Goal: Task Accomplishment & Management: Complete application form

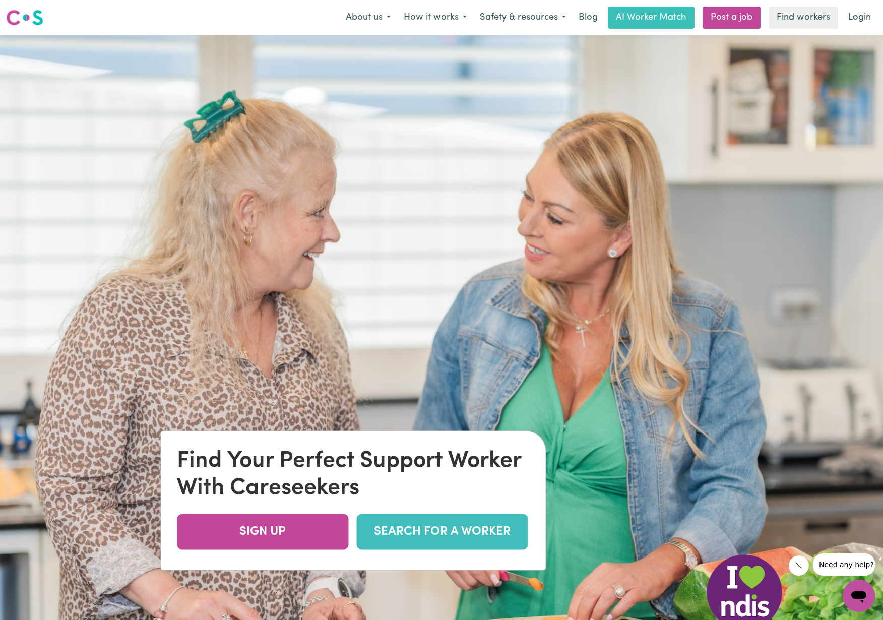
click at [449, 532] on link "SEARCH FOR A WORKER" at bounding box center [441, 532] width 171 height 36
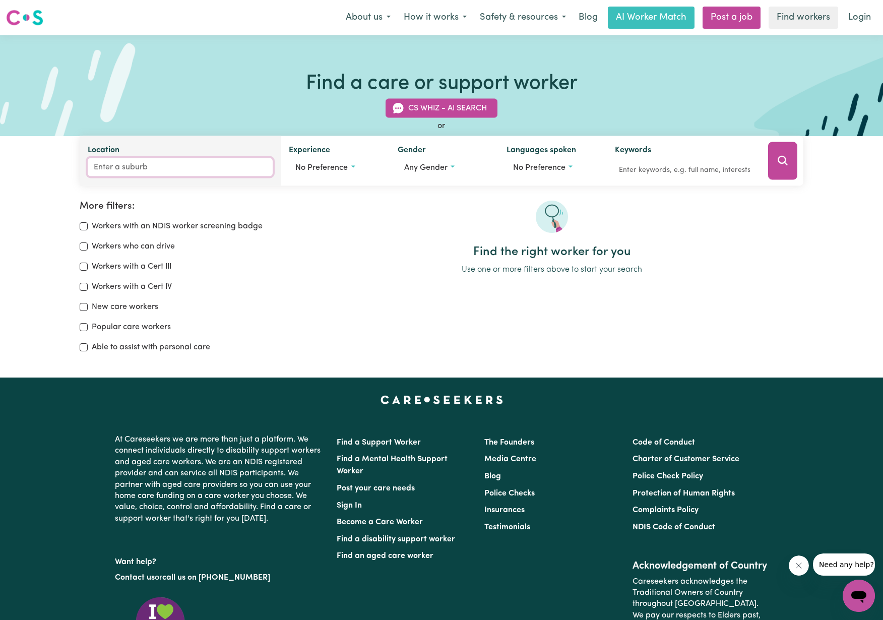
click at [136, 166] on input "Location" at bounding box center [180, 167] width 185 height 18
paste input "3737"
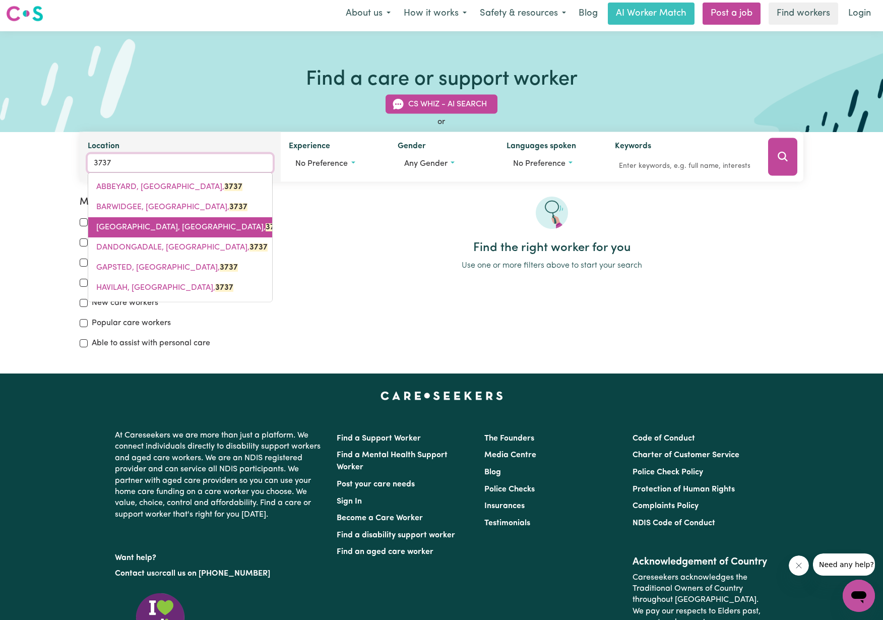
scroll to position [16, 0]
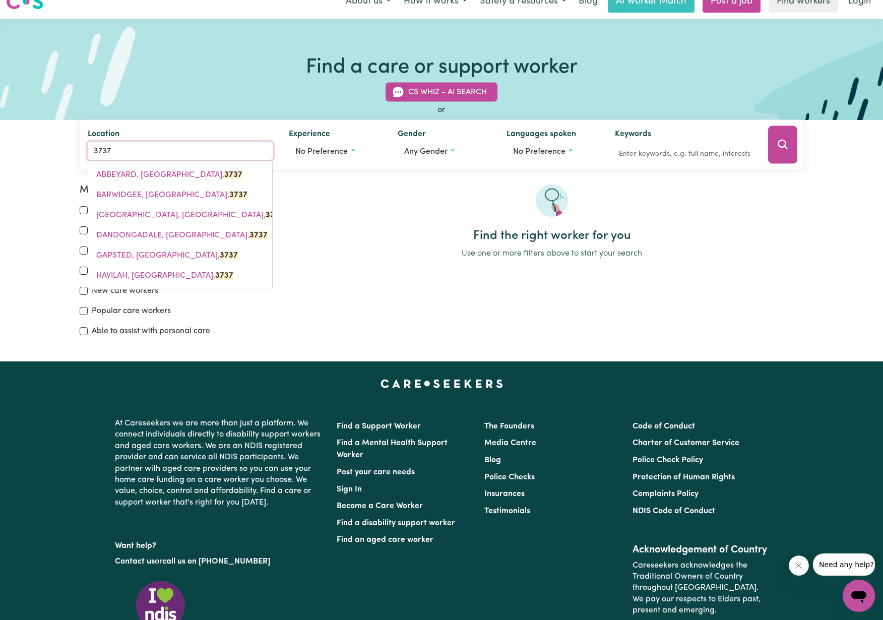
drag, startPoint x: 117, startPoint y: 148, endPoint x: 77, endPoint y: 145, distance: 40.4
click at [77, 145] on div "CS Whiz - AI Search or Location [GEOGRAPHIC_DATA] Experience No preference Gend…" at bounding box center [442, 120] width 736 height 99
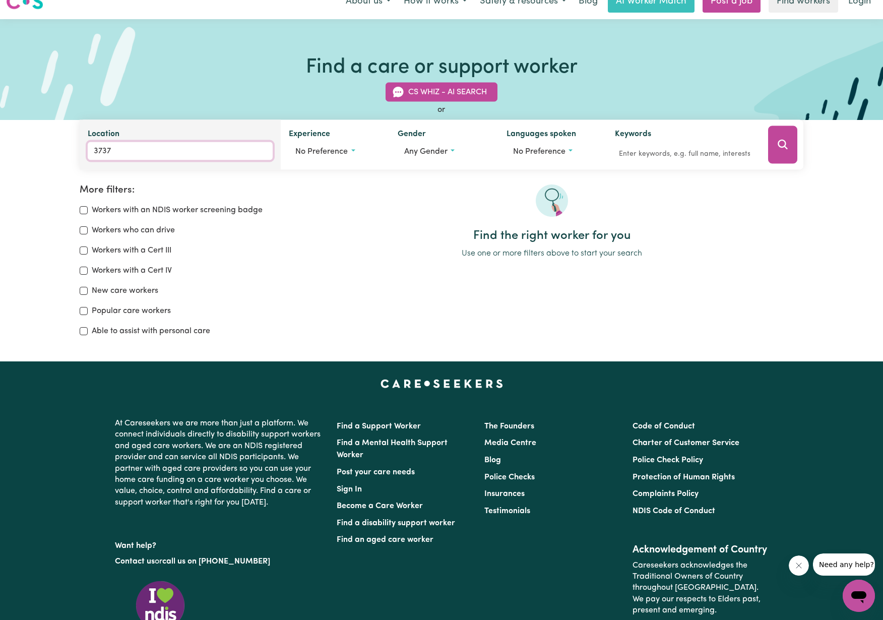
paste input "6"
drag, startPoint x: 124, startPoint y: 151, endPoint x: 66, endPoint y: 144, distance: 58.4
click at [66, 144] on div "CS Whiz - AI Search or Location 3736 No matches found. Experience No preference…" at bounding box center [441, 120] width 883 height 99
type input "myr"
type input "myrNIONG, Victoria, 3341"
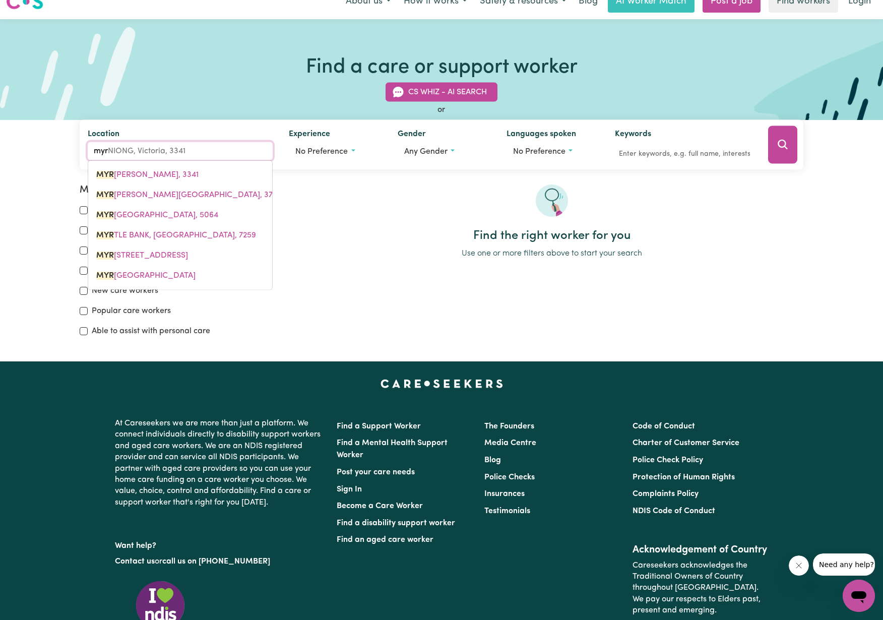
type input "[PERSON_NAME]"
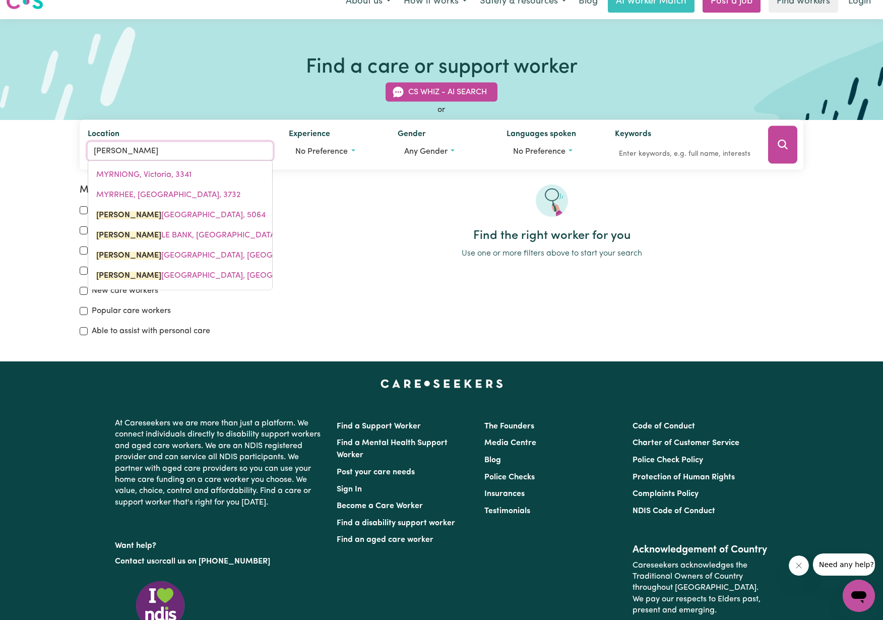
type input "myrtLE BANK, [GEOGRAPHIC_DATA]"
type input "myrtl"
type input "myrtlE BANK, [GEOGRAPHIC_DATA], 5064"
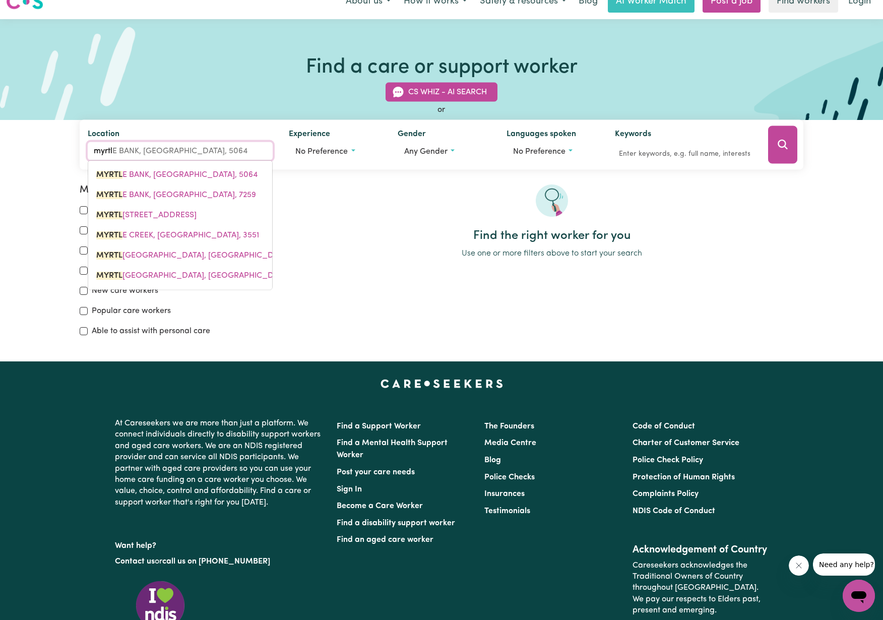
type input "myrtle"
type input "[GEOGRAPHIC_DATA]"
type input "myrtle f"
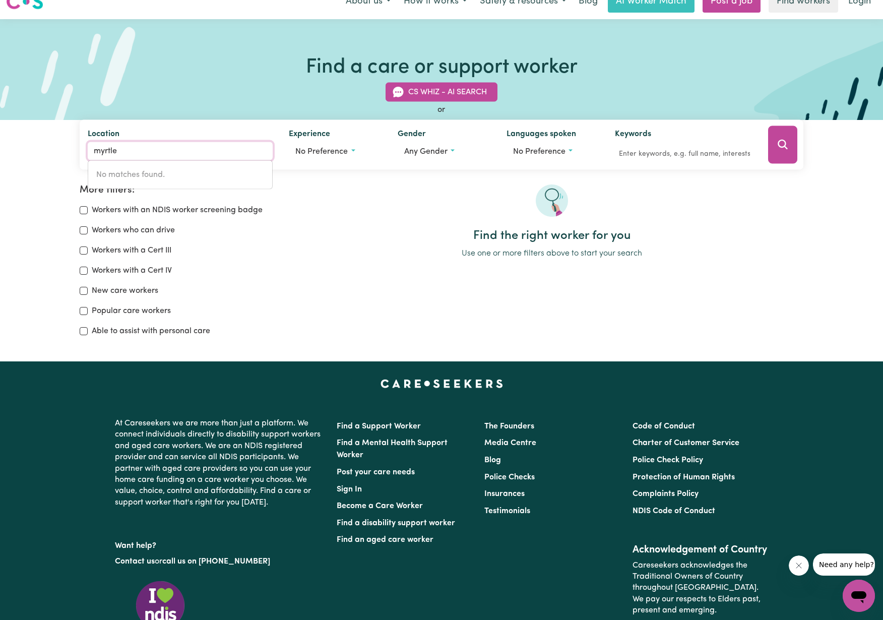
type input "myrtle"
type input "[GEOGRAPHIC_DATA]"
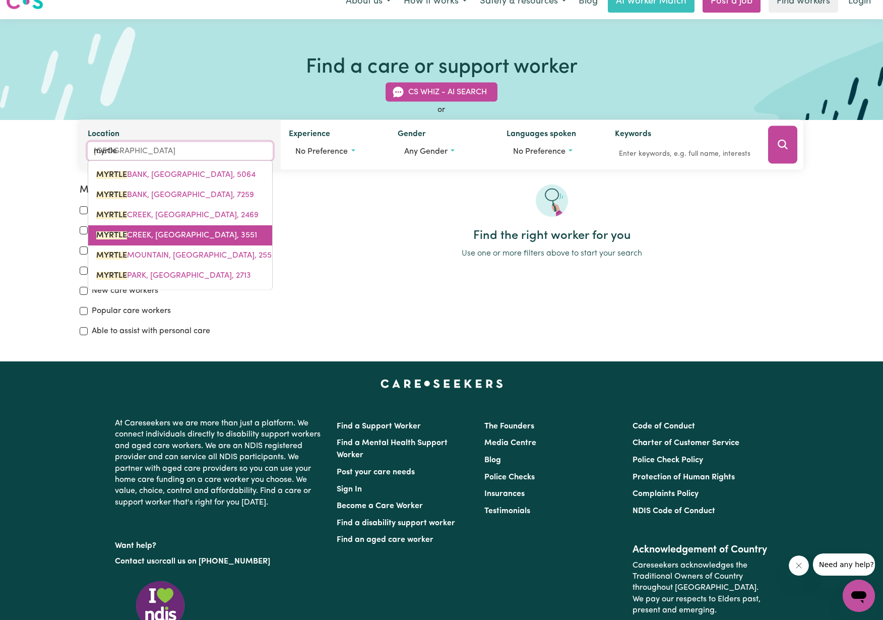
click at [172, 234] on span "[GEOGRAPHIC_DATA]" at bounding box center [176, 235] width 161 height 8
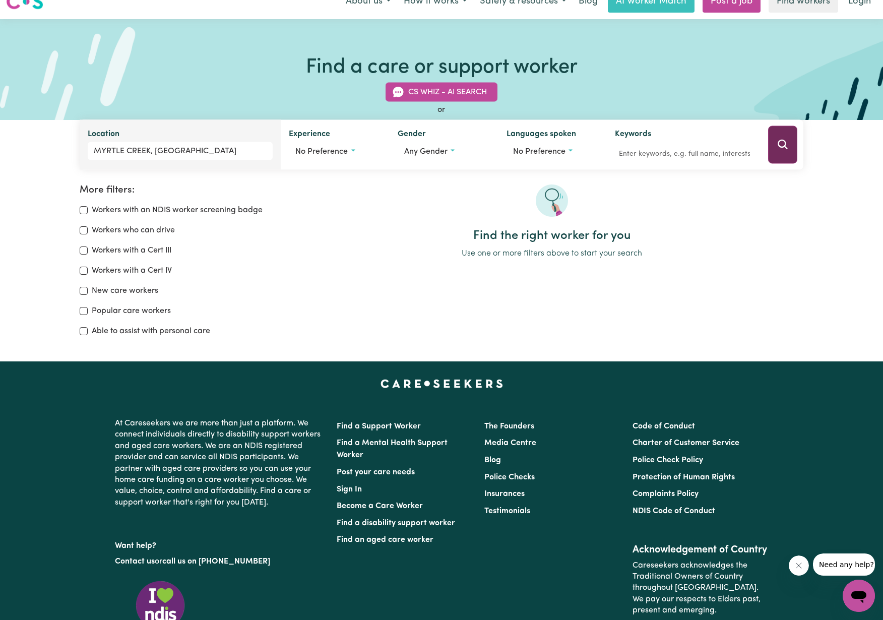
click at [787, 148] on icon "Search" at bounding box center [783, 145] width 12 height 12
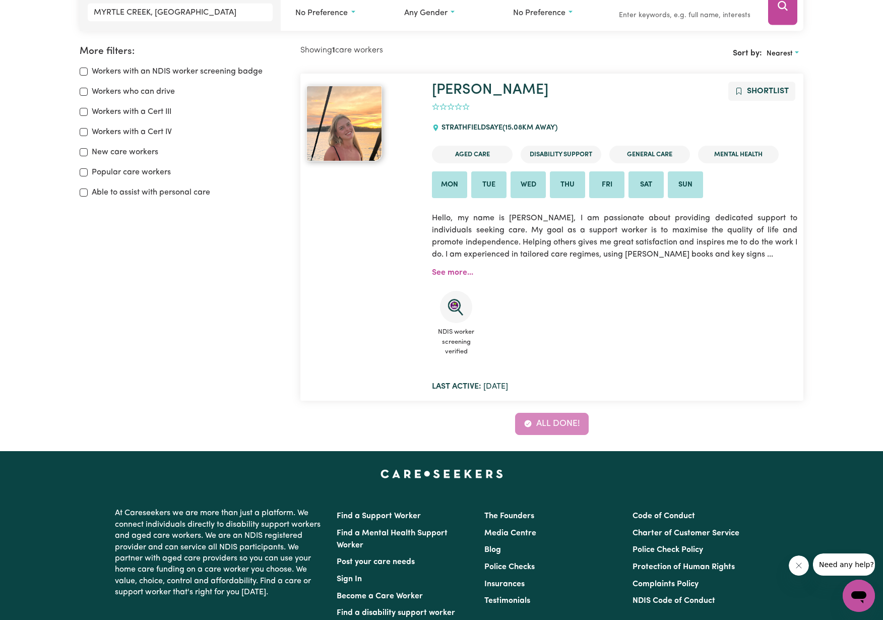
scroll to position [157, 0]
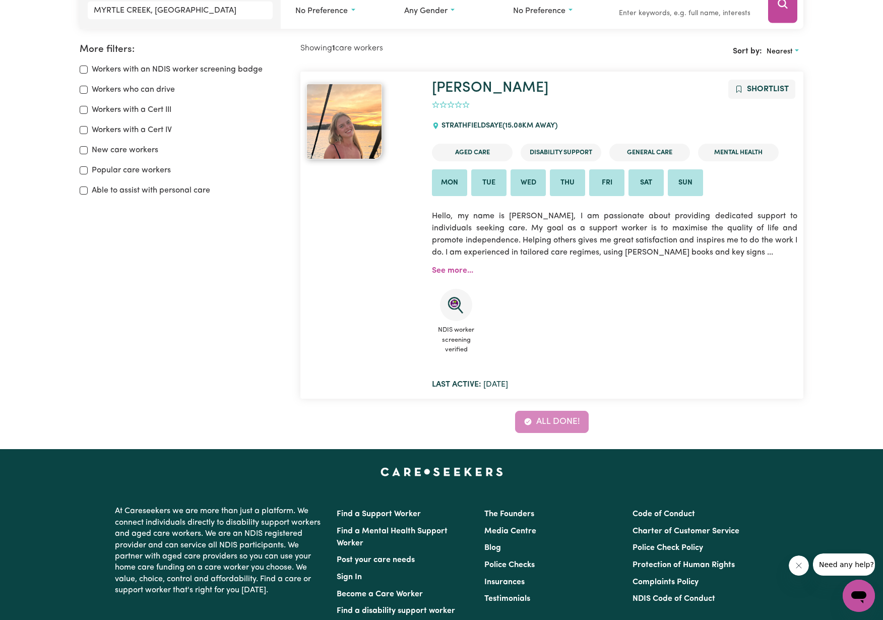
click at [453, 184] on li "Mon" at bounding box center [449, 182] width 35 height 27
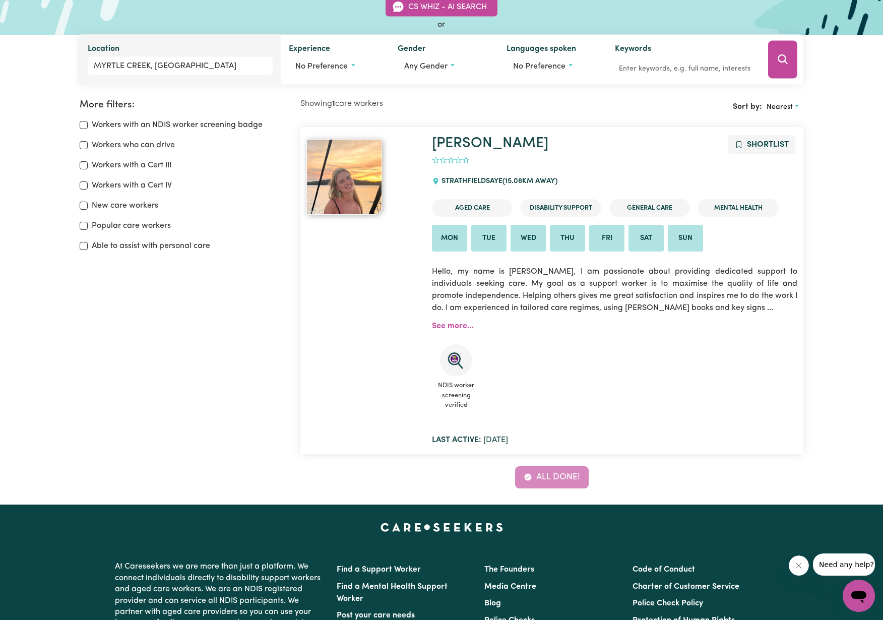
scroll to position [72, 0]
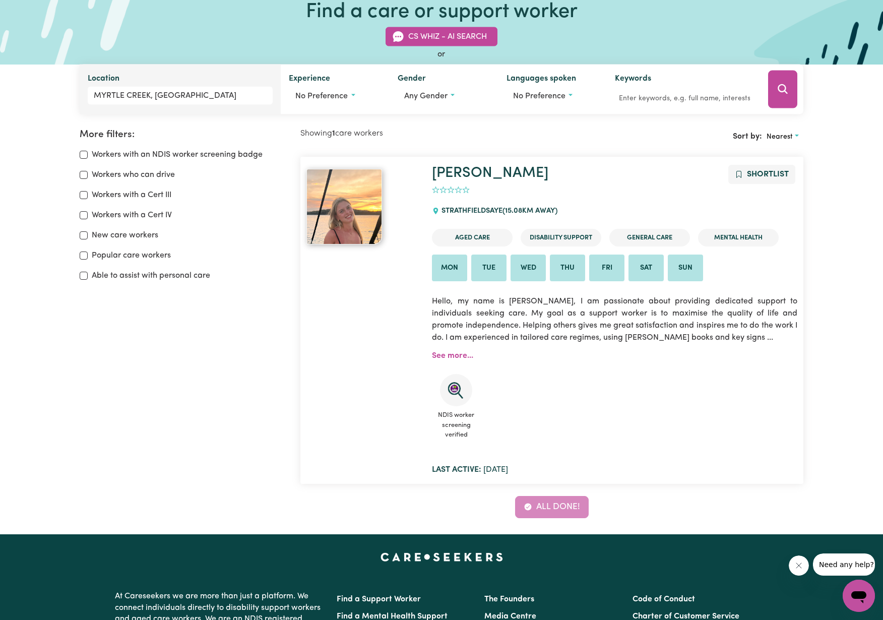
click at [732, 237] on li "Mental Health" at bounding box center [738, 238] width 81 height 18
drag, startPoint x: 184, startPoint y: 95, endPoint x: 87, endPoint y: 96, distance: 97.3
click at [87, 96] on div "Location [GEOGRAPHIC_DATA], [GEOGRAPHIC_DATA] No matches found." at bounding box center [180, 90] width 201 height 50
drag, startPoint x: 447, startPoint y: 312, endPoint x: 550, endPoint y: 316, distance: 102.9
click at [550, 316] on p "Hello, my name is [PERSON_NAME], I am passionate about providing dedicated supp…" at bounding box center [614, 319] width 365 height 60
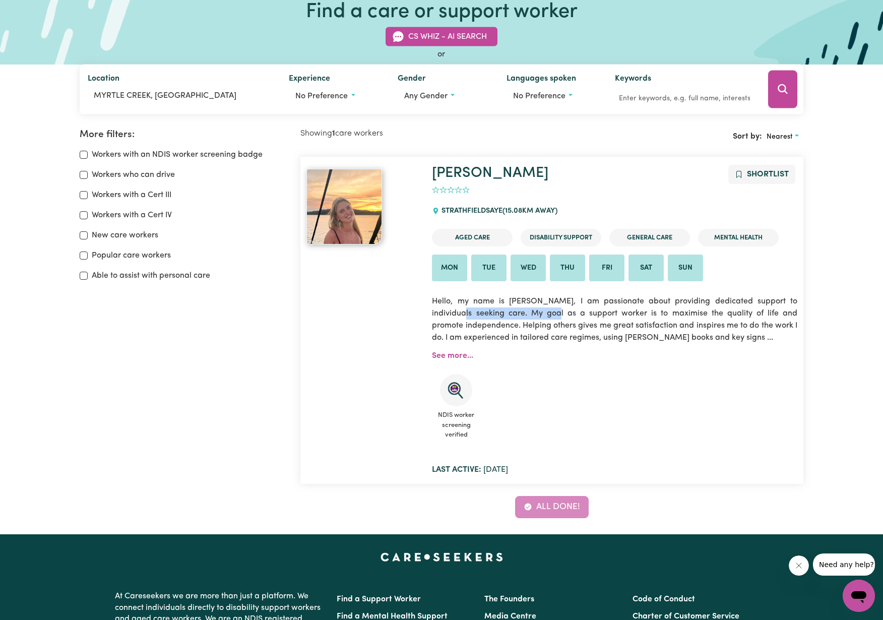
click at [359, 225] on img at bounding box center [344, 207] width 76 height 76
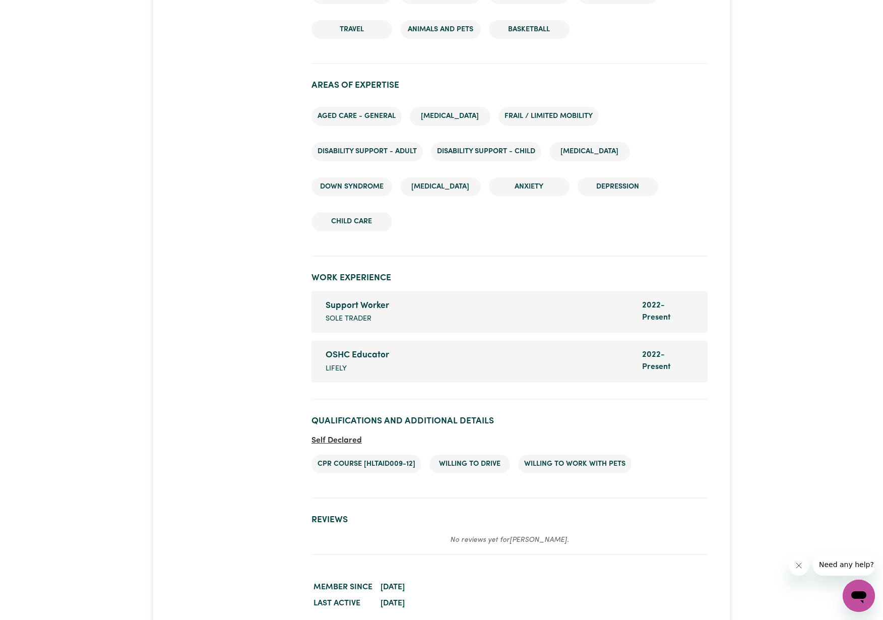
scroll to position [1211, 0]
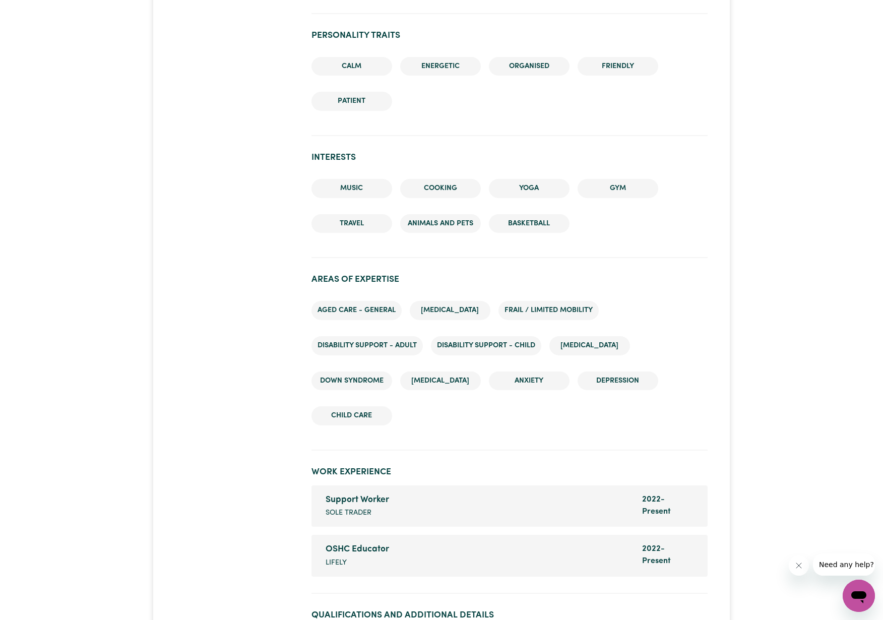
click at [377, 493] on div "Support Worker" at bounding box center [478, 499] width 304 height 13
click at [507, 498] on div "Support Worker Company name Sole Trader" at bounding box center [478, 505] width 317 height 25
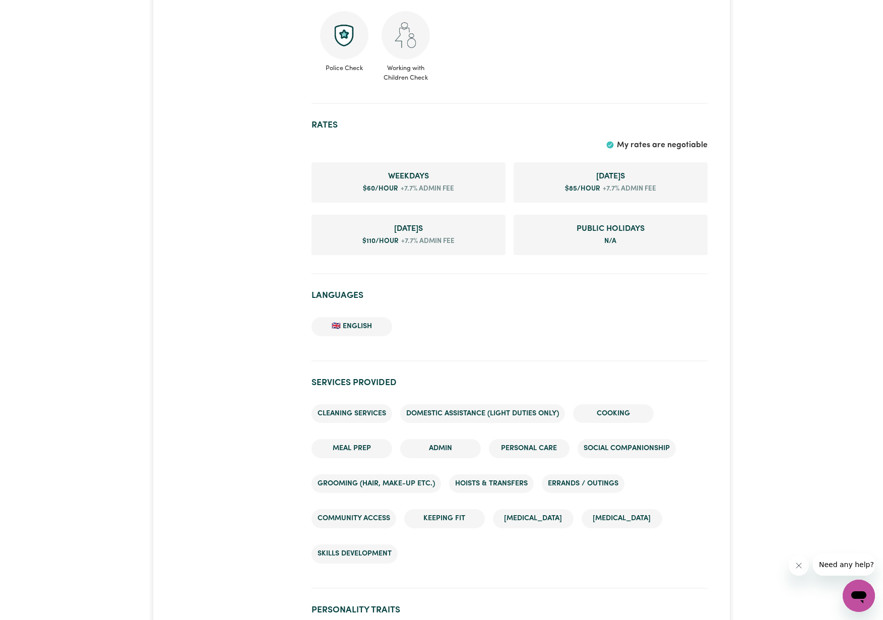
scroll to position [0, 0]
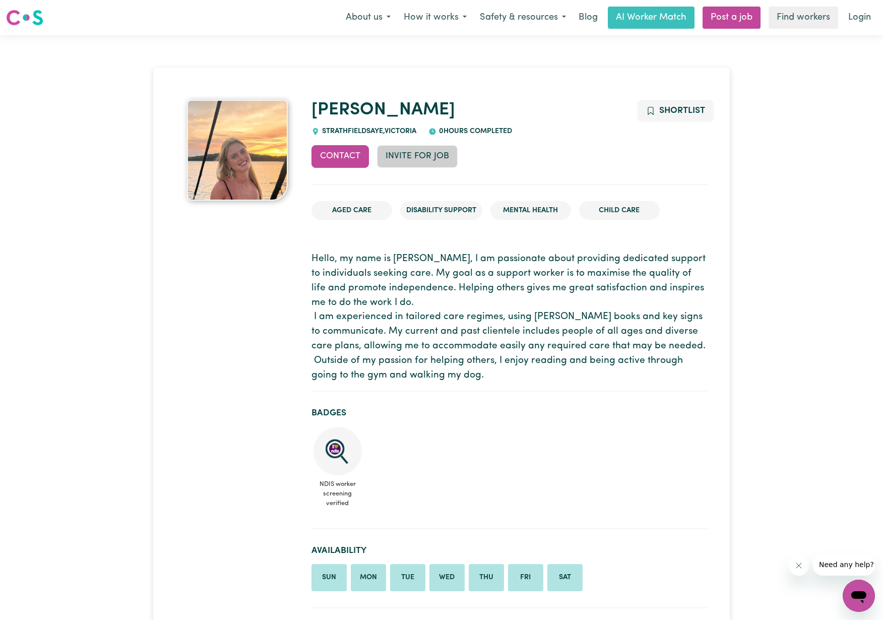
click at [426, 158] on button "Invite for Job" at bounding box center [417, 156] width 81 height 22
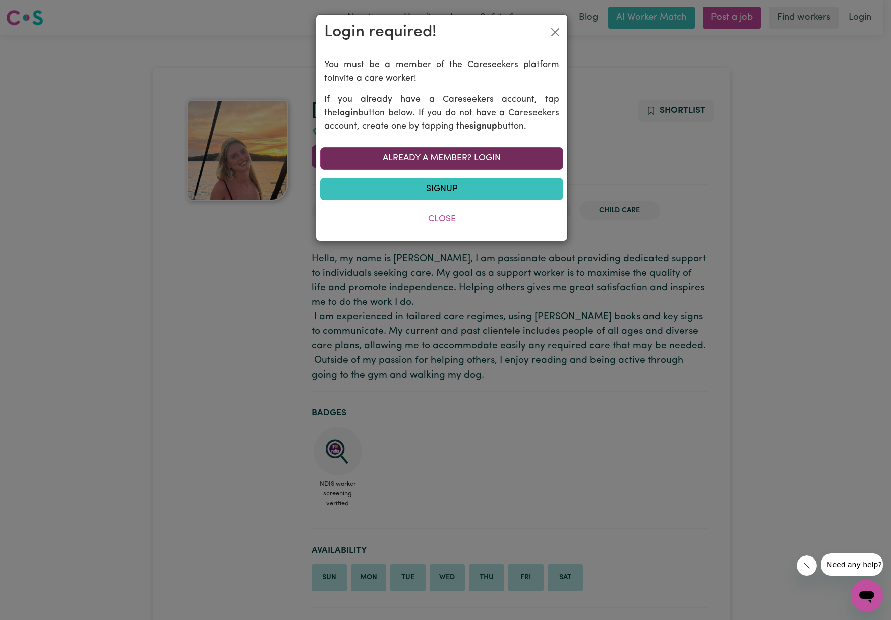
click at [422, 155] on link "Already a member? Login" at bounding box center [441, 158] width 243 height 22
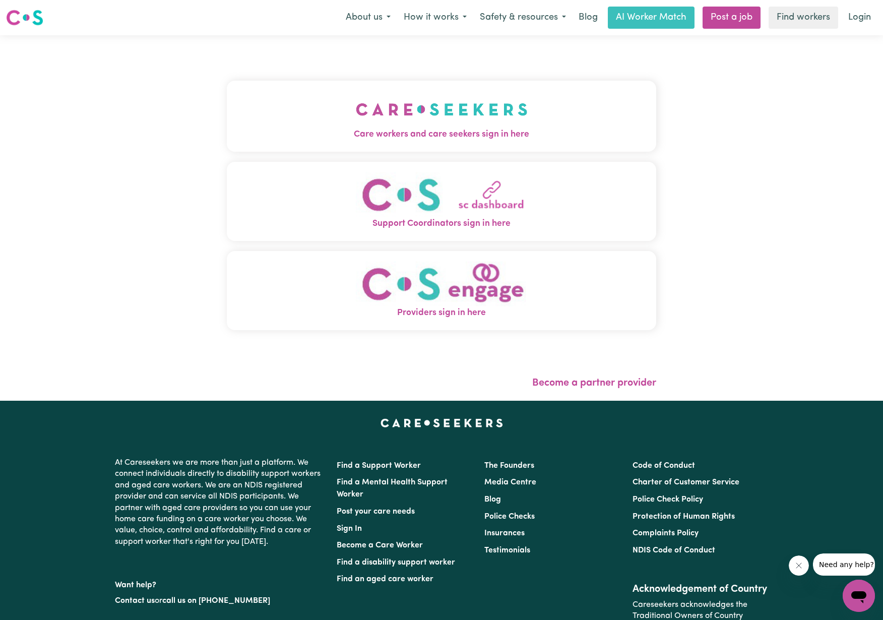
click at [416, 133] on span "Care workers and care seekers sign in here" at bounding box center [441, 134] width 429 height 13
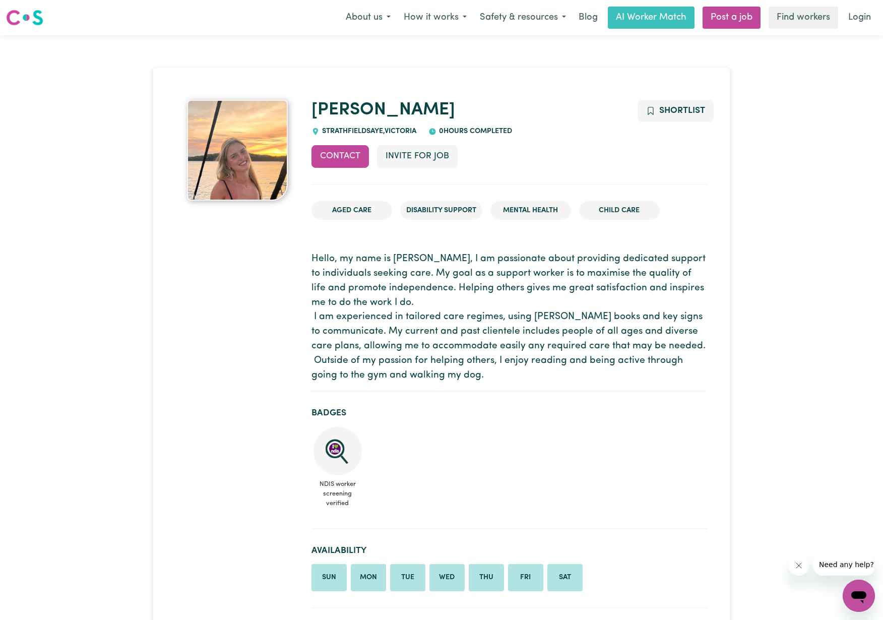
click at [265, 133] on img at bounding box center [237, 150] width 101 height 101
click at [341, 155] on button "Contact" at bounding box center [340, 156] width 57 height 22
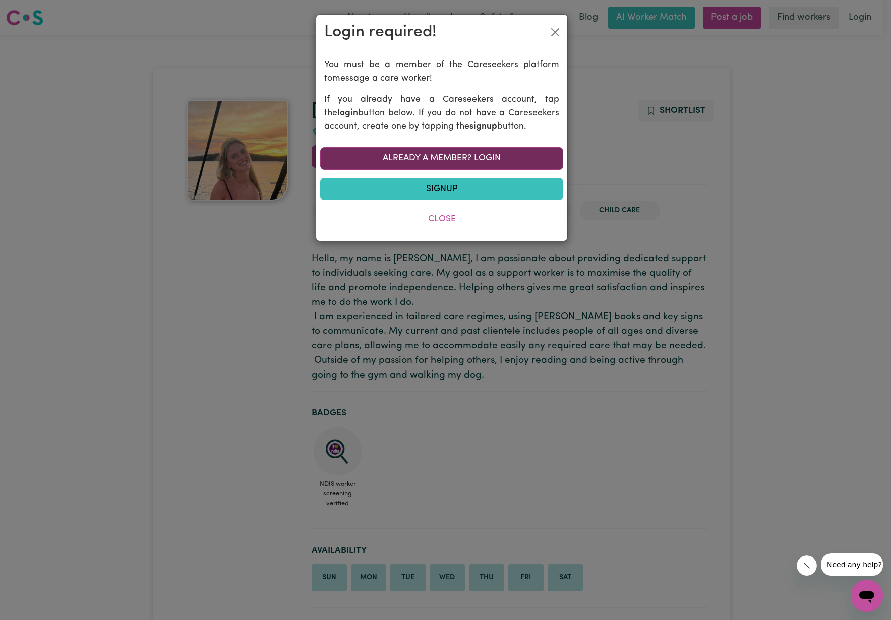
click at [393, 154] on link "Already a member? Login" at bounding box center [441, 158] width 243 height 22
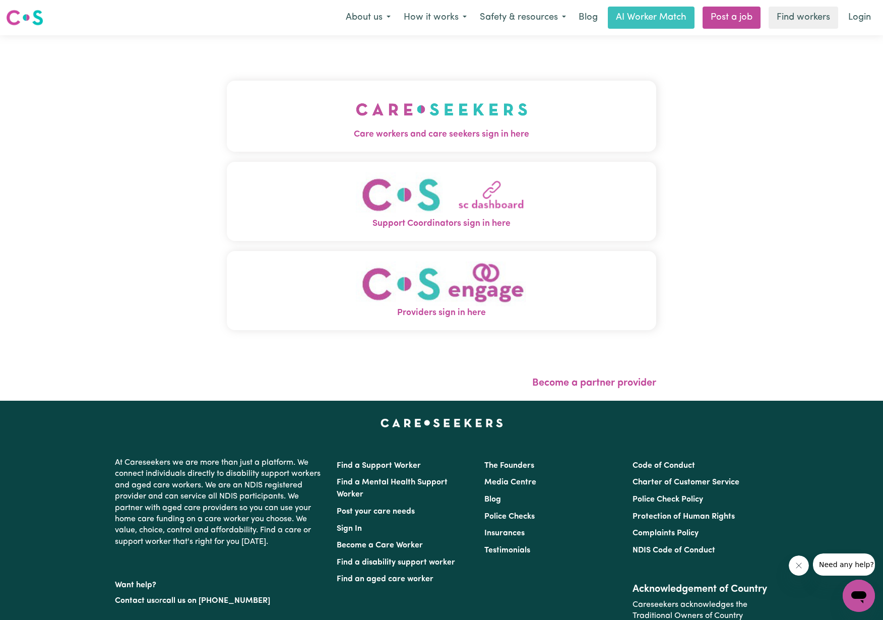
click at [410, 122] on img "Care workers and care seekers sign in here" at bounding box center [442, 109] width 172 height 37
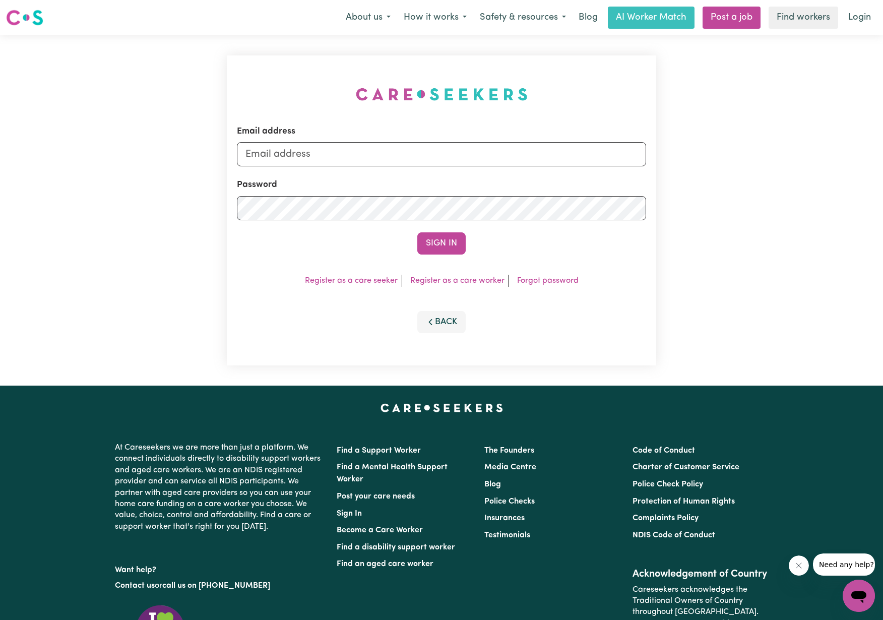
click at [562, 297] on div "Email address Password Sign In Register as a care seeker Register as a care wor…" at bounding box center [441, 210] width 429 height 310
click at [359, 282] on link "Register as a care seeker" at bounding box center [351, 281] width 93 height 8
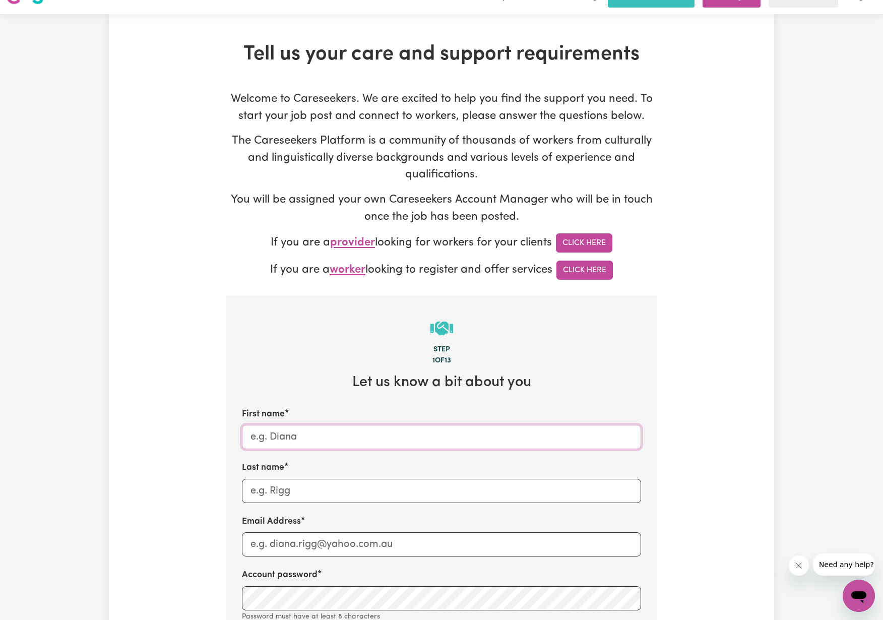
scroll to position [63, 0]
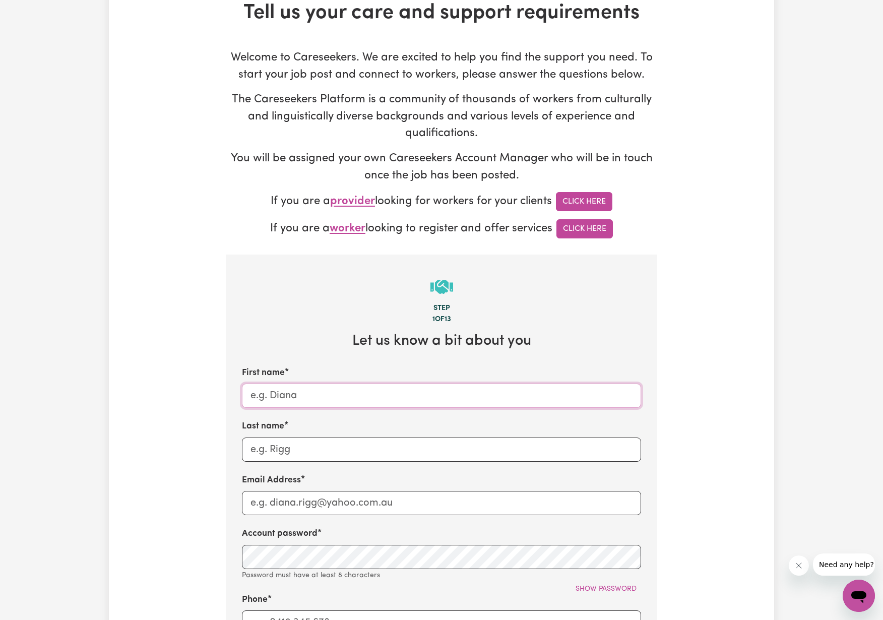
type input "H"
type input "Harun"
type input "[PERSON_NAME]"
type input "[PERSON_NAME].iml"
type input "[PERSON_NAME][EMAIL_ADDRESS][DOMAIN_NAME]"
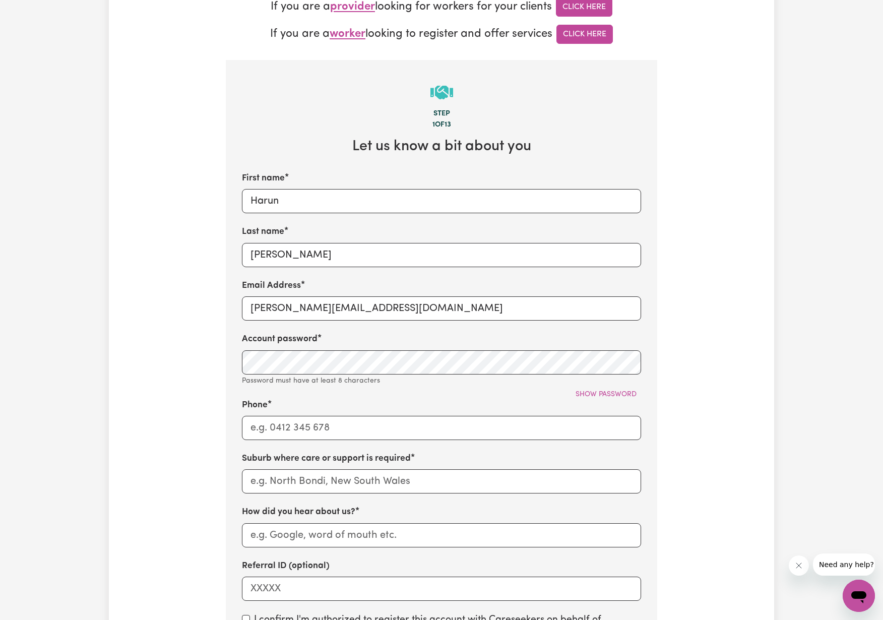
scroll to position [375, 0]
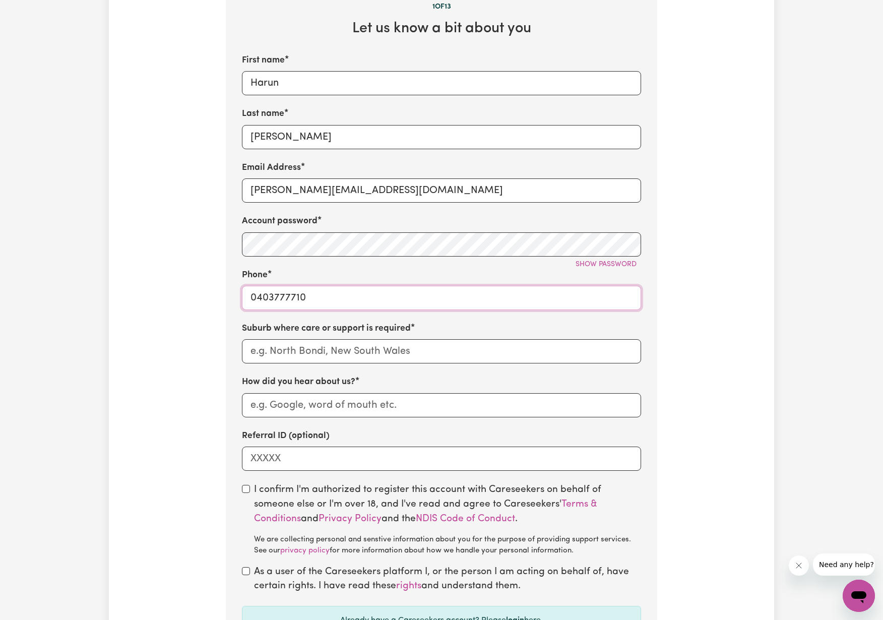
type input "0403777710"
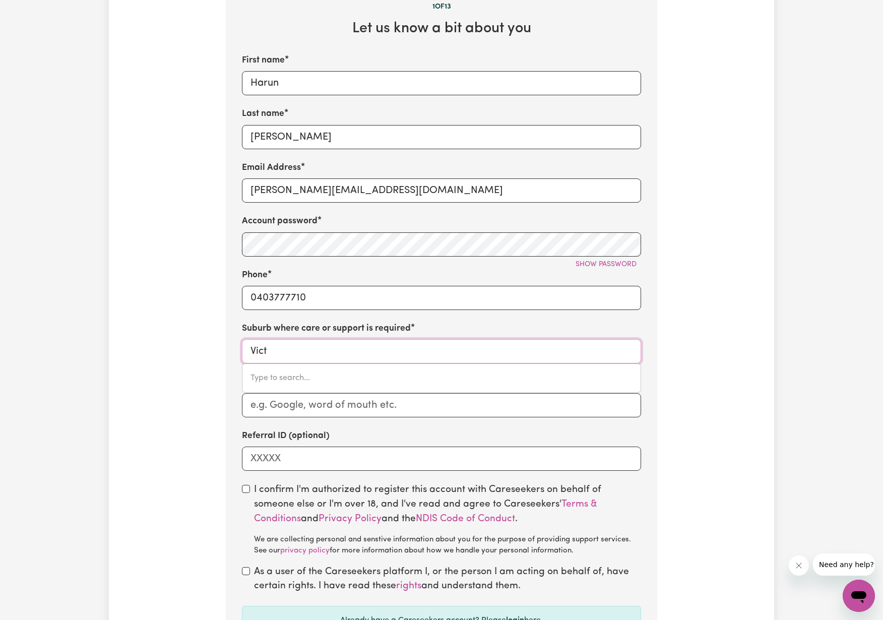
type input "Victo"
type input "[PERSON_NAME][GEOGRAPHIC_DATA], [GEOGRAPHIC_DATA], 5211"
type input "[PERSON_NAME]"
type input "[PERSON_NAME][GEOGRAPHIC_DATA], [GEOGRAPHIC_DATA], 5211"
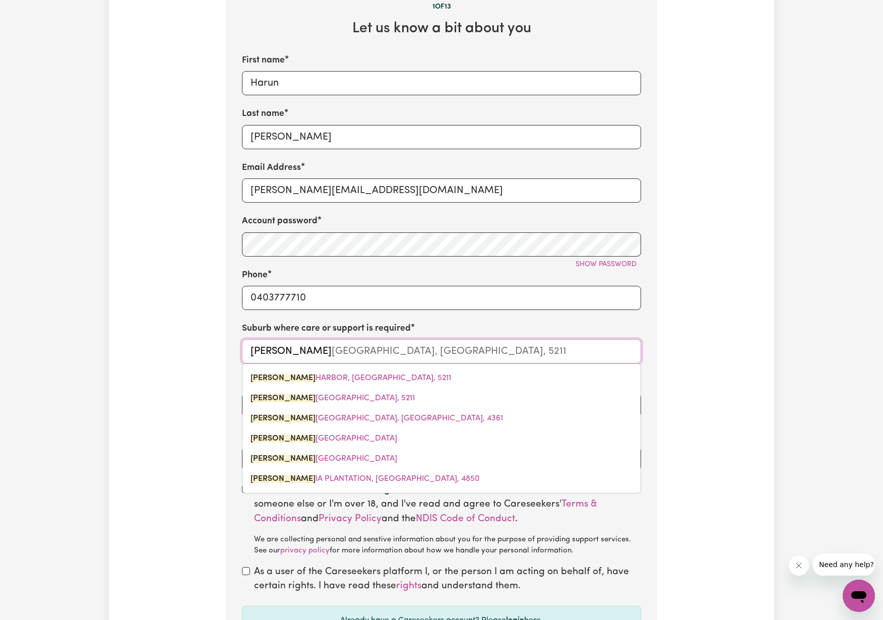
type input "Victori"
type input "Victoria"
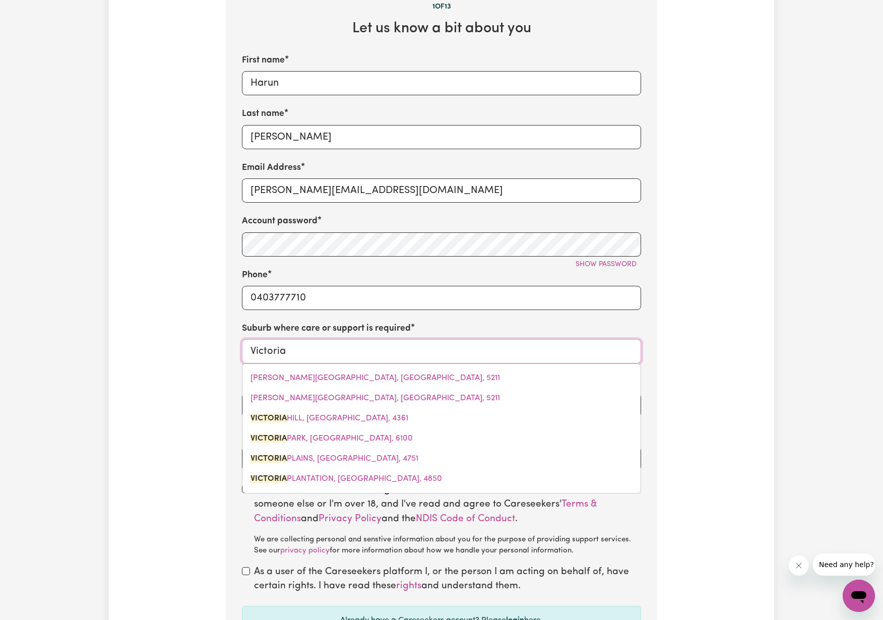
type input "[PERSON_NAME], [GEOGRAPHIC_DATA], 4361"
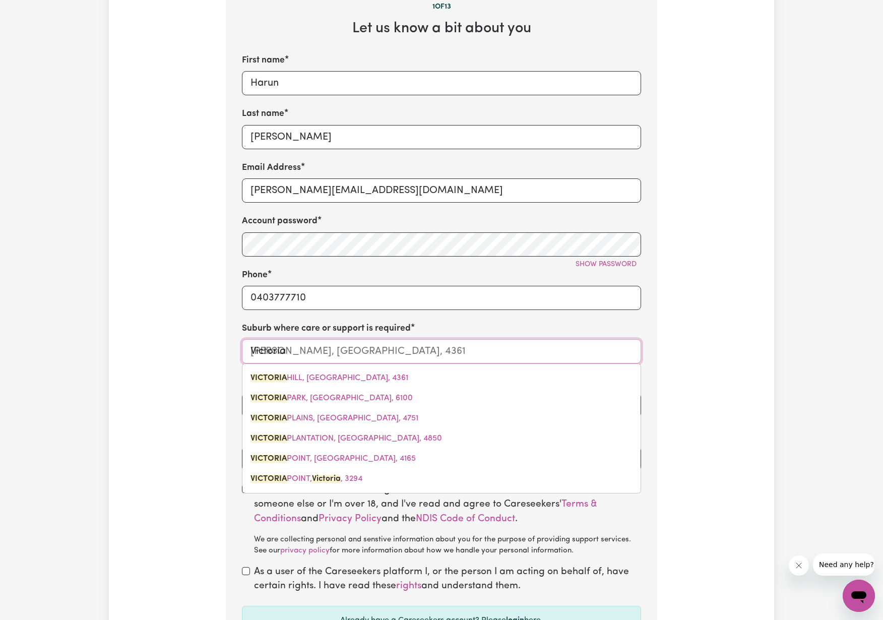
type input "[GEOGRAPHIC_DATA],"
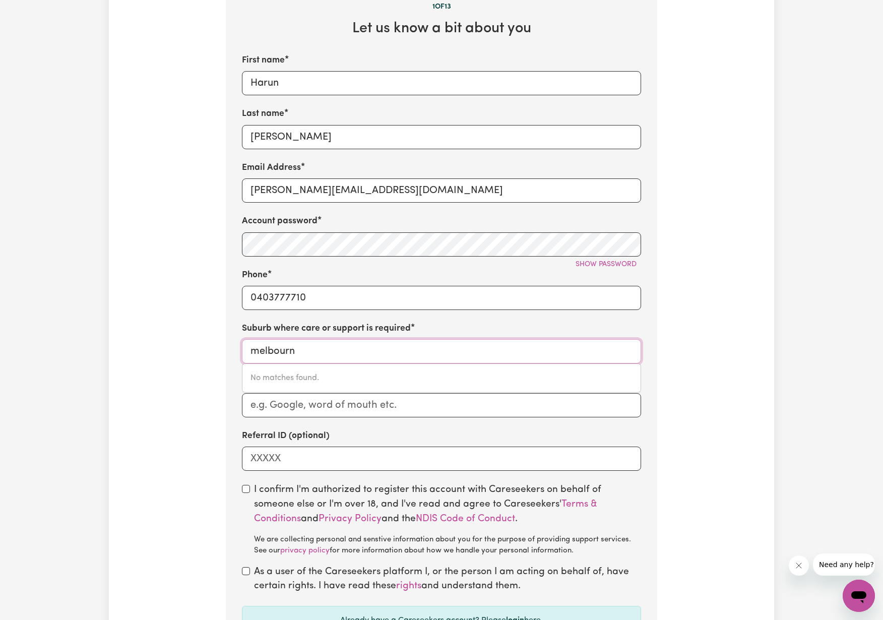
type input "[GEOGRAPHIC_DATA]"
type input "[GEOGRAPHIC_DATA], [GEOGRAPHIC_DATA], 3000"
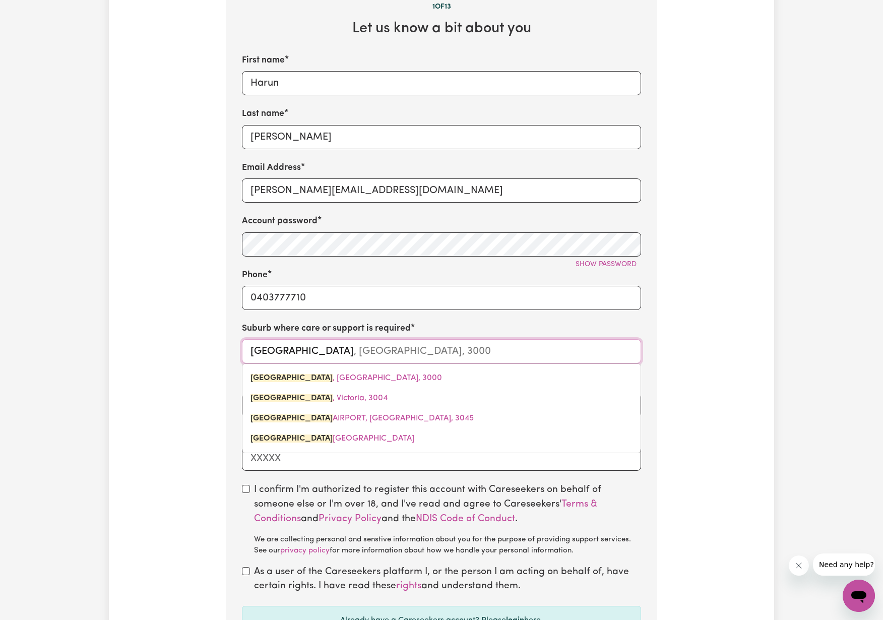
type input "[GEOGRAPHIC_DATA]"
type input "[GEOGRAPHIC_DATA], [GEOGRAPHIC_DATA], 3000"
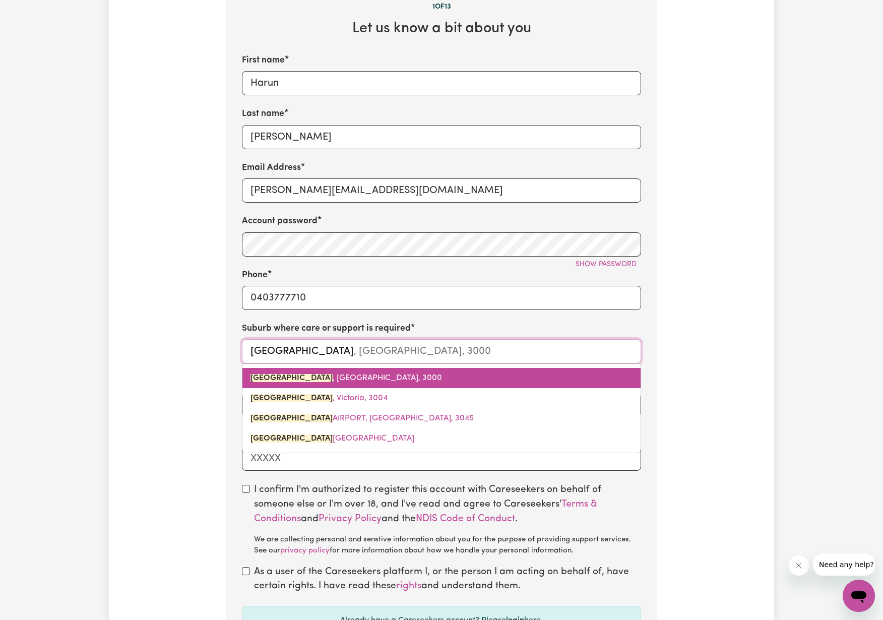
click at [331, 376] on span "[GEOGRAPHIC_DATA] , [GEOGRAPHIC_DATA], 3000" at bounding box center [347, 378] width 192 height 8
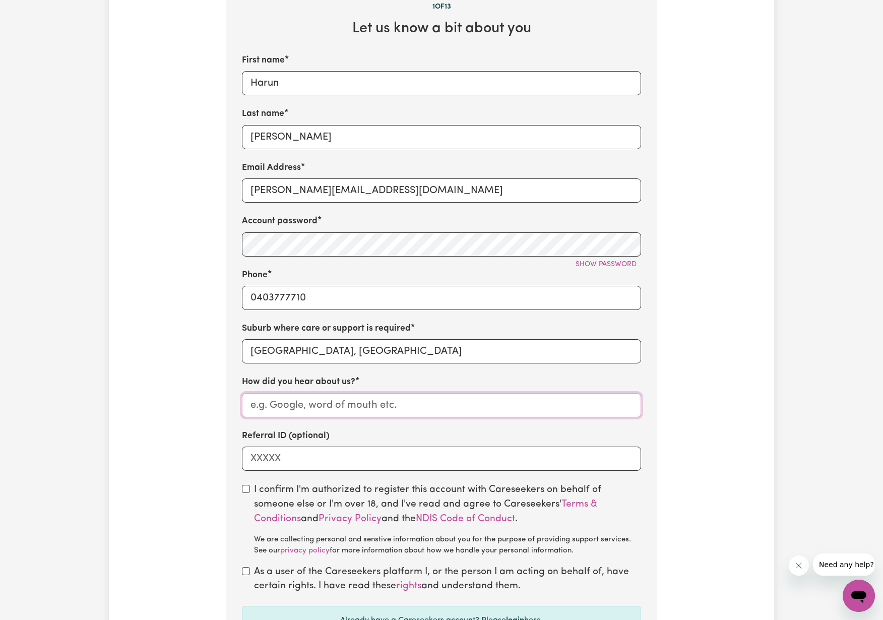
click at [319, 402] on input "How did you hear about us?" at bounding box center [441, 405] width 399 height 24
type input "google"
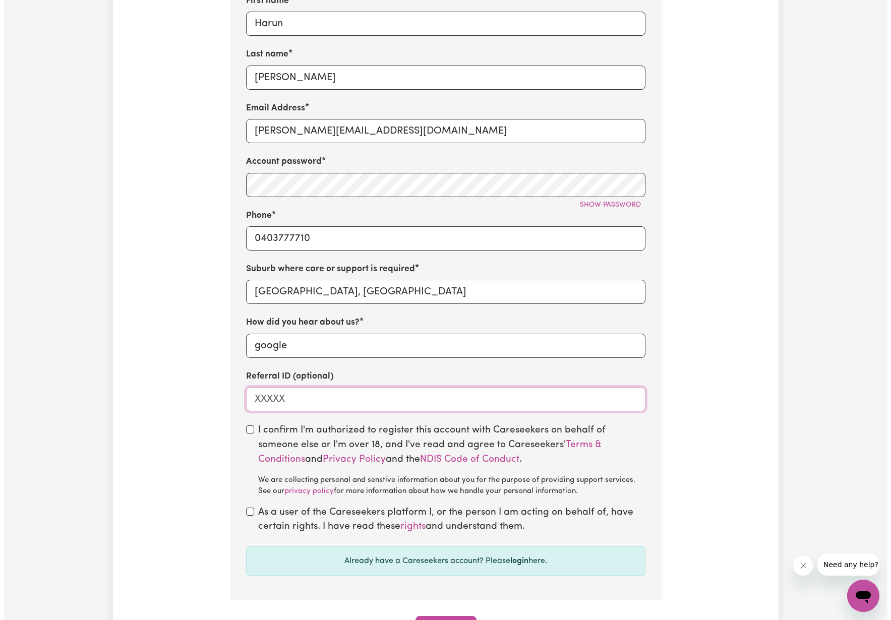
scroll to position [493, 0]
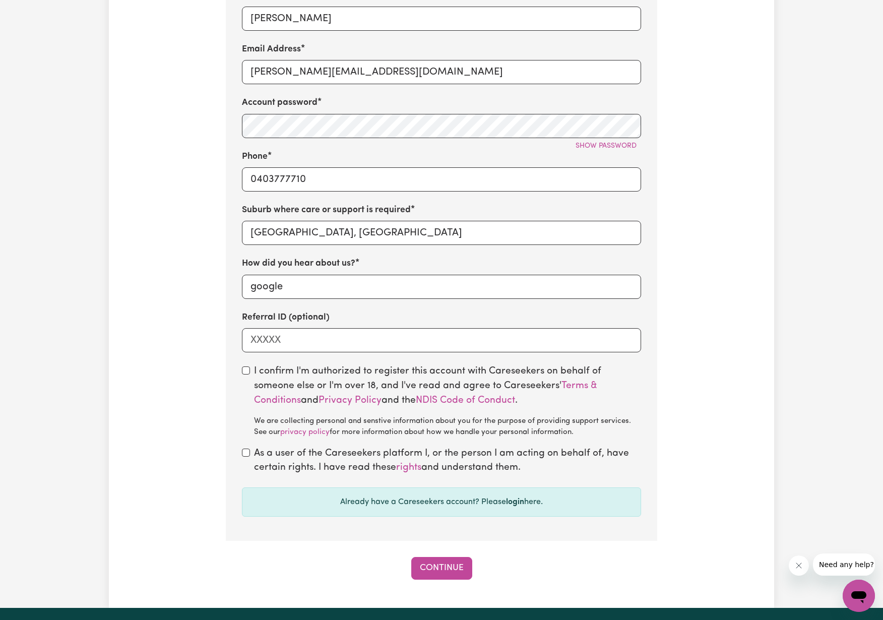
click at [248, 366] on input "checkbox" at bounding box center [246, 370] width 8 height 8
checkbox input "true"
click at [245, 449] on input "checkbox" at bounding box center [246, 453] width 8 height 8
checkbox input "true"
click at [445, 563] on button "Continue" at bounding box center [441, 568] width 61 height 22
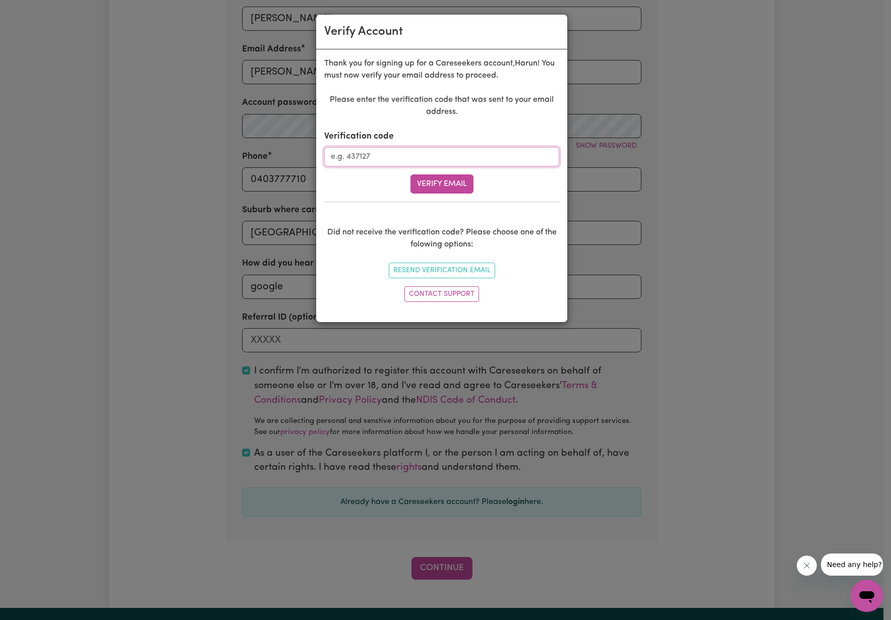
click at [384, 158] on input "Verification code" at bounding box center [441, 156] width 235 height 19
paste input "448368"
type input "448368"
click at [448, 184] on button "Verify Email" at bounding box center [441, 183] width 63 height 19
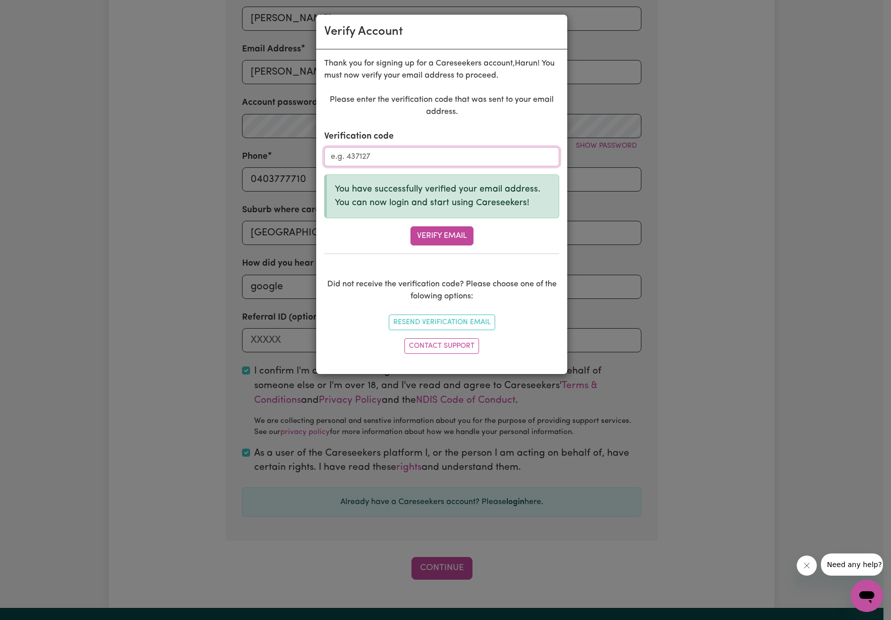
click at [368, 153] on input "Verification code" at bounding box center [441, 156] width 235 height 19
paste input "448368"
type input "448368"
click at [438, 234] on button "Verify Email" at bounding box center [441, 235] width 63 height 19
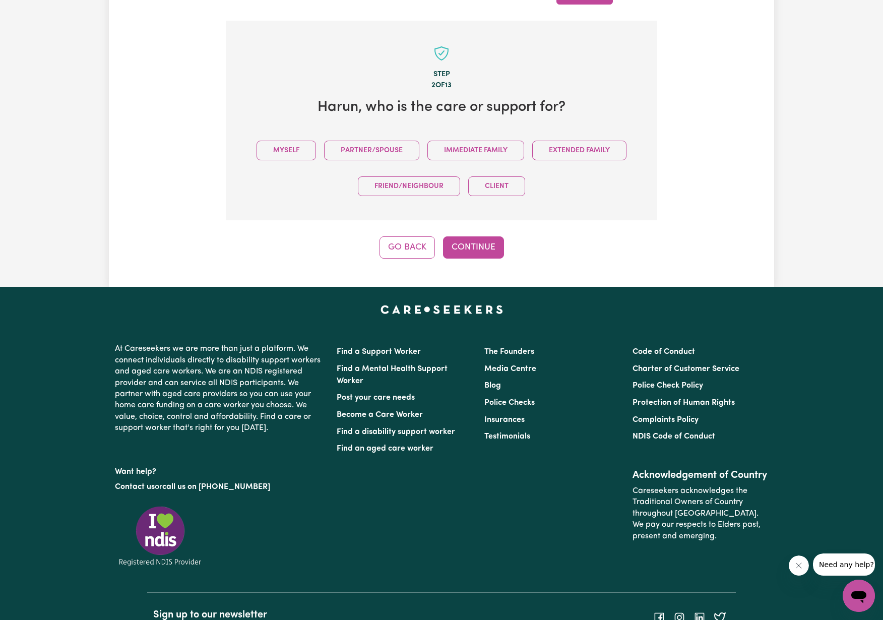
scroll to position [294, 0]
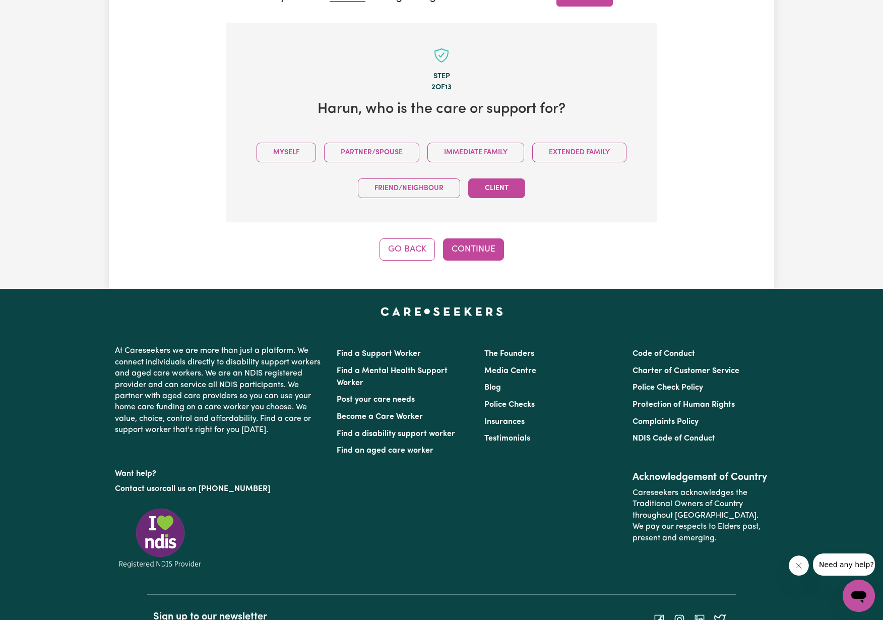
click at [505, 185] on button "Client" at bounding box center [496, 188] width 57 height 20
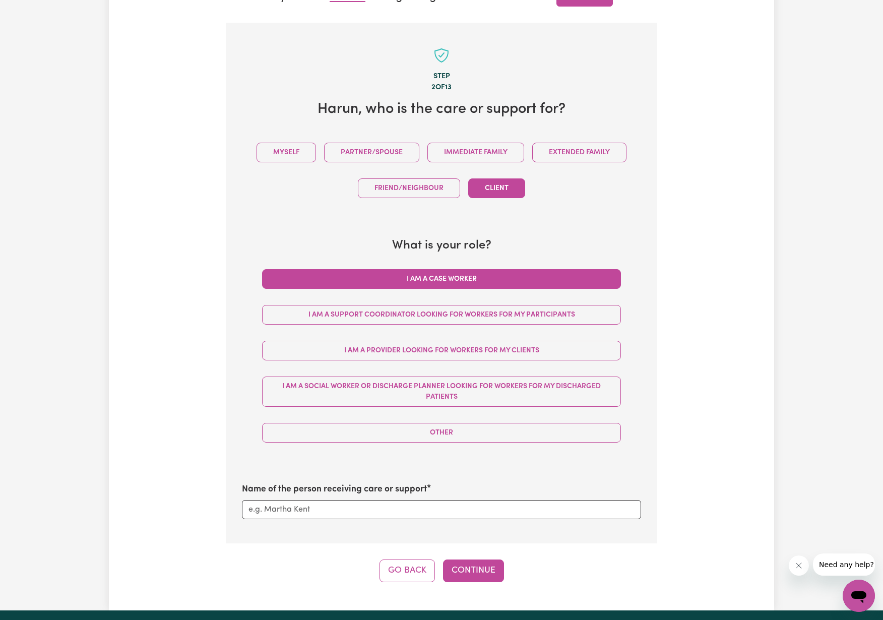
click at [469, 274] on button "I am a Case Worker" at bounding box center [441, 279] width 359 height 20
click at [337, 507] on input "Name of the person receiving care or support" at bounding box center [441, 509] width 399 height 19
click at [484, 571] on button "Continue" at bounding box center [473, 571] width 61 height 22
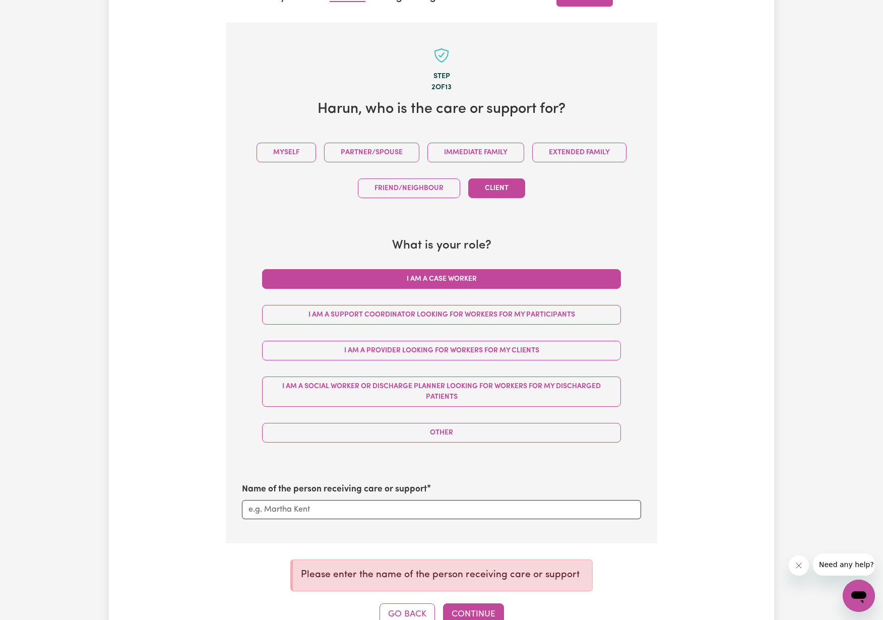
scroll to position [382, 0]
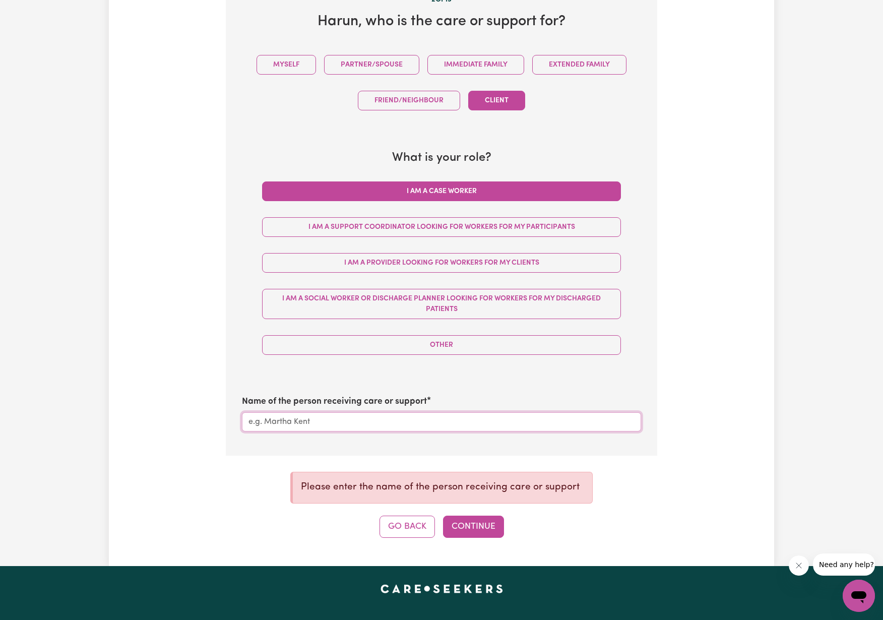
click at [350, 421] on input "Name of the person receiving care or support" at bounding box center [441, 421] width 399 height 19
type input "[PERSON_NAME]"
click at [487, 529] on button "Continue" at bounding box center [473, 527] width 61 height 22
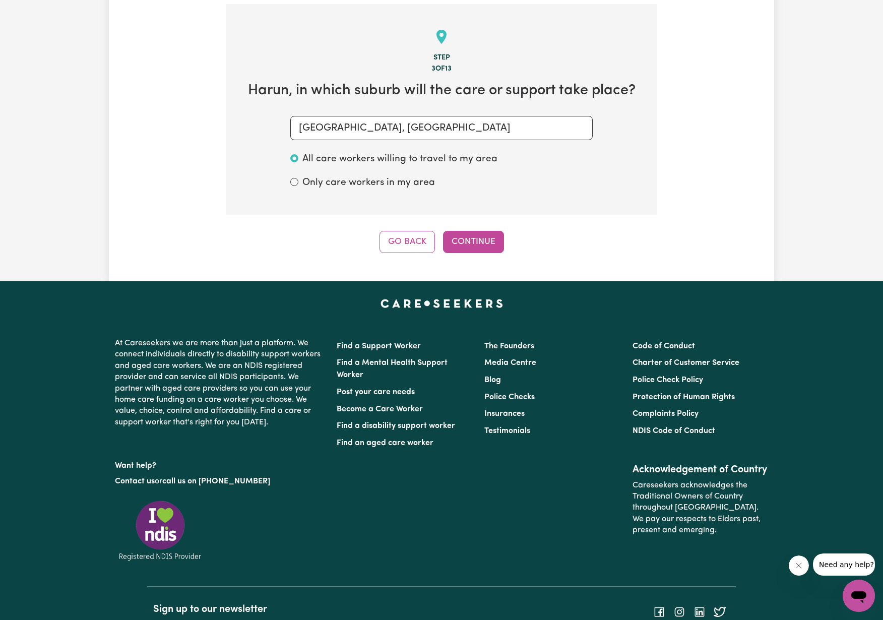
scroll to position [297, 0]
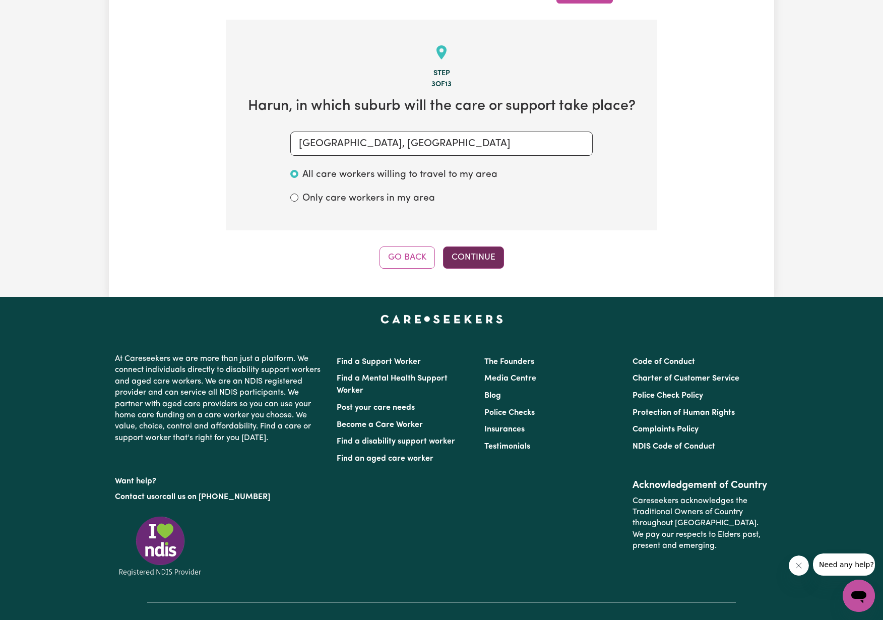
click at [482, 253] on button "Continue" at bounding box center [473, 257] width 61 height 22
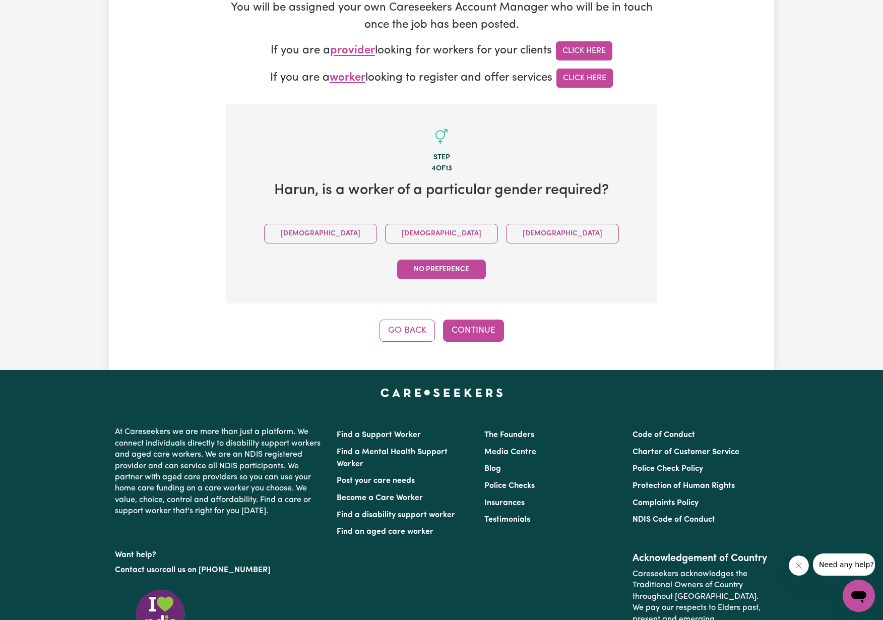
scroll to position [134, 0]
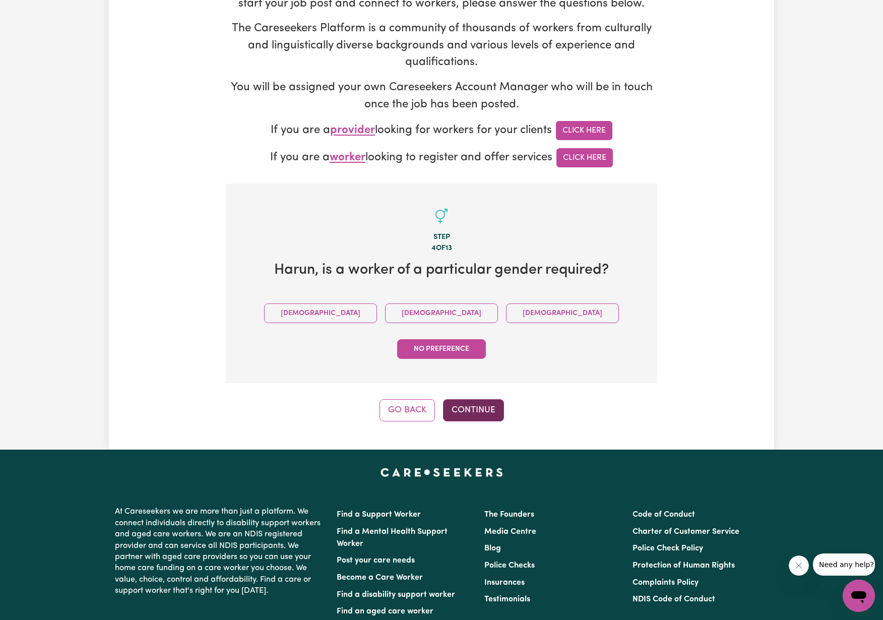
click at [482, 399] on button "Continue" at bounding box center [473, 410] width 61 height 22
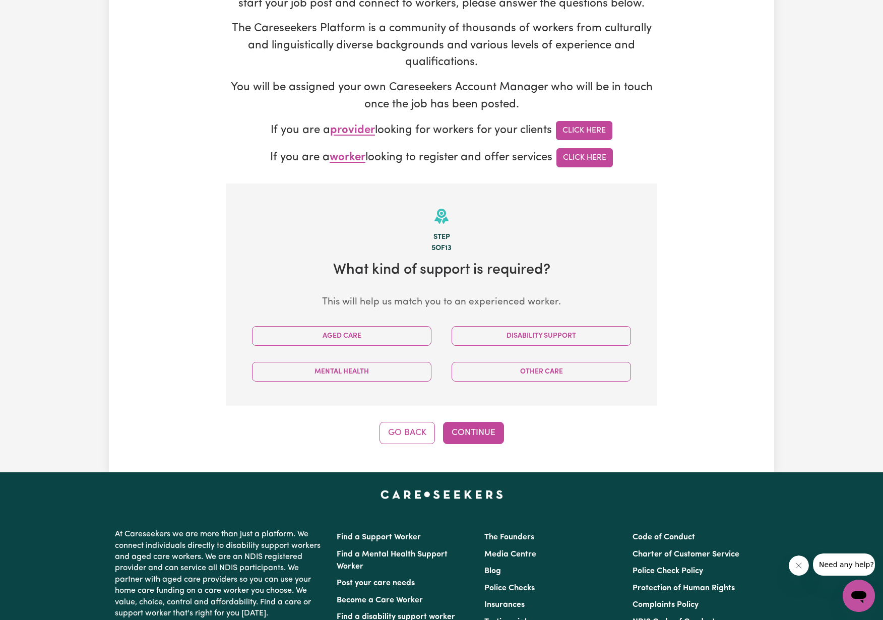
scroll to position [315, 0]
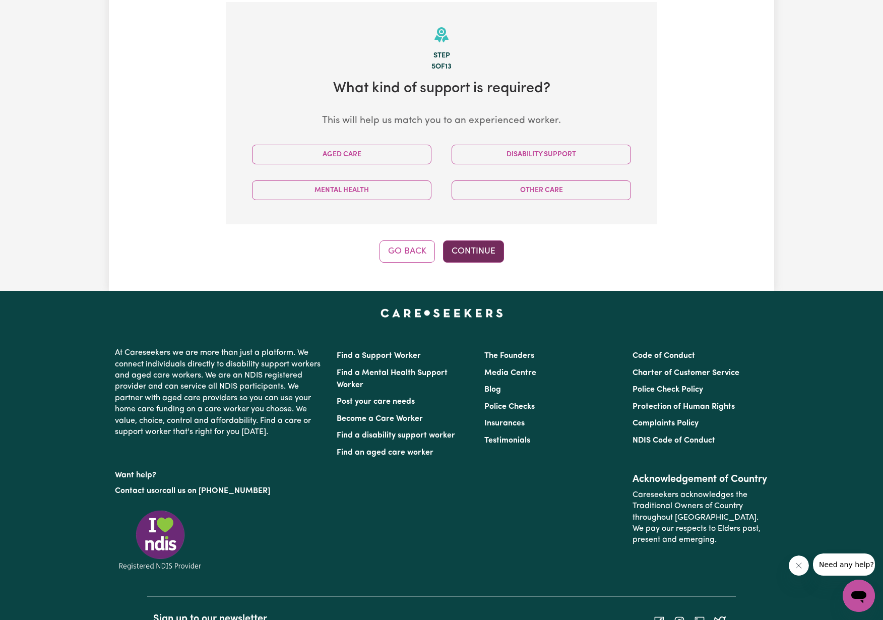
click at [484, 253] on button "Continue" at bounding box center [473, 251] width 61 height 22
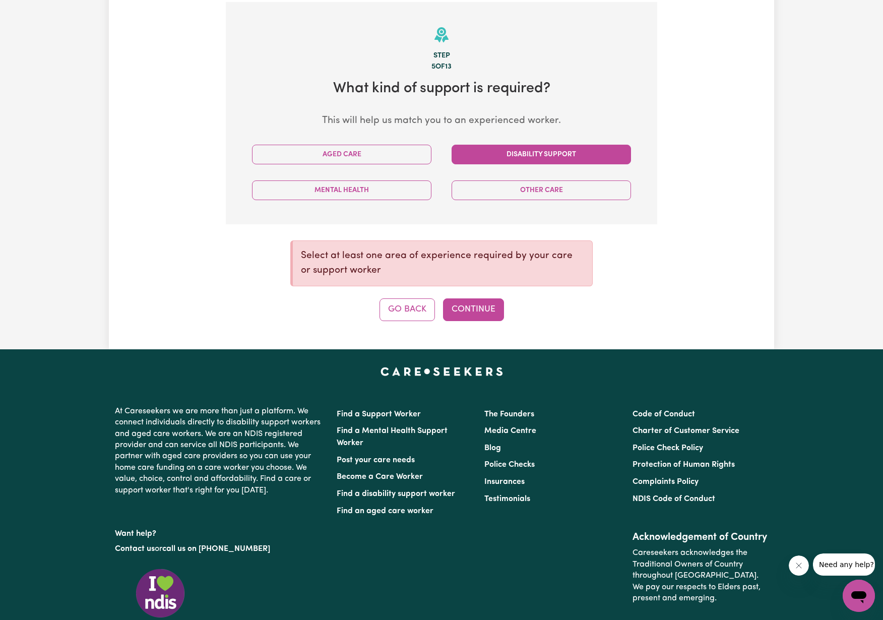
click at [507, 148] on button "Disability Support" at bounding box center [541, 155] width 179 height 20
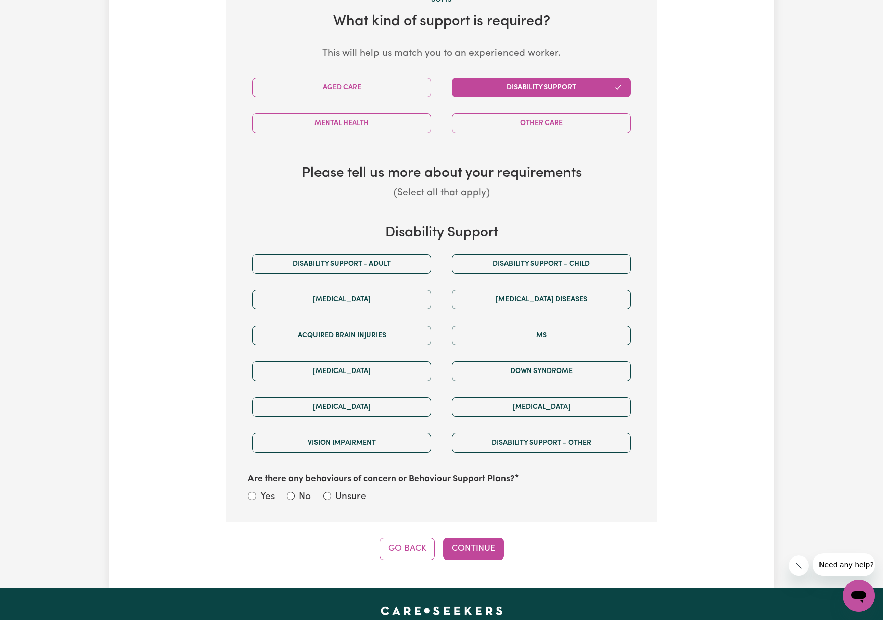
scroll to position [384, 0]
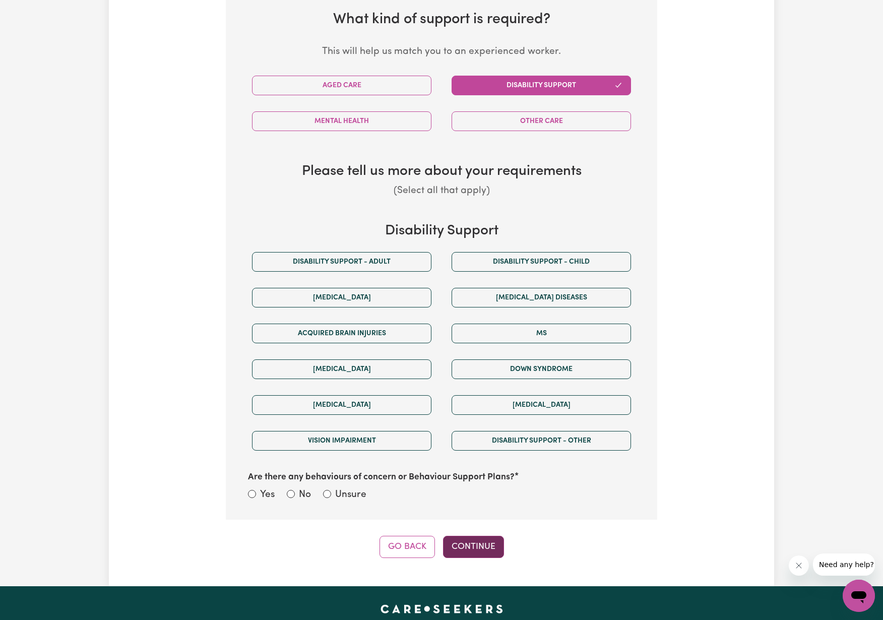
click at [459, 540] on button "Continue" at bounding box center [473, 547] width 61 height 22
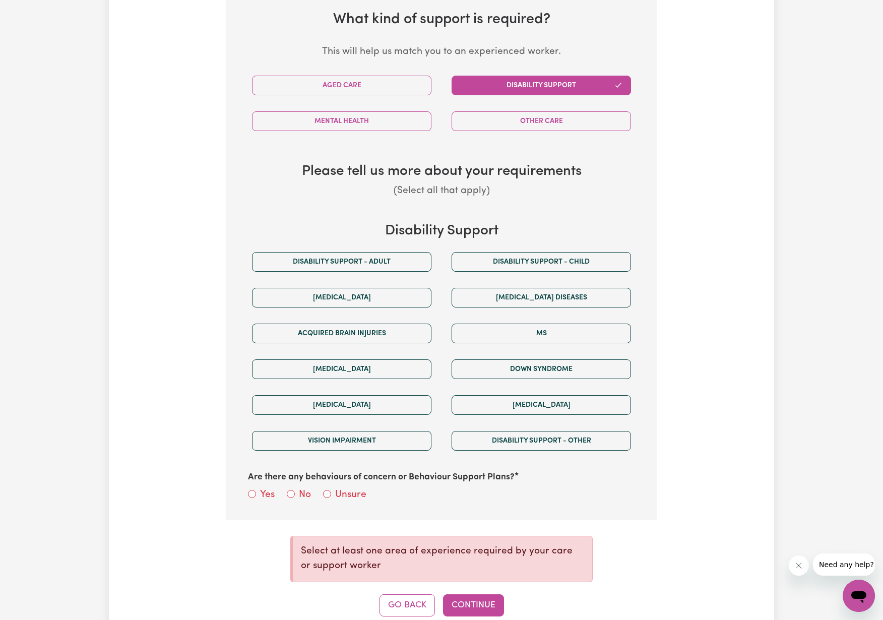
click at [325, 488] on div "Unsure" at bounding box center [344, 495] width 43 height 15
click at [330, 490] on input "Unsure" at bounding box center [327, 494] width 8 height 8
radio input "true"
click at [484, 604] on button "Continue" at bounding box center [473, 605] width 61 height 22
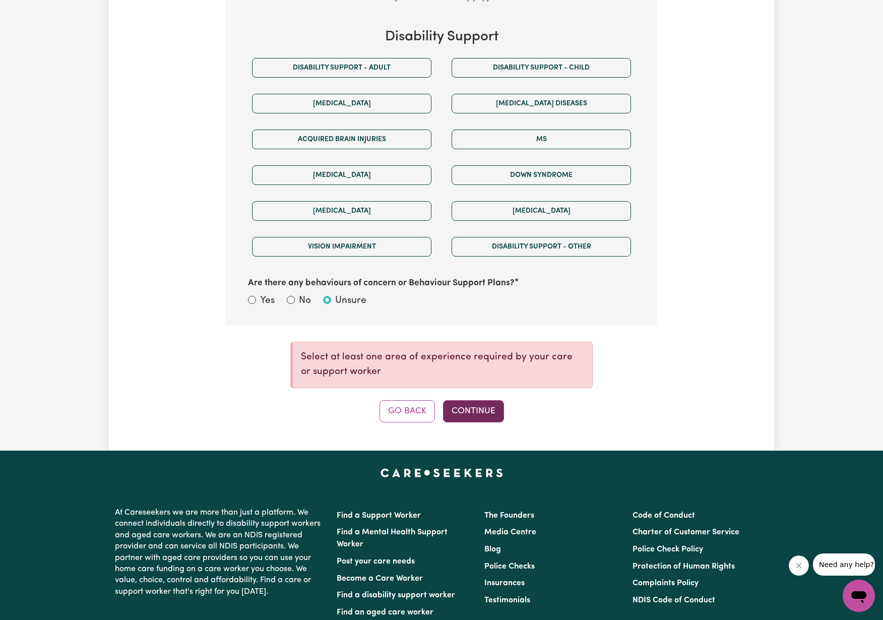
click at [481, 400] on button "Continue" at bounding box center [473, 411] width 61 height 22
click at [490, 411] on button "Continue" at bounding box center [473, 411] width 61 height 22
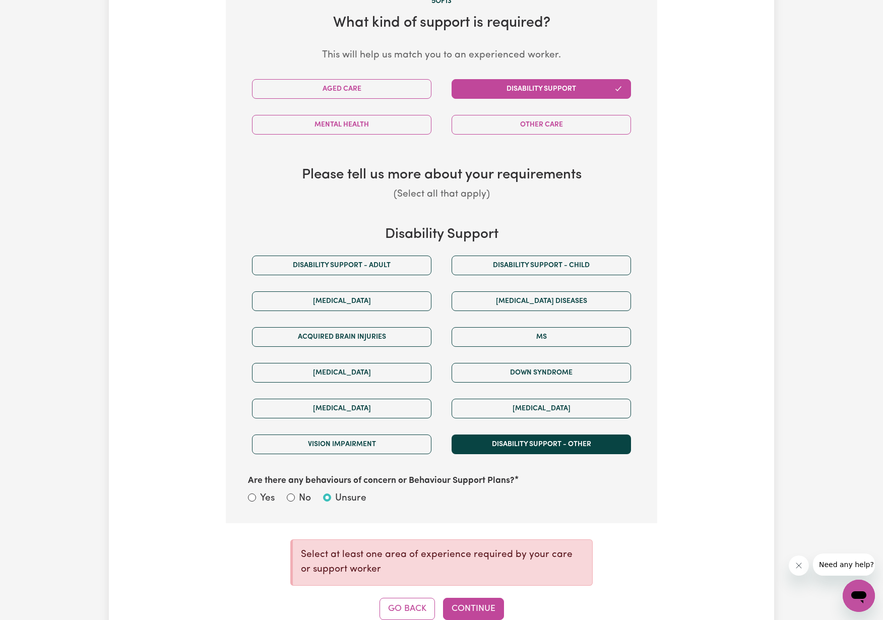
scroll to position [548, 0]
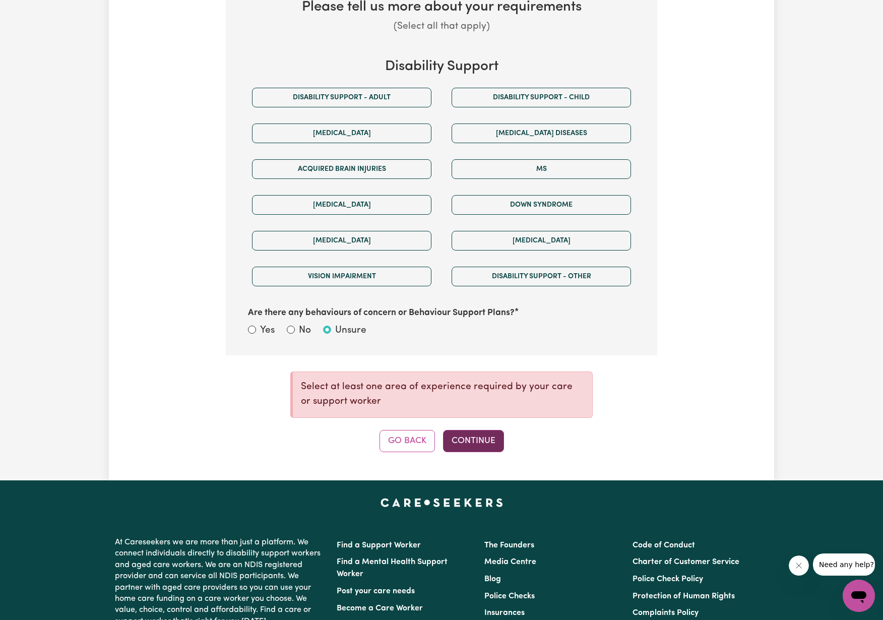
click at [481, 434] on button "Continue" at bounding box center [473, 441] width 61 height 22
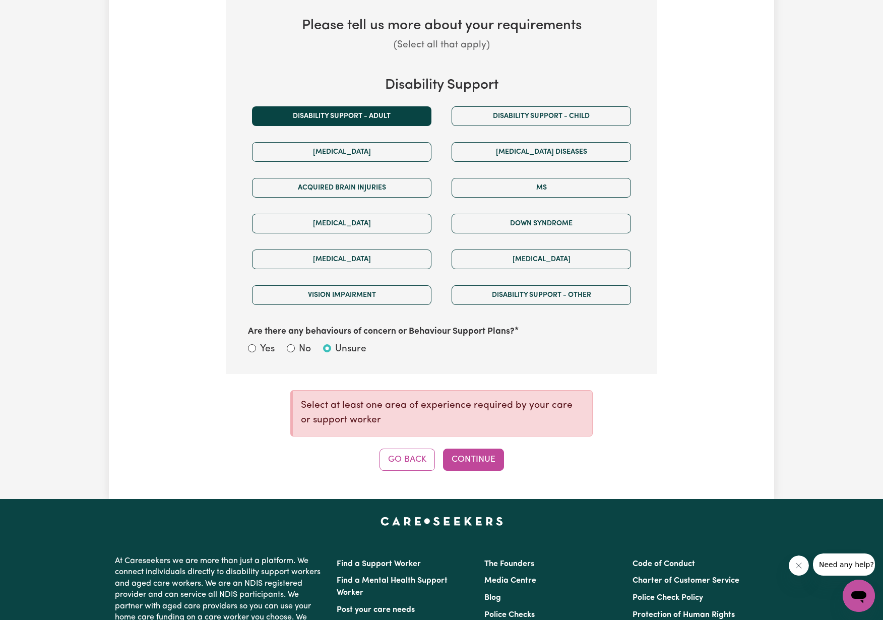
click at [340, 110] on button "Disability support - Adult" at bounding box center [341, 116] width 179 height 20
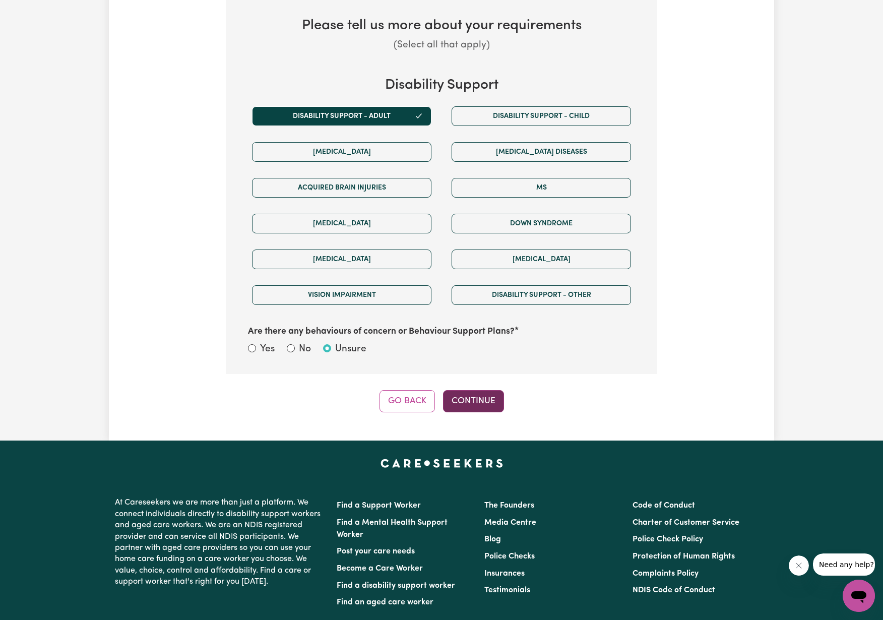
click at [483, 396] on button "Continue" at bounding box center [473, 401] width 61 height 22
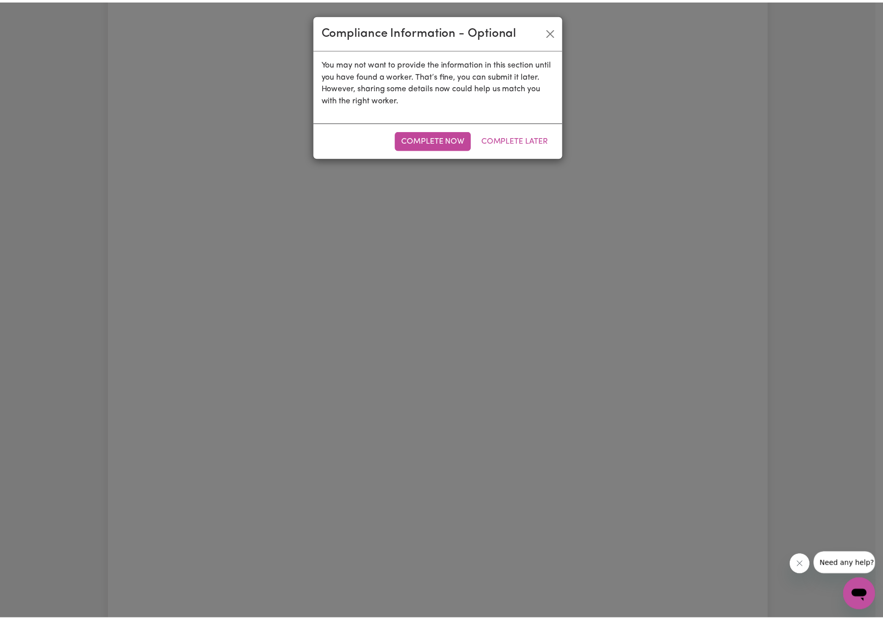
scroll to position [315, 0]
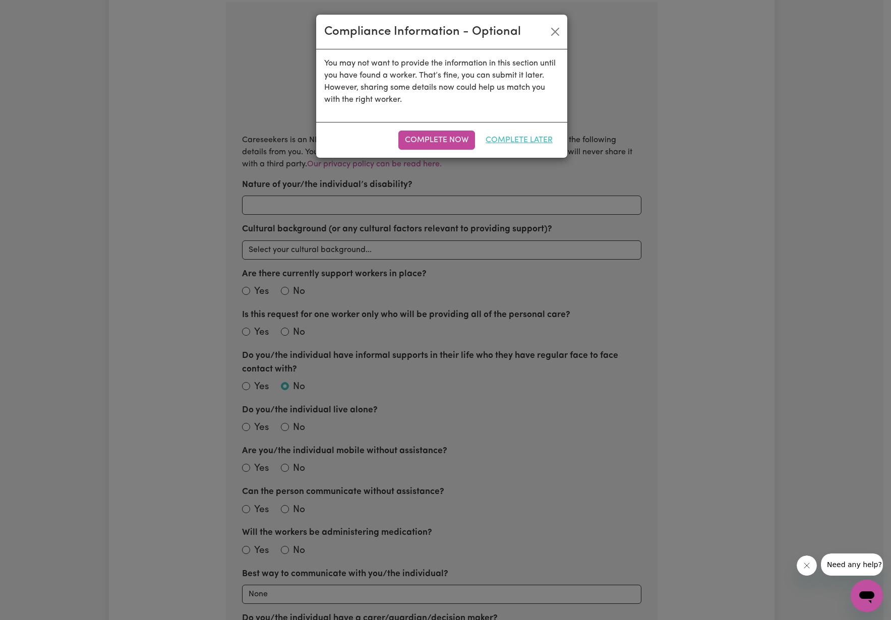
click at [532, 138] on button "Complete Later" at bounding box center [519, 140] width 80 height 19
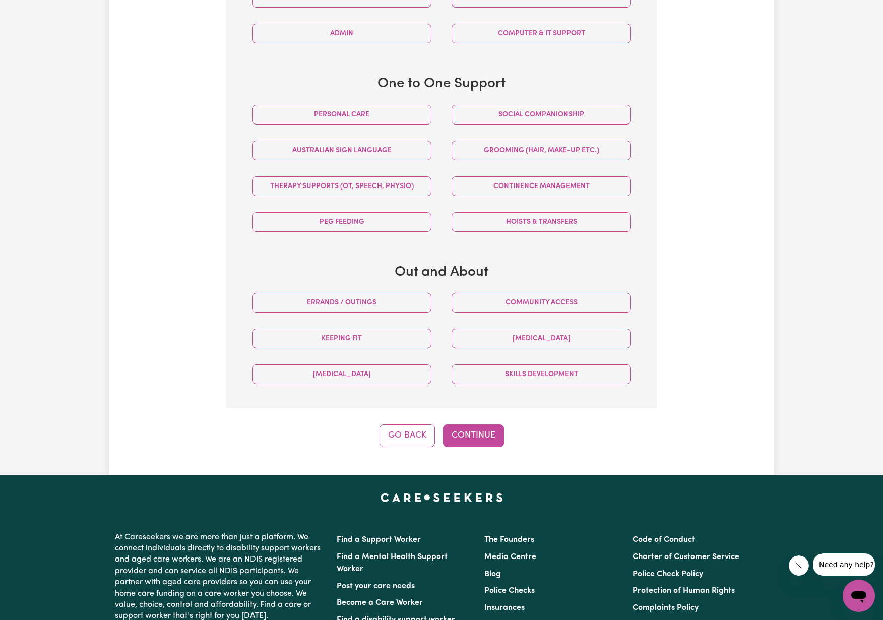
scroll to position [791, 0]
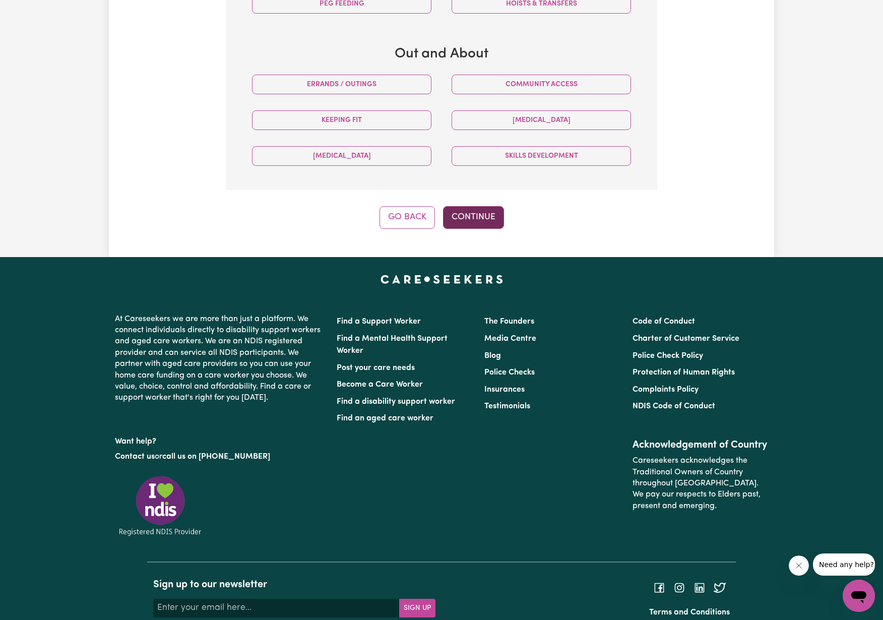
click at [484, 215] on button "Continue" at bounding box center [473, 217] width 61 height 22
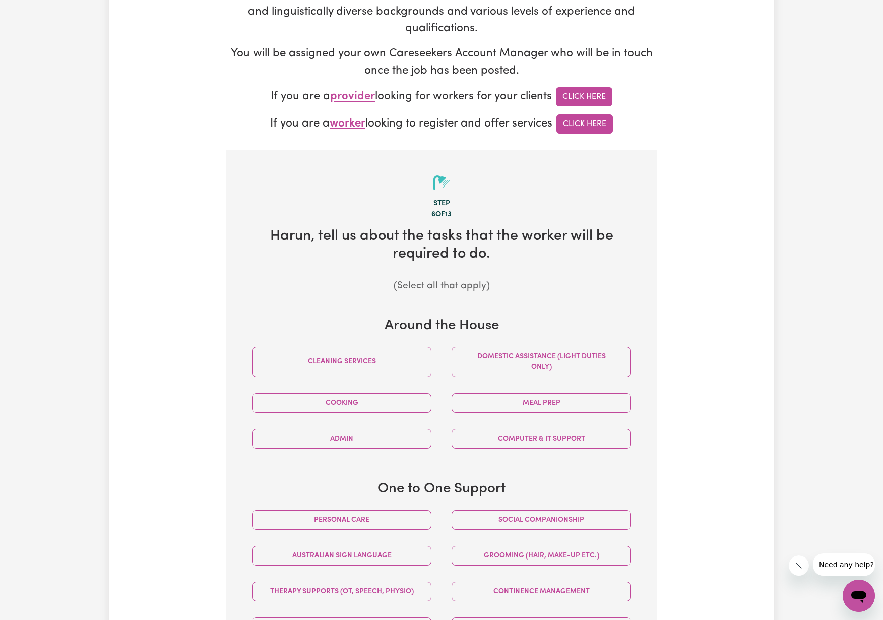
scroll to position [447, 0]
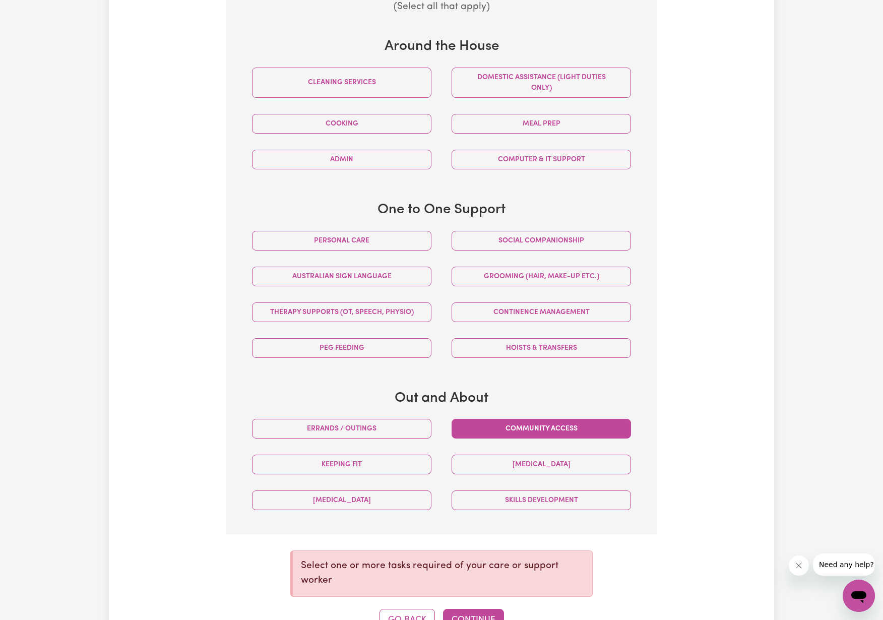
click at [591, 422] on button "Community access" at bounding box center [541, 429] width 179 height 20
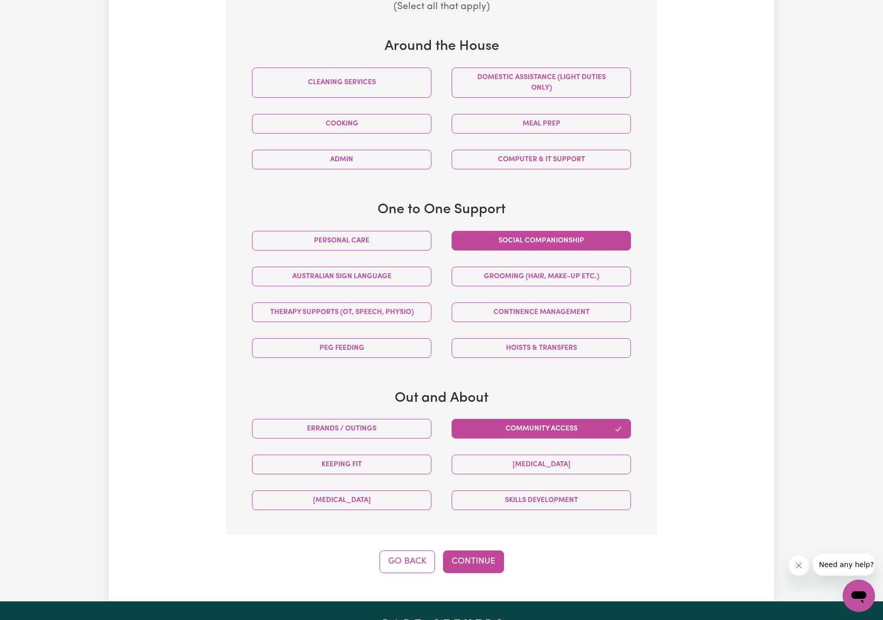
click at [501, 239] on button "Social companionship" at bounding box center [541, 241] width 179 height 20
click at [540, 83] on button "Domestic assistance (light duties only)" at bounding box center [541, 83] width 179 height 30
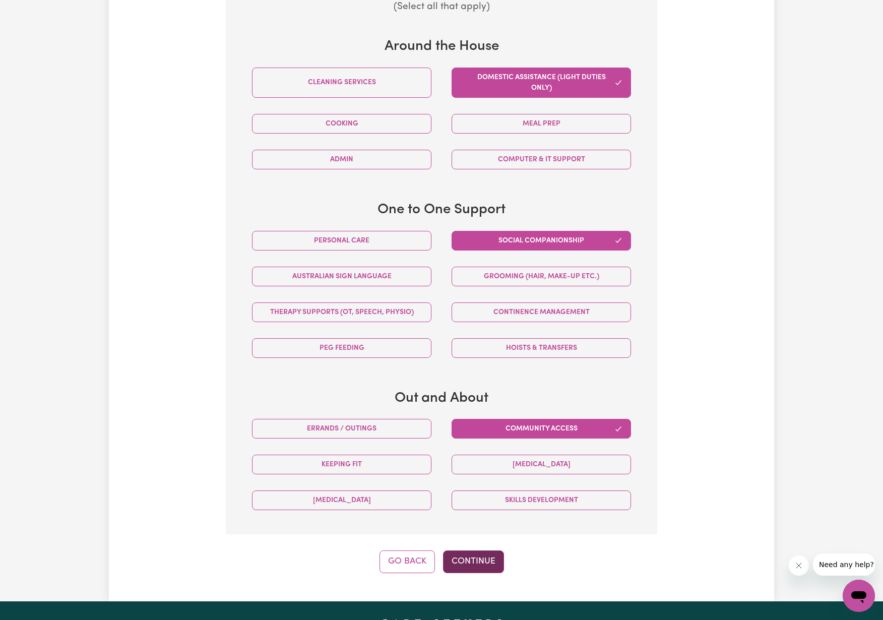
click at [482, 557] on button "Continue" at bounding box center [473, 561] width 61 height 22
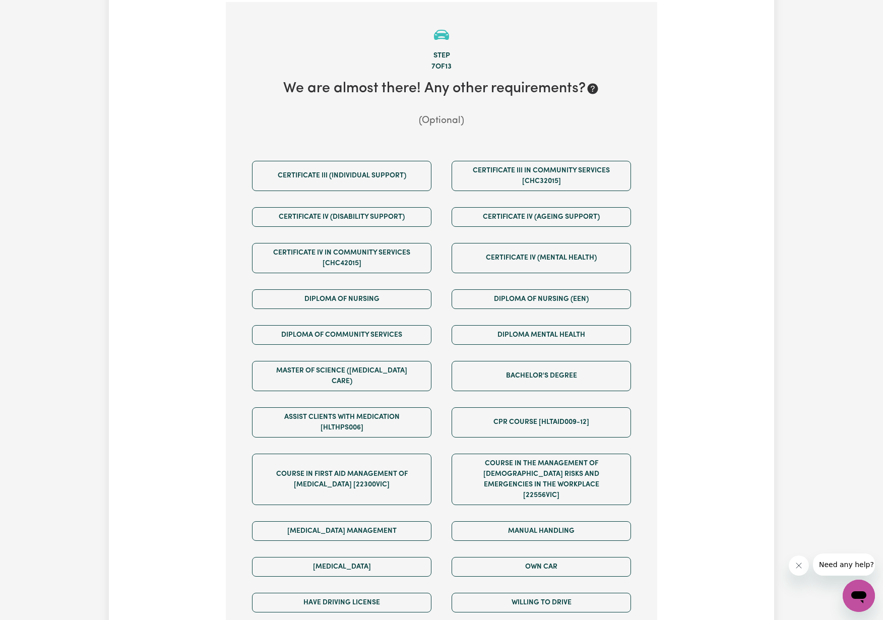
scroll to position [511, 0]
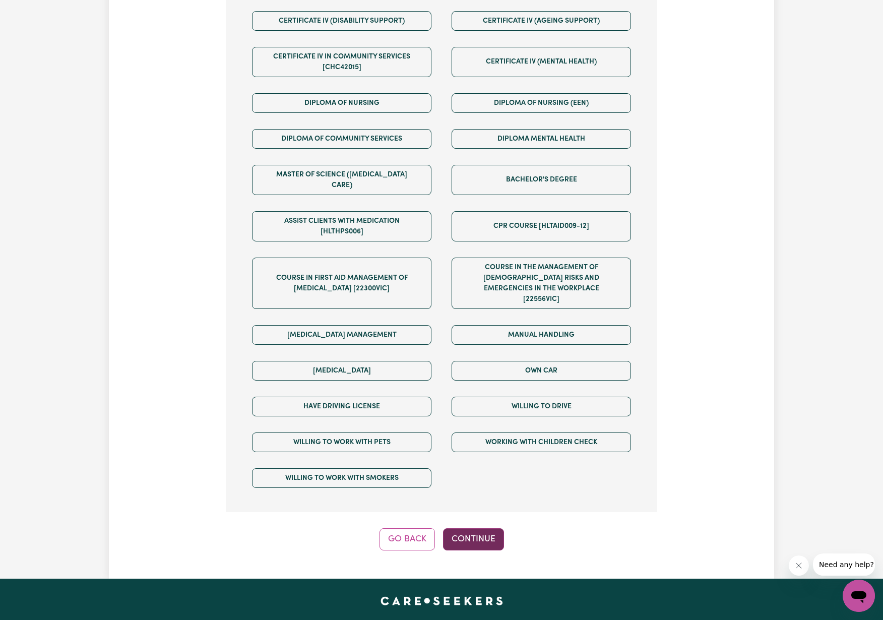
click at [486, 528] on button "Continue" at bounding box center [473, 539] width 61 height 22
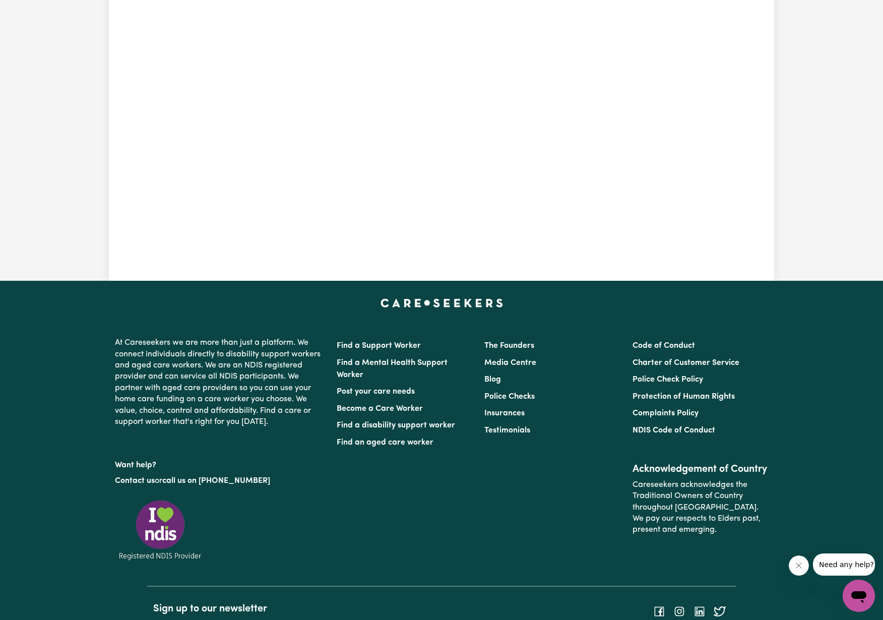
scroll to position [315, 0]
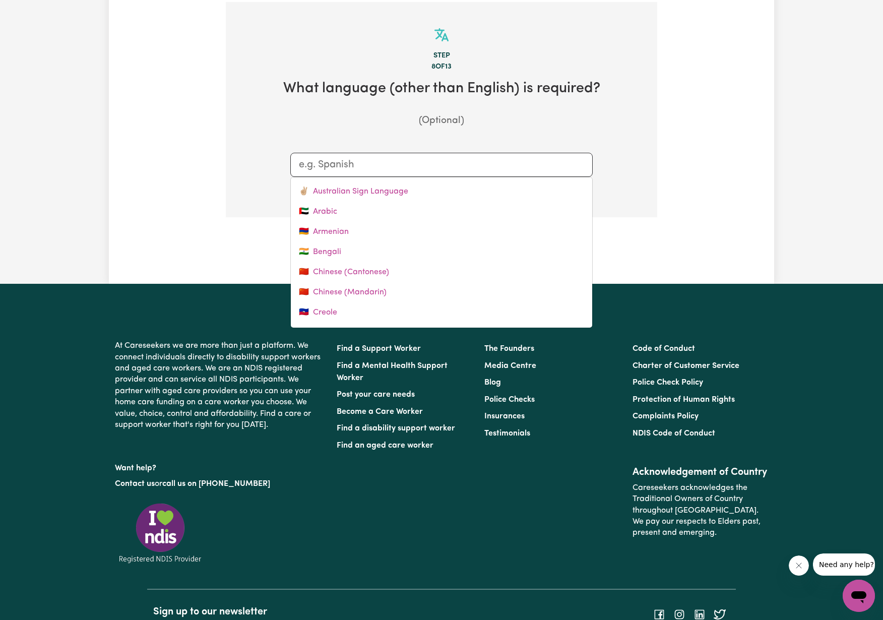
click at [425, 167] on input "text" at bounding box center [441, 164] width 285 height 15
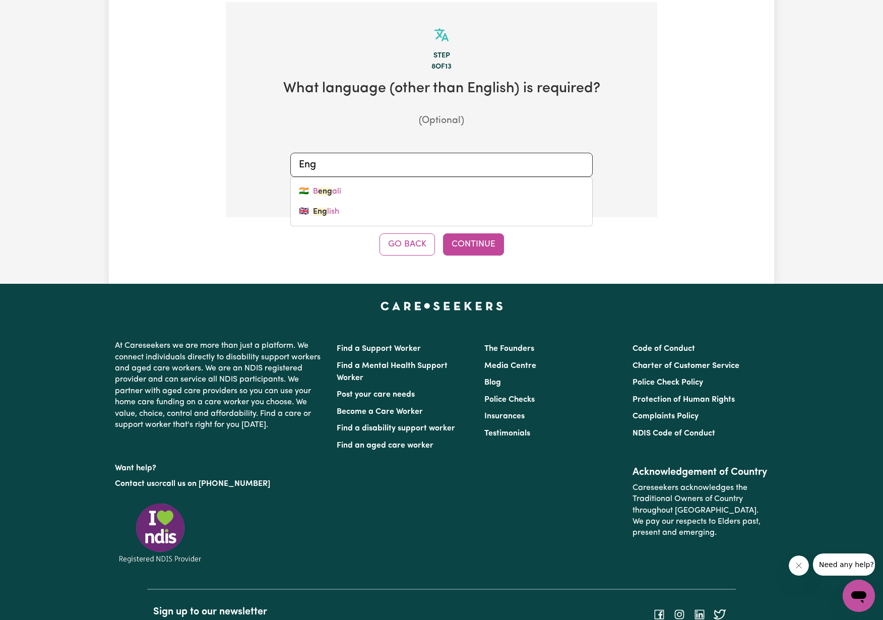
type input "Engl"
type input "English"
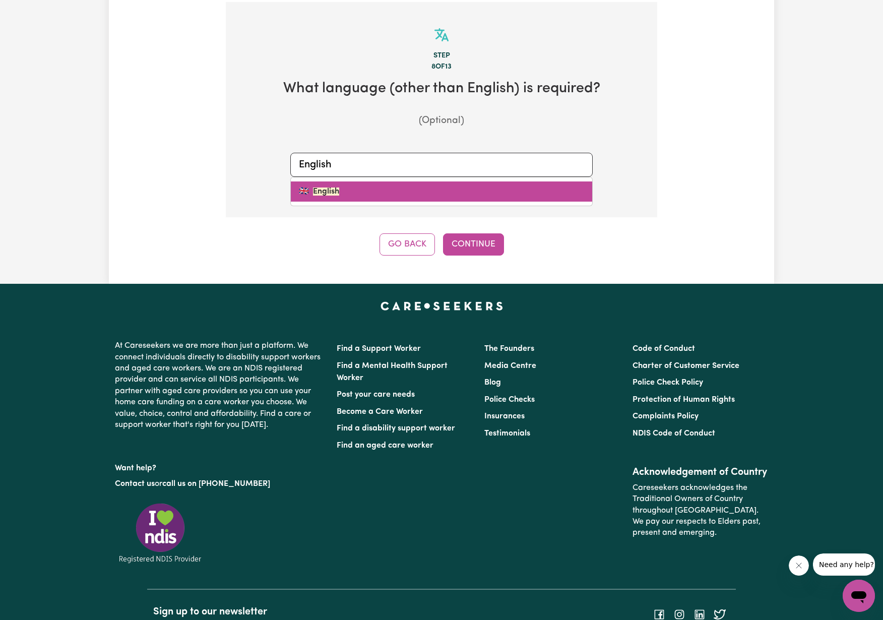
click at [346, 182] on link "🇬🇧 English" at bounding box center [441, 191] width 301 height 20
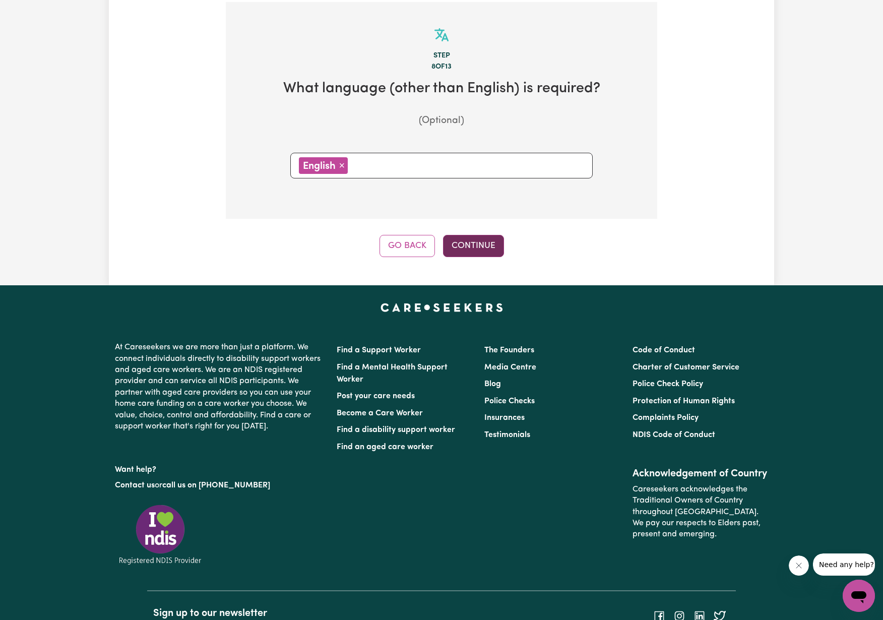
click at [464, 247] on button "Continue" at bounding box center [473, 246] width 61 height 22
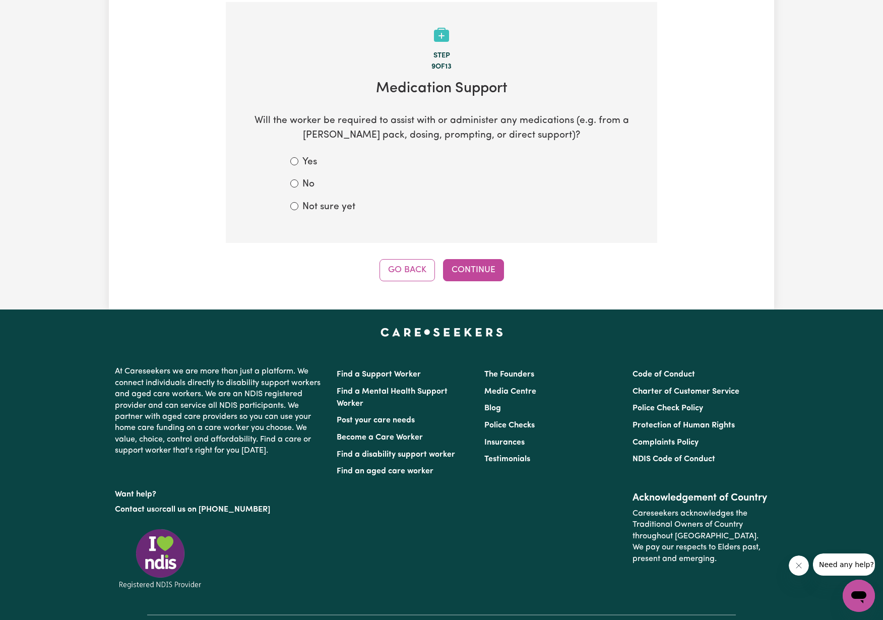
click at [307, 203] on label "Not sure yet" at bounding box center [328, 207] width 53 height 15
click at [298, 203] on input "Not sure yet" at bounding box center [294, 206] width 8 height 8
radio input "true"
click at [472, 265] on button "Continue" at bounding box center [473, 270] width 61 height 22
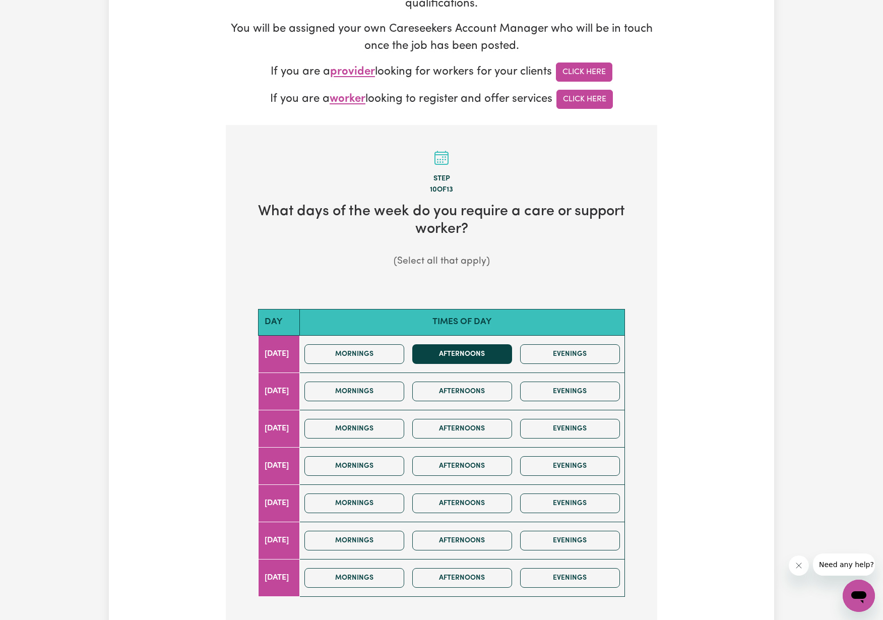
scroll to position [282, 0]
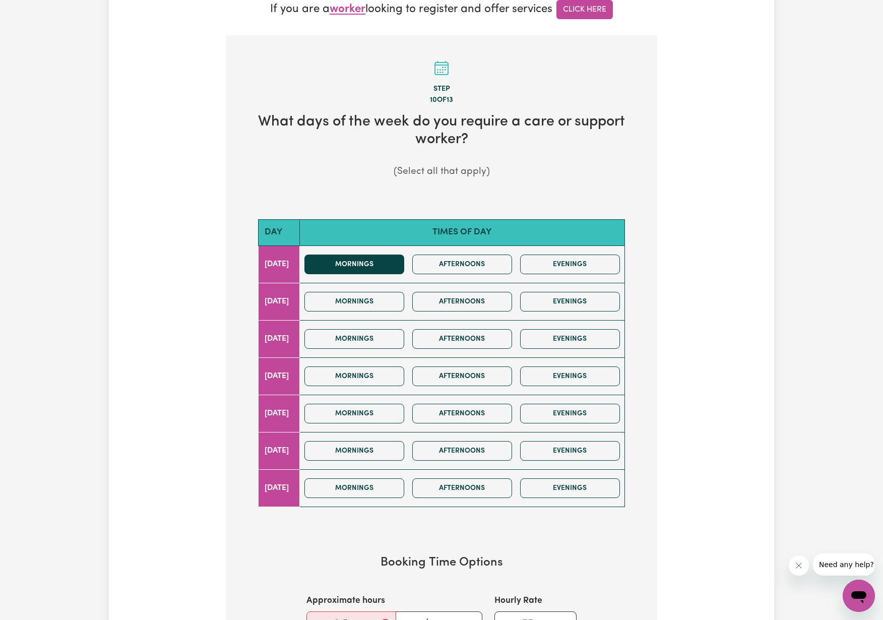
drag, startPoint x: 382, startPoint y: 263, endPoint x: 388, endPoint y: 264, distance: 5.7
click at [384, 264] on button "Mornings" at bounding box center [354, 265] width 100 height 20
click at [464, 263] on button "Afternoons" at bounding box center [462, 265] width 100 height 20
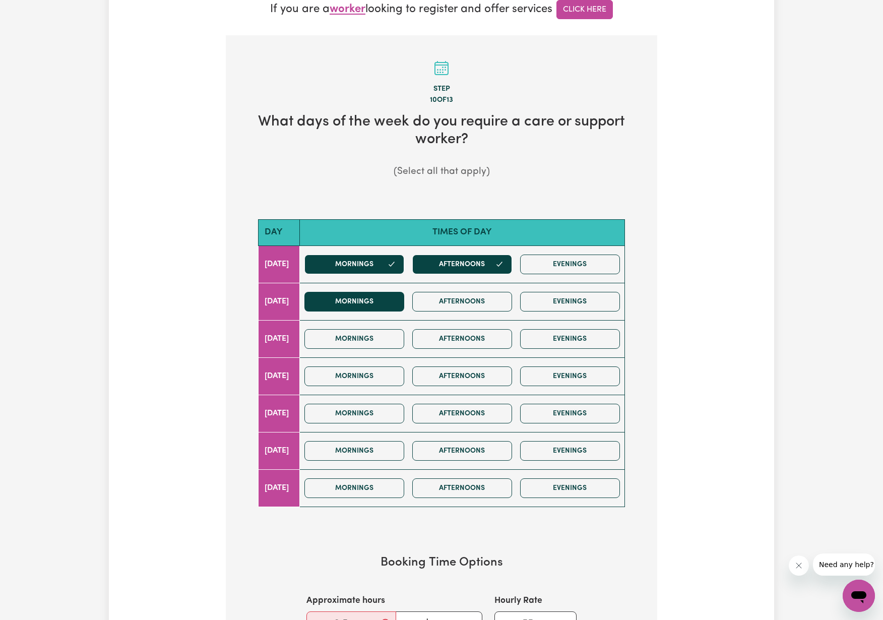
click at [384, 299] on button "Mornings" at bounding box center [354, 302] width 100 height 20
click at [490, 301] on button "Afternoons" at bounding box center [462, 302] width 100 height 20
drag, startPoint x: 379, startPoint y: 334, endPoint x: 397, endPoint y: 335, distance: 18.7
click at [382, 334] on button "Mornings" at bounding box center [354, 339] width 100 height 20
drag, startPoint x: 479, startPoint y: 337, endPoint x: 426, endPoint y: 364, distance: 59.3
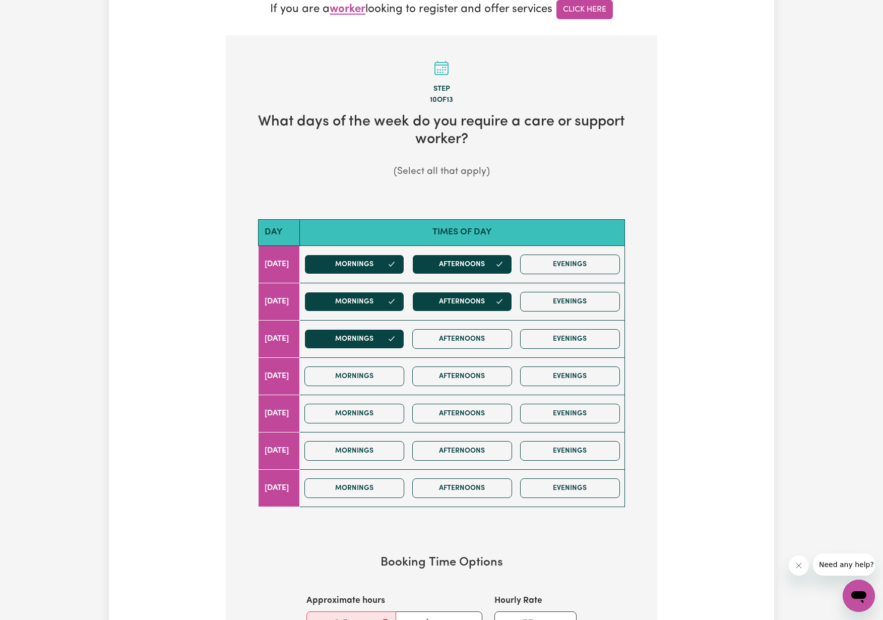
click at [478, 339] on button "Afternoons" at bounding box center [462, 339] width 100 height 20
click at [390, 375] on button "Mornings" at bounding box center [354, 376] width 100 height 20
drag, startPoint x: 467, startPoint y: 376, endPoint x: 437, endPoint y: 396, distance: 35.7
click at [463, 380] on button "Afternoons" at bounding box center [462, 376] width 100 height 20
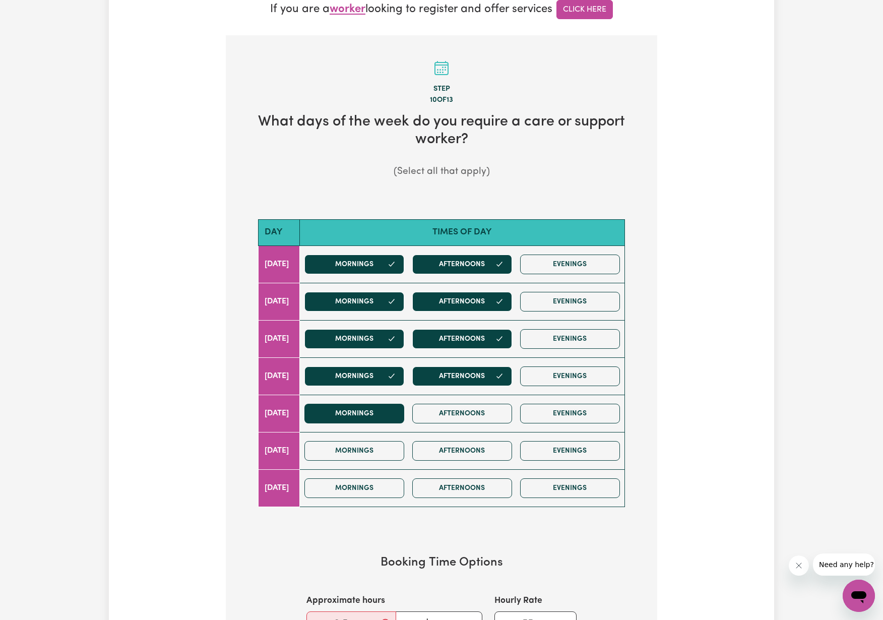
drag, startPoint x: 402, startPoint y: 398, endPoint x: 406, endPoint y: 402, distance: 6.1
click at [402, 398] on div "Mornings Afternoons Evenings" at bounding box center [462, 414] width 324 height 36
drag, startPoint x: 392, startPoint y: 409, endPoint x: 396, endPoint y: 400, distance: 9.9
click at [392, 410] on button "Mornings" at bounding box center [354, 414] width 100 height 20
click at [466, 406] on button "Afternoons" at bounding box center [462, 414] width 100 height 20
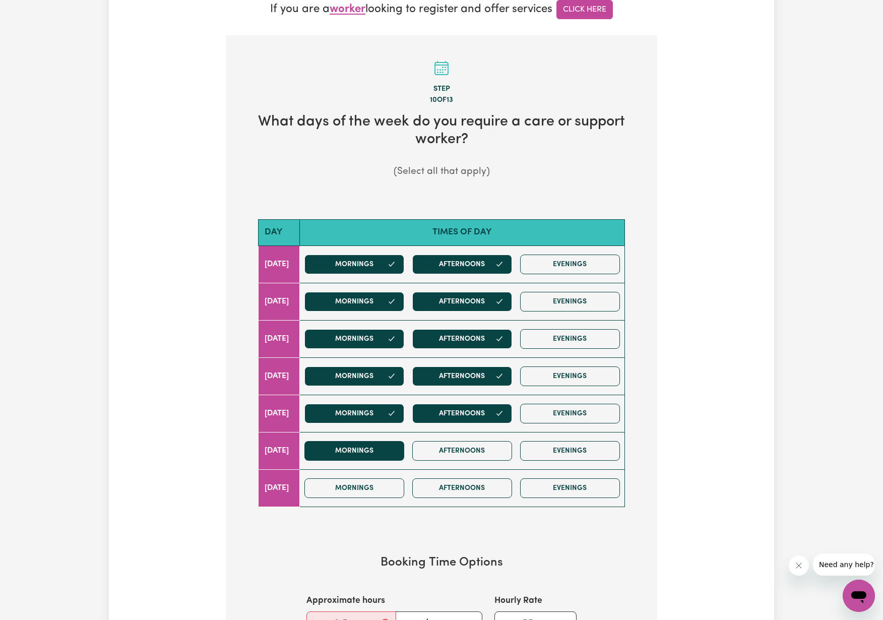
drag, startPoint x: 386, startPoint y: 437, endPoint x: 390, endPoint y: 441, distance: 5.4
click at [386, 437] on div "Mornings Afternoons Evenings" at bounding box center [462, 451] width 324 height 36
click at [463, 447] on button "Afternoons" at bounding box center [462, 451] width 100 height 20
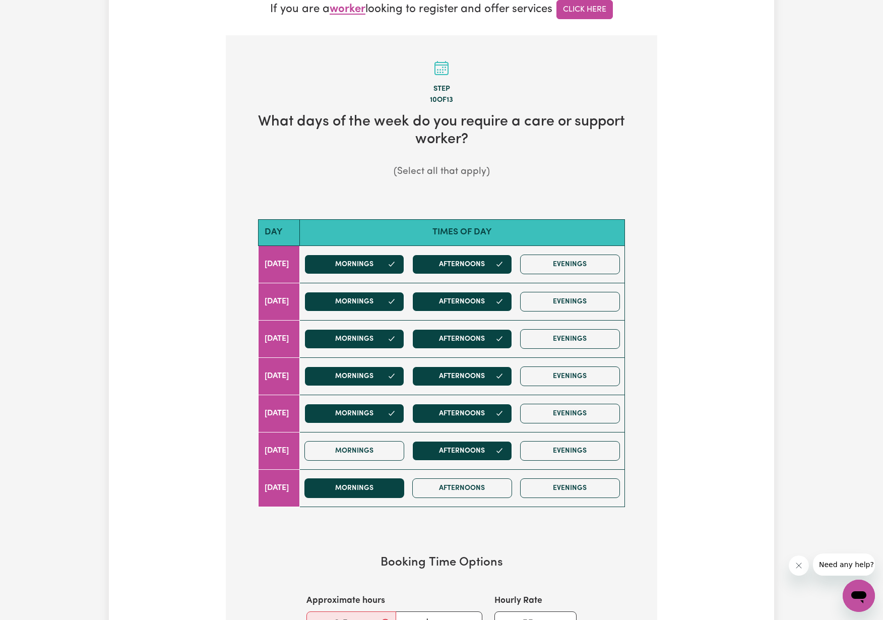
click at [376, 481] on button "Mornings" at bounding box center [354, 488] width 100 height 20
click at [384, 452] on button "Mornings" at bounding box center [354, 451] width 100 height 20
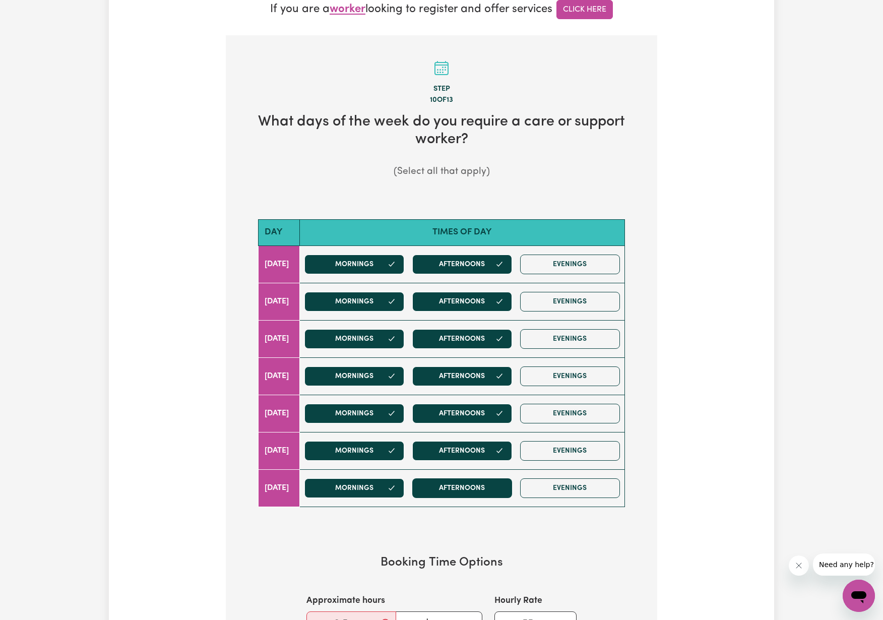
click at [447, 478] on button "Afternoons" at bounding box center [462, 488] width 100 height 20
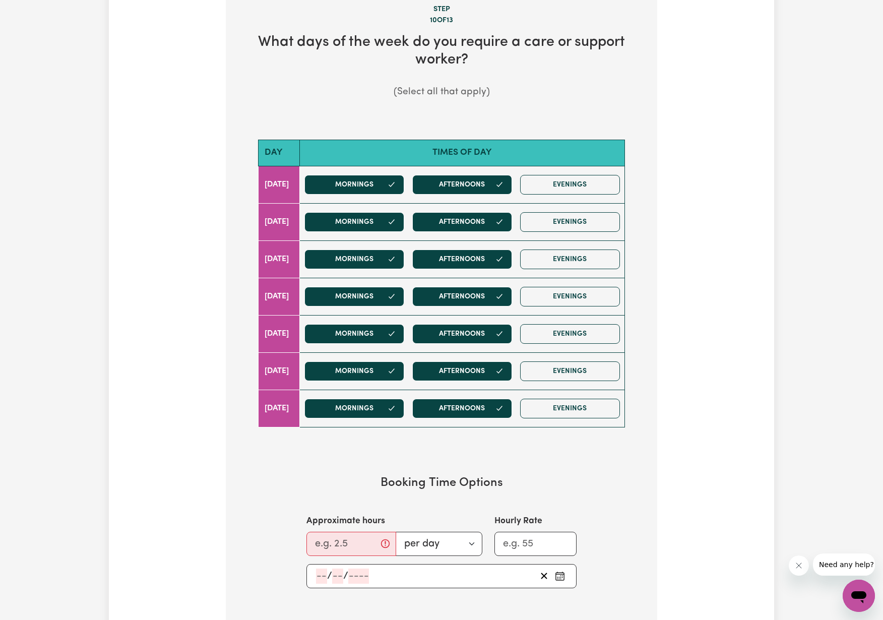
scroll to position [435, 0]
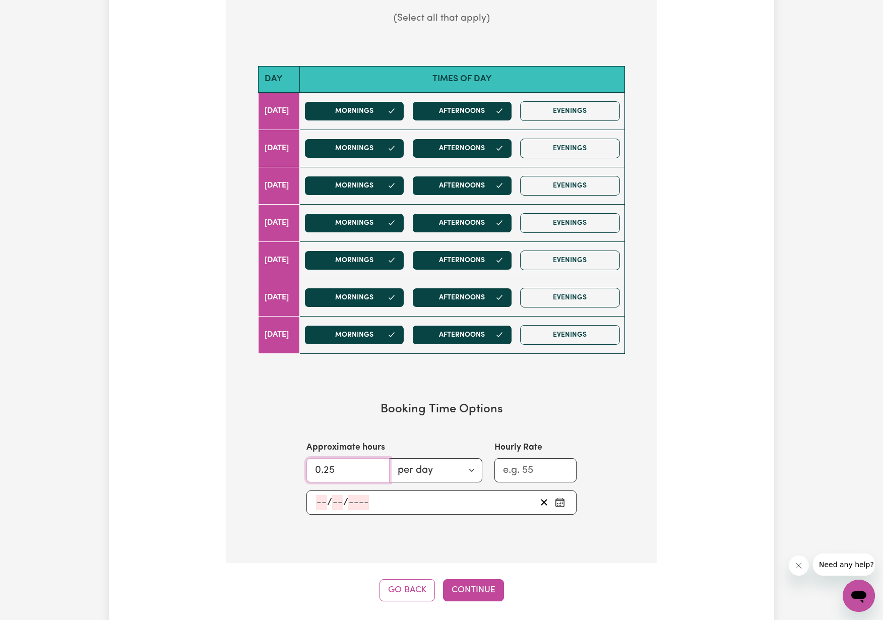
click at [370, 463] on input "0.25" at bounding box center [347, 470] width 83 height 24
drag, startPoint x: 341, startPoint y: 465, endPoint x: 276, endPoint y: 466, distance: 65.0
click at [276, 466] on section "Booking Time Options Approximate hours 0.25 per day per week Hourly Rate / /" at bounding box center [441, 458] width 399 height 145
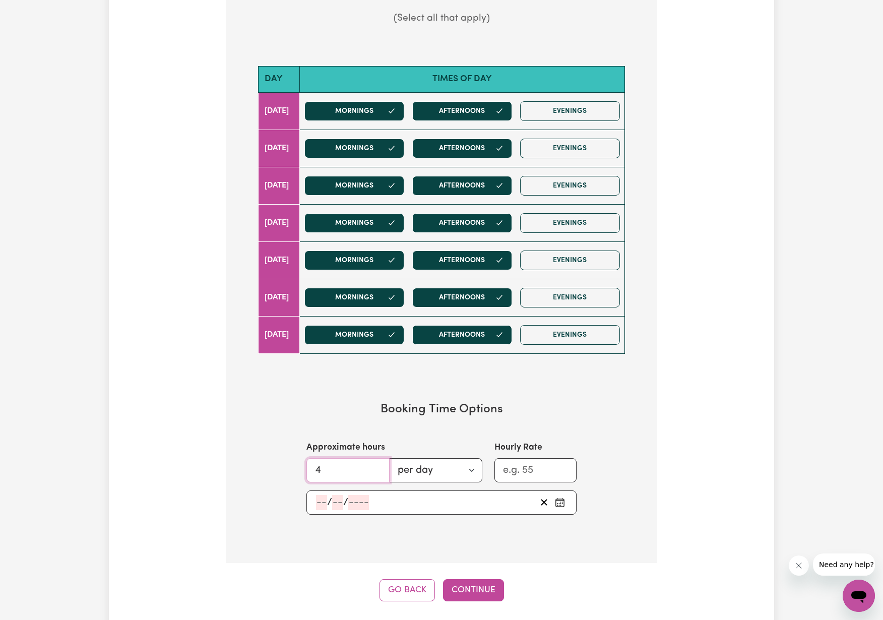
type input "4"
click at [596, 532] on section "Step 10 of 13 What days of the week do you require a care or support worker? (S…" at bounding box center [441, 222] width 431 height 681
click at [531, 474] on input "Hourly Rate" at bounding box center [535, 470] width 82 height 24
type input "6"
type input "60"
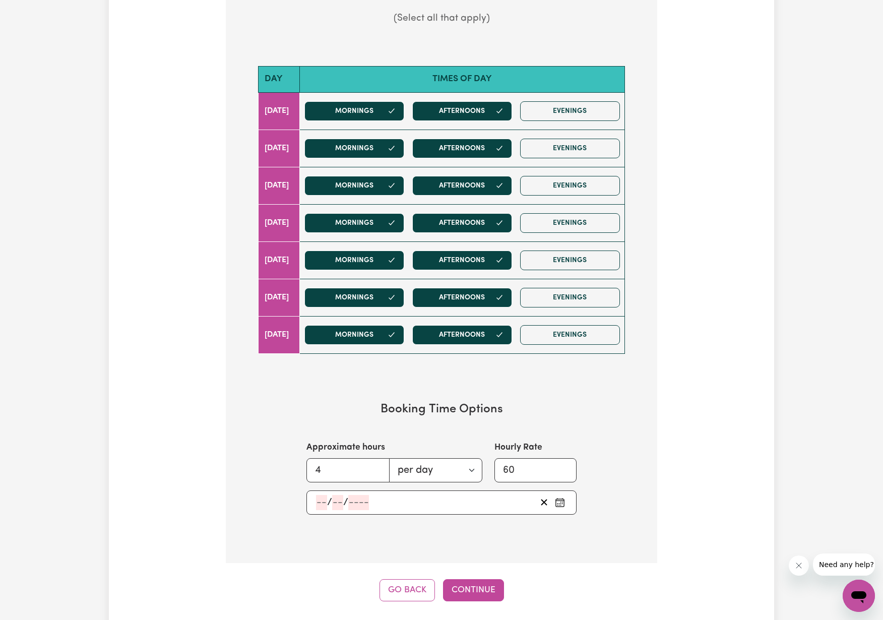
click at [595, 518] on section "Booking Time Options Approximate hours 4 per day per week Hourly Rate 60 / /" at bounding box center [441, 458] width 399 height 145
click at [565, 498] on button "Pick an approximate start date" at bounding box center [560, 502] width 16 height 15
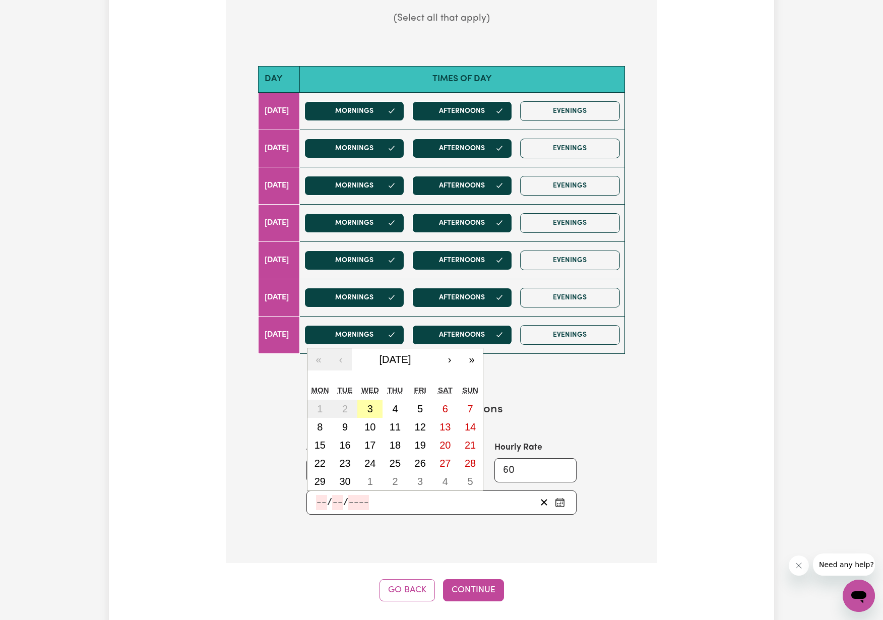
click at [364, 404] on button "3" at bounding box center [369, 409] width 25 height 18
type input "[DATE]"
type input "3"
type input "9"
type input "2025"
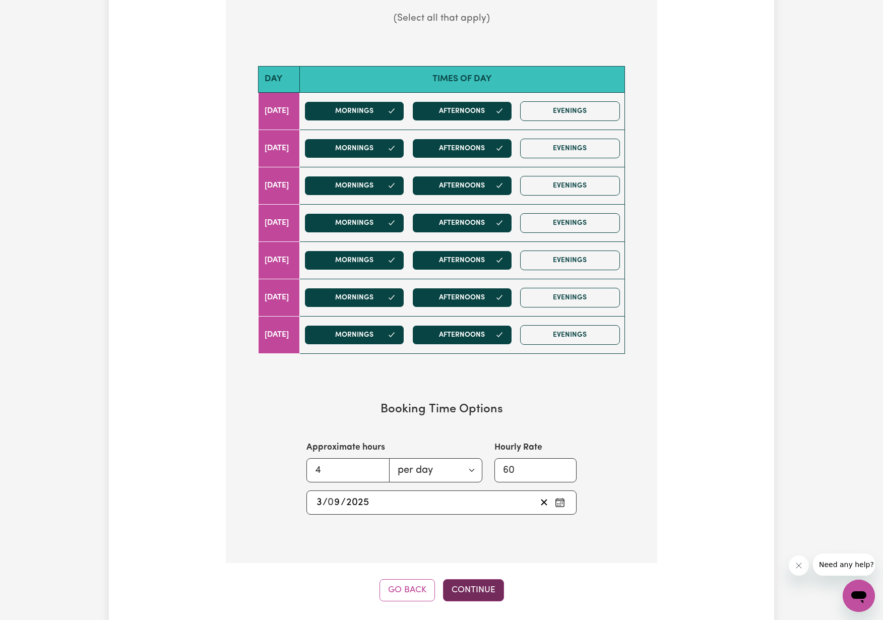
click at [481, 579] on button "Continue" at bounding box center [473, 590] width 61 height 22
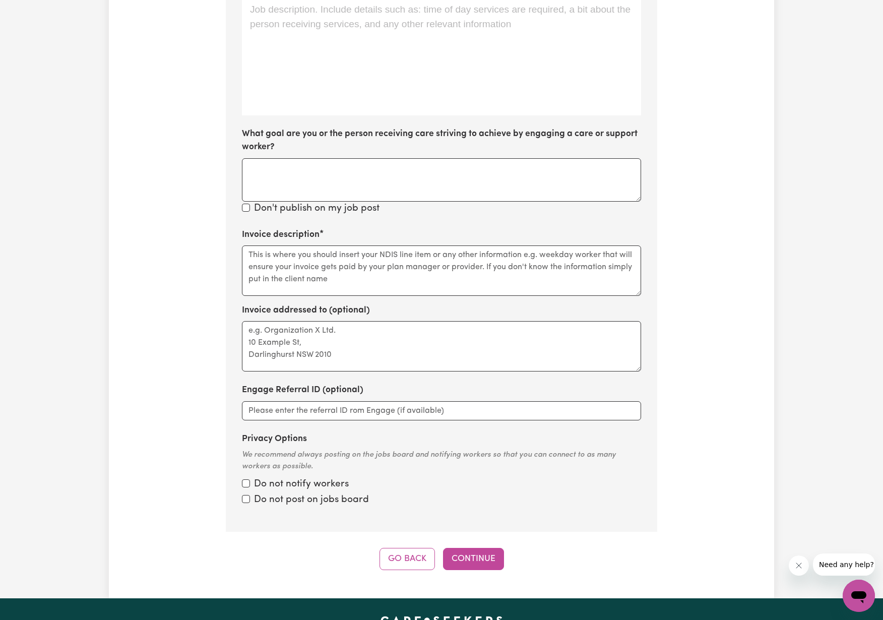
scroll to position [354, 0]
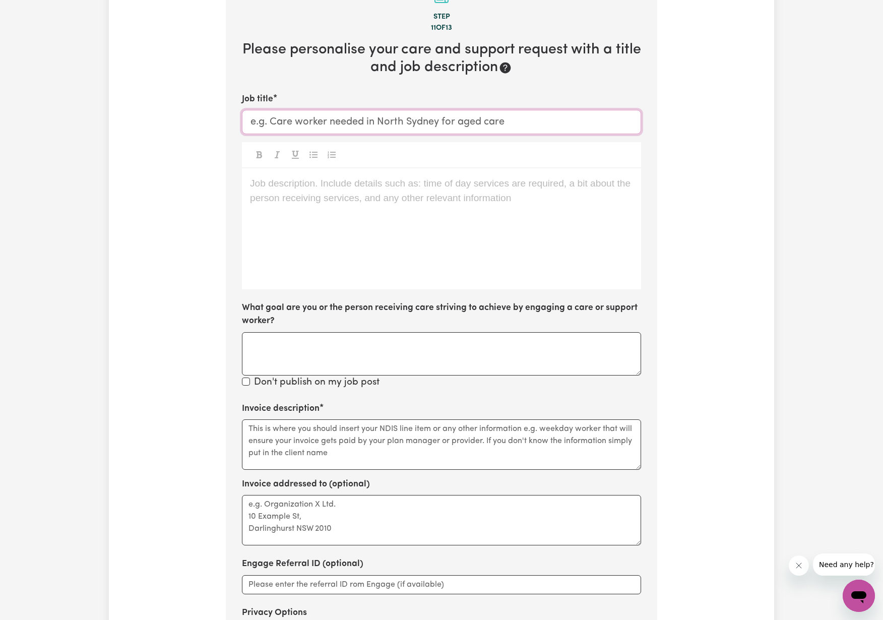
click at [313, 119] on input "Job title" at bounding box center [441, 122] width 399 height 24
type input "Disability Support Worker"
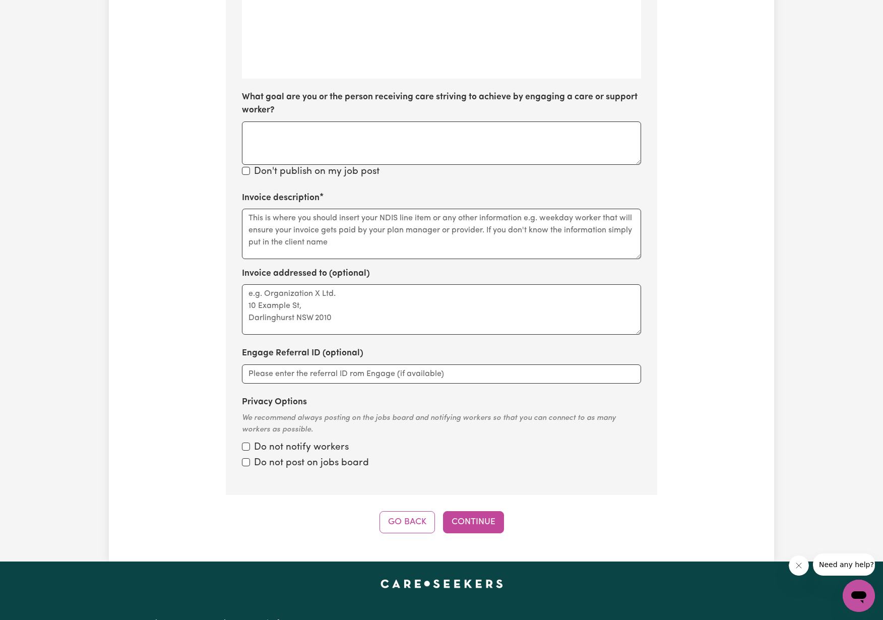
scroll to position [777, 0]
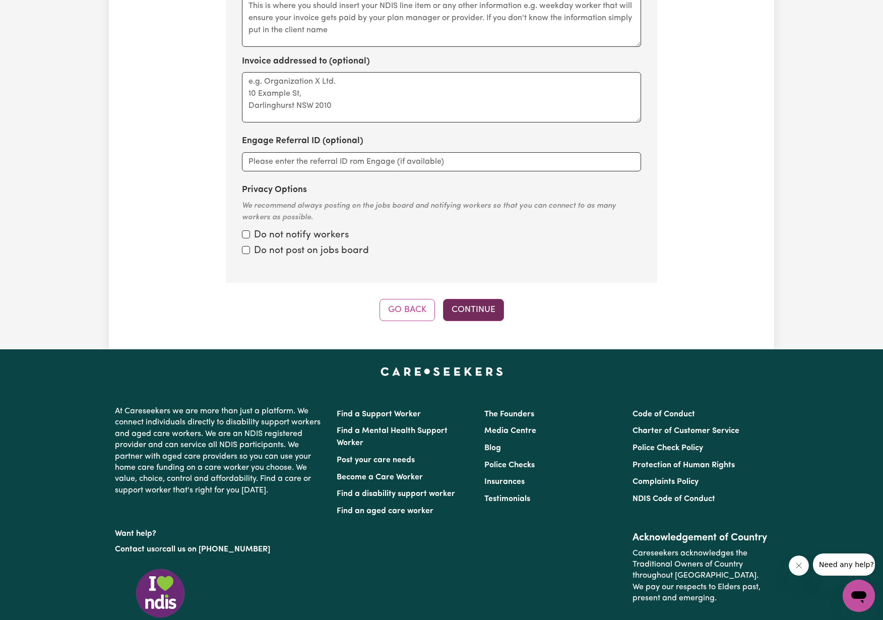
click at [474, 306] on button "Continue" at bounding box center [473, 310] width 61 height 22
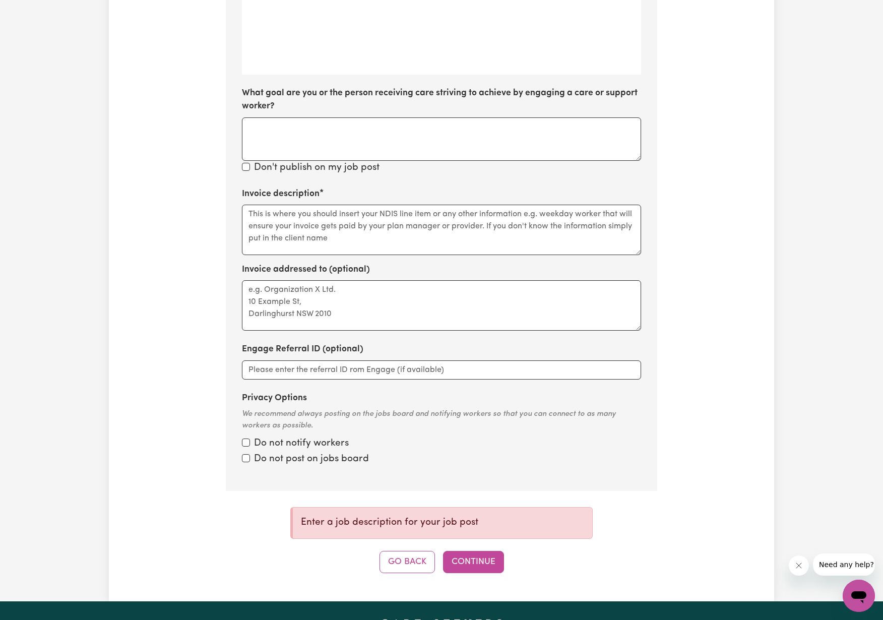
scroll to position [354, 0]
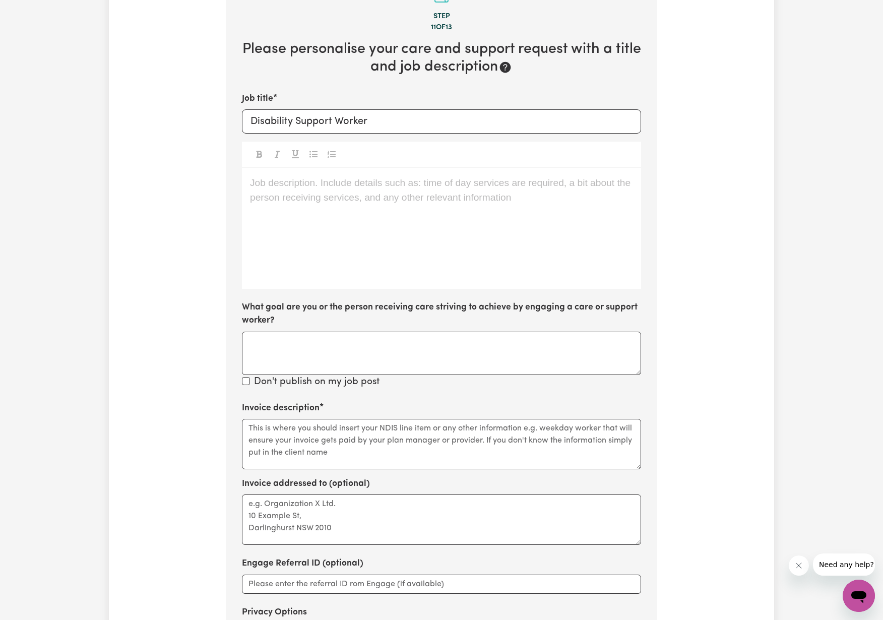
click at [282, 184] on p "Job description. Include details such as: time of day services are required, a …" at bounding box center [441, 183] width 383 height 15
drag, startPoint x: 374, startPoint y: 116, endPoint x: 105, endPoint y: 111, distance: 268.7
click at [102, 110] on div "Tell us your care and support requirements Welcome to Careseekers. We are excit…" at bounding box center [441, 248] width 883 height 1135
click at [383, 194] on div "Job description. Include details such as: time of day services are required, a …" at bounding box center [441, 228] width 399 height 121
click at [313, 191] on div "Job description. Include details such as: time of day services are required, a …" at bounding box center [441, 228] width 399 height 121
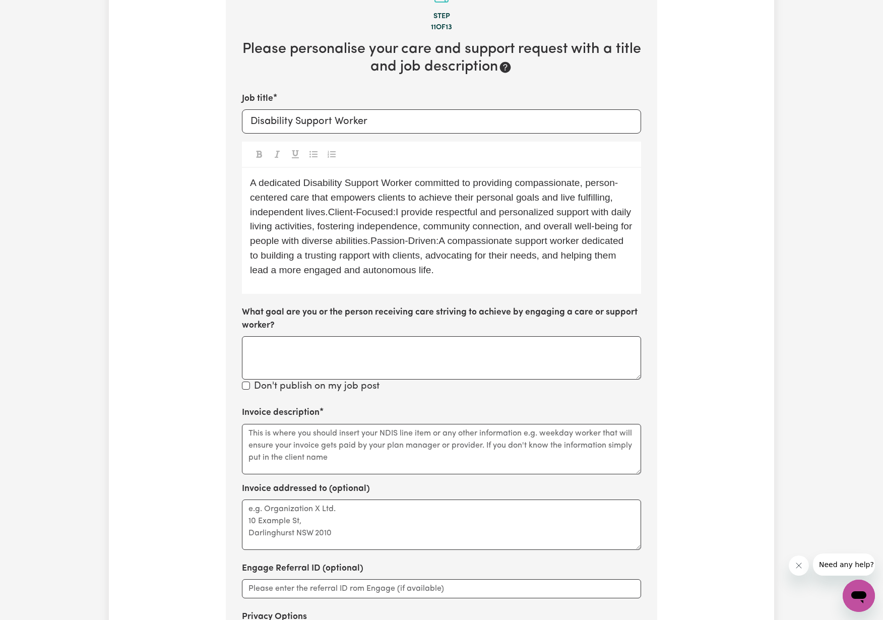
scroll to position [497, 0]
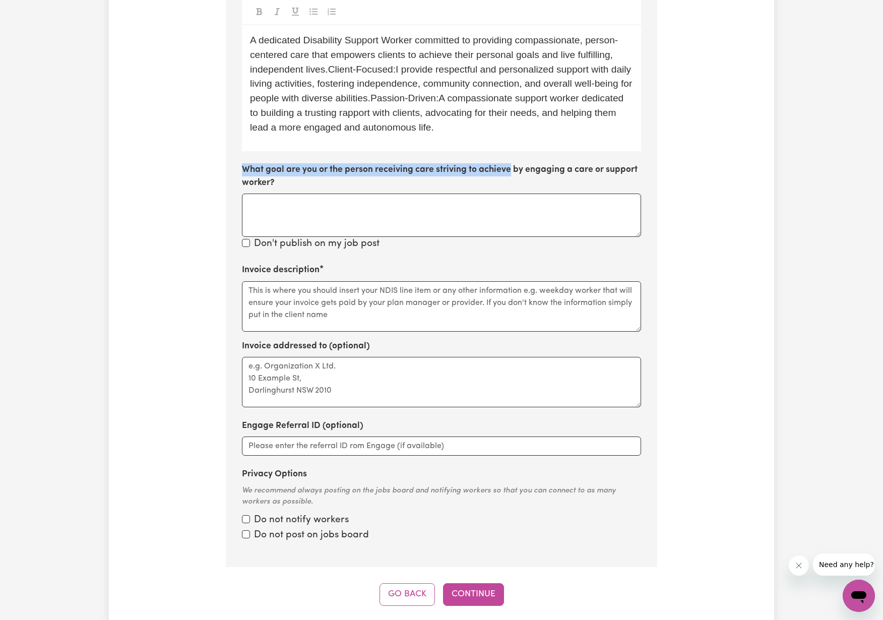
drag, startPoint x: 240, startPoint y: 161, endPoint x: 519, endPoint y: 174, distance: 279.1
click at [512, 164] on section "Step 11 of 13 Please personalise your care and support request with a title and…" at bounding box center [441, 193] width 431 height 747
drag, startPoint x: 492, startPoint y: 202, endPoint x: 498, endPoint y: 201, distance: 5.1
click at [492, 202] on textarea "What goal are you or the person receiving care striving to achieve by engaging …" at bounding box center [441, 215] width 399 height 43
click at [323, 241] on label "Don't publish on my job post" at bounding box center [317, 244] width 126 height 15
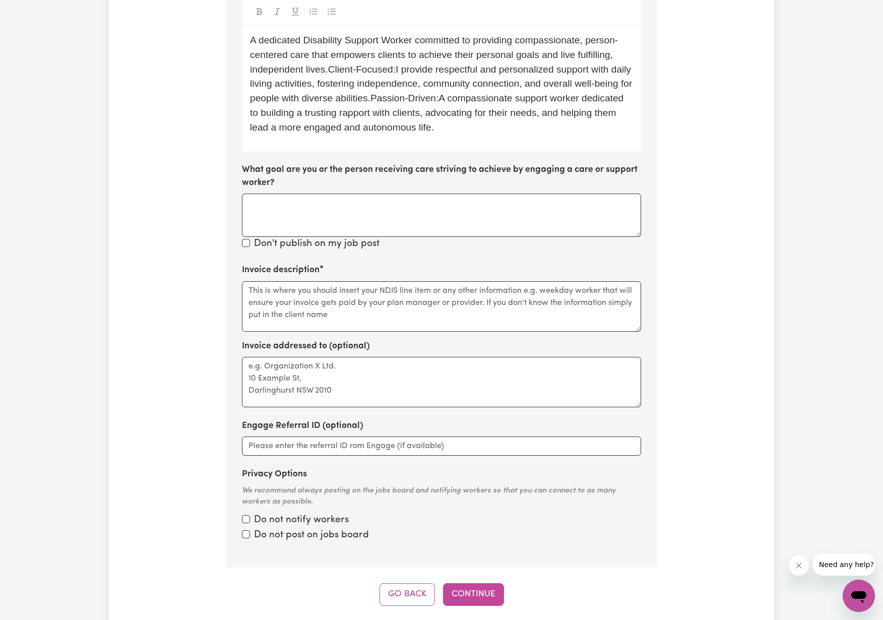
click at [250, 241] on input "Don't publish on my job post" at bounding box center [246, 243] width 8 height 8
checkbox input "true"
click at [473, 583] on button "Continue" at bounding box center [473, 594] width 61 height 22
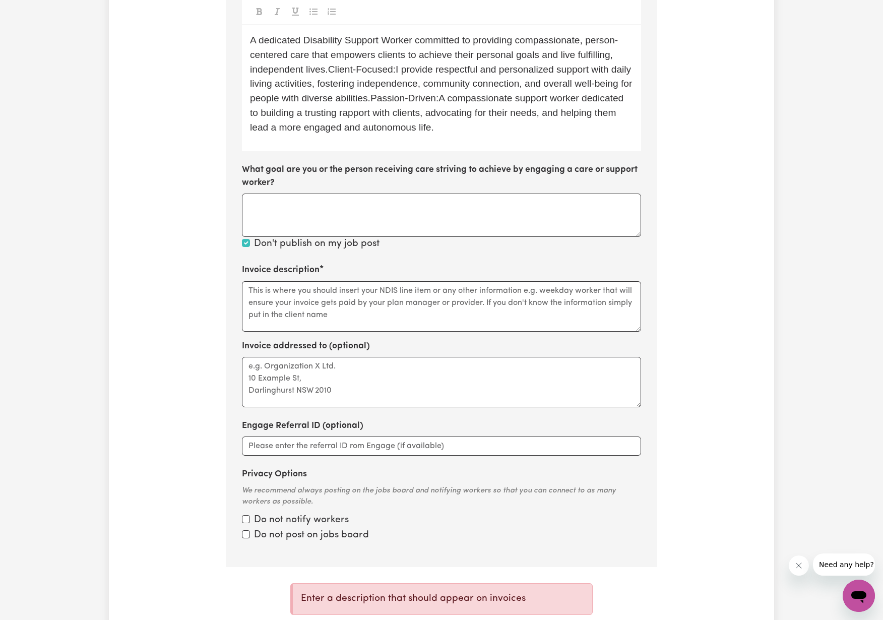
click at [289, 528] on label "Do not post on jobs board" at bounding box center [311, 535] width 115 height 15
click at [250, 523] on input "Privacy Options" at bounding box center [246, 519] width 8 height 8
checkbox input "true"
click at [244, 530] on input "Privacy Options" at bounding box center [246, 534] width 8 height 8
checkbox input "true"
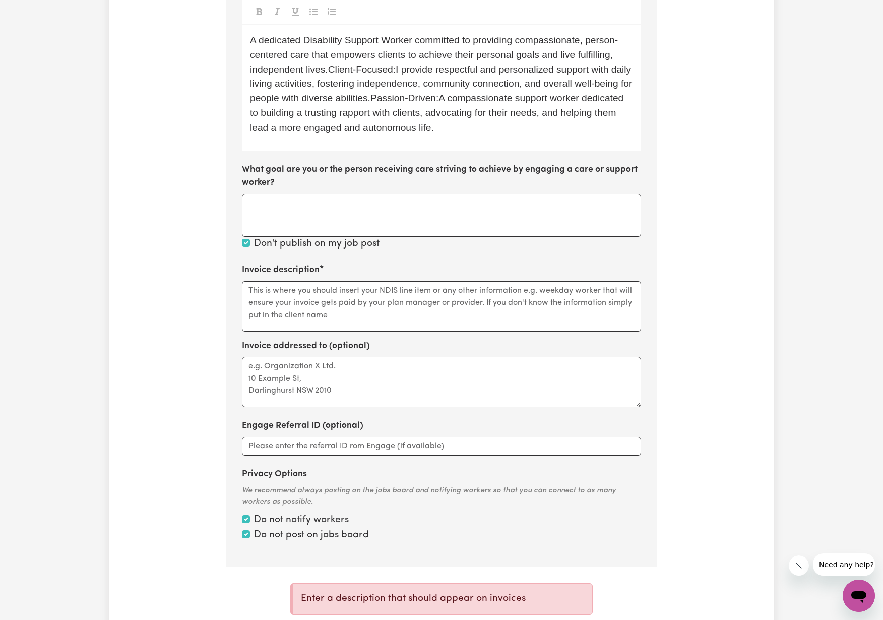
scroll to position [575, 0]
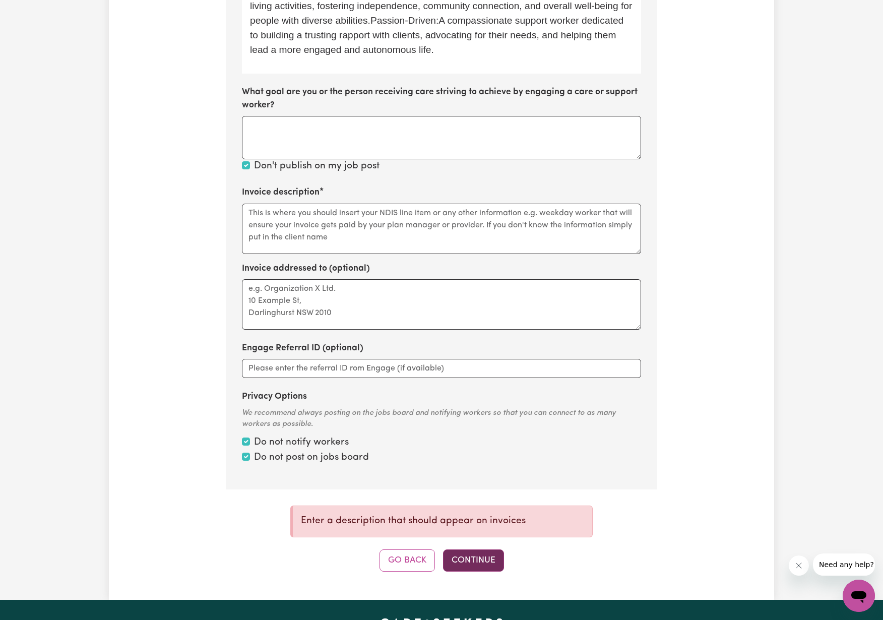
click at [479, 553] on button "Continue" at bounding box center [473, 560] width 61 height 22
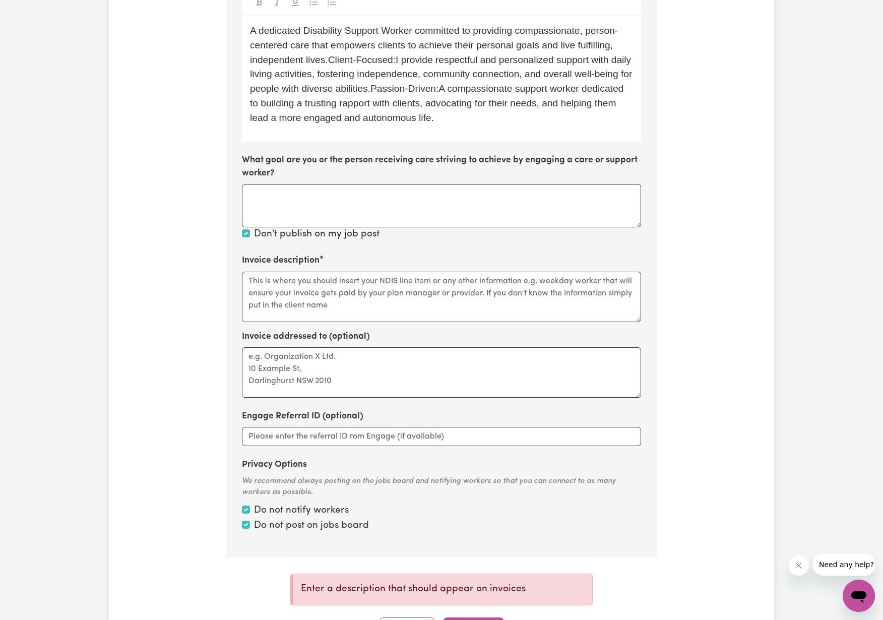
scroll to position [505, 0]
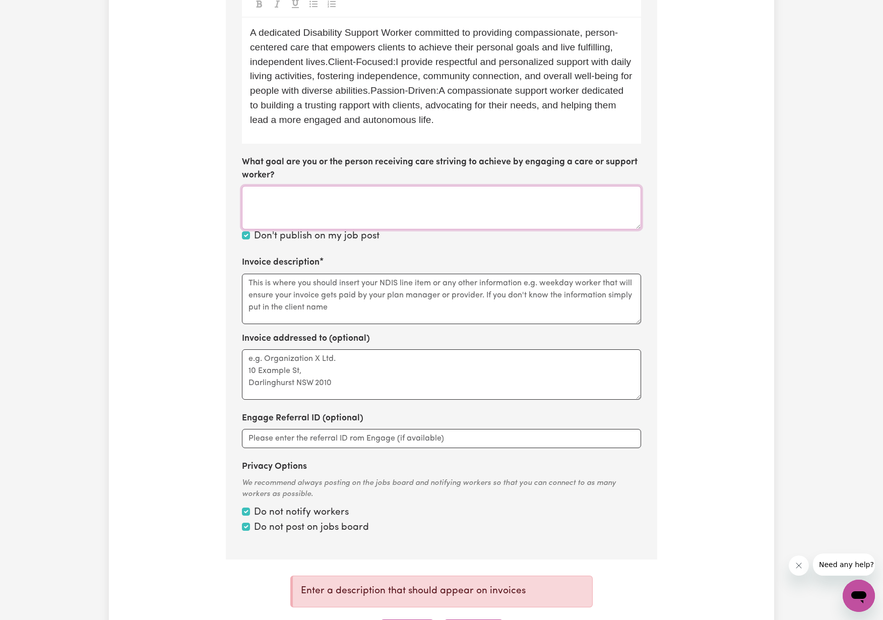
click at [451, 188] on textarea "What goal are you or the person receiving care striving to achieve by engaging …" at bounding box center [441, 207] width 399 height 43
type textarea "d"
type textarea "daily life goals"
click at [353, 288] on textarea "Invoice description" at bounding box center [441, 299] width 399 height 50
drag, startPoint x: 251, startPoint y: 276, endPoint x: 333, endPoint y: 299, distance: 85.4
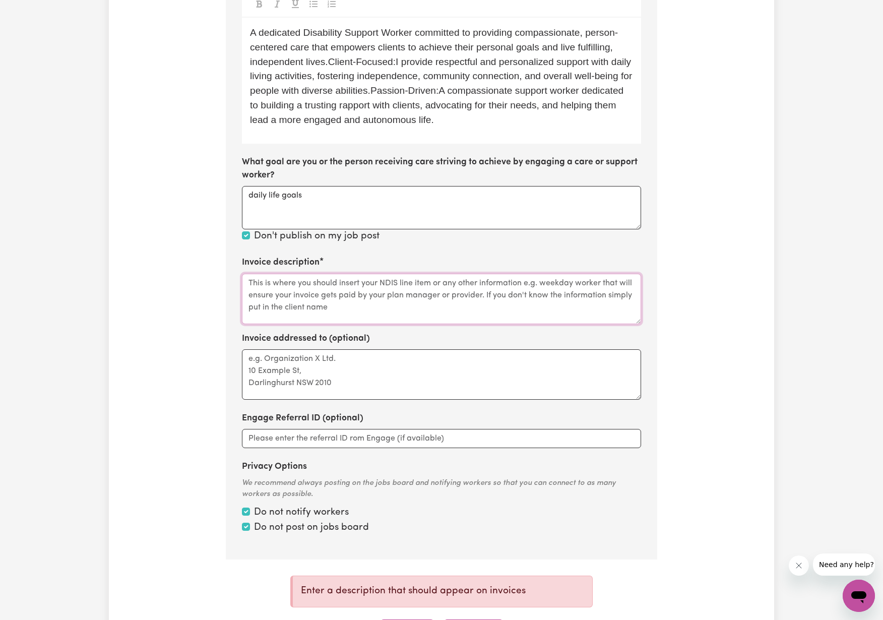
click at [328, 299] on textarea "Invoice description" at bounding box center [441, 299] width 399 height 50
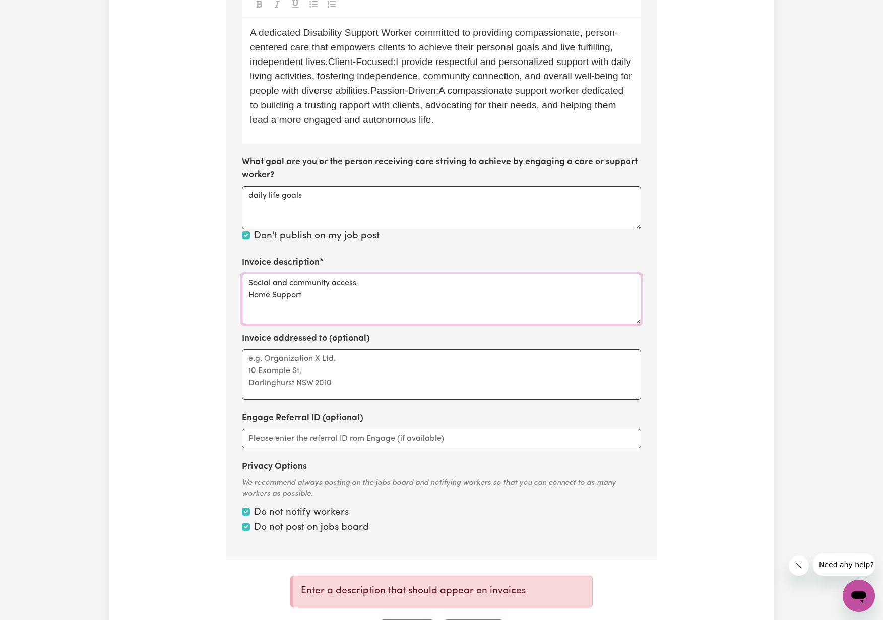
type textarea "Social and community access Home Support"
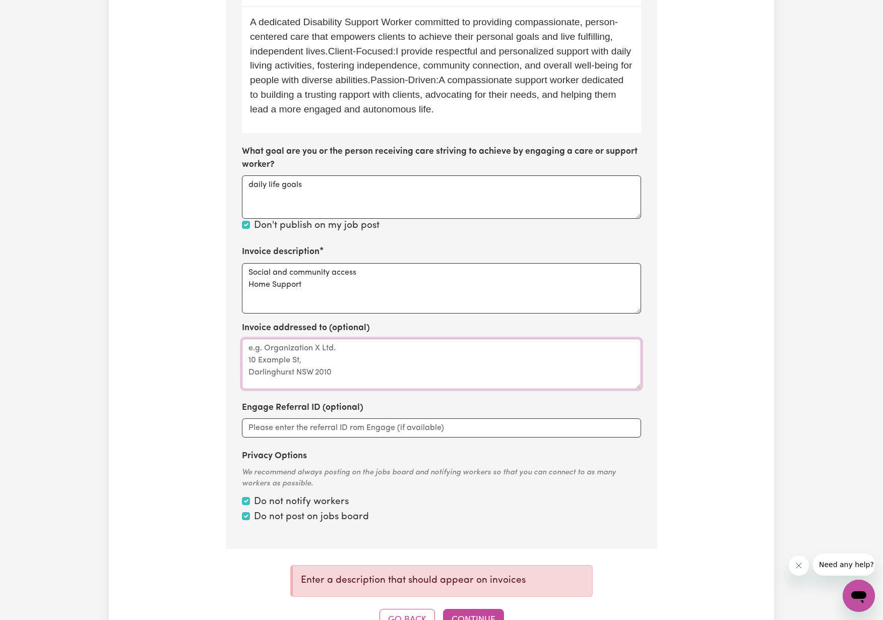
scroll to position [532, 0]
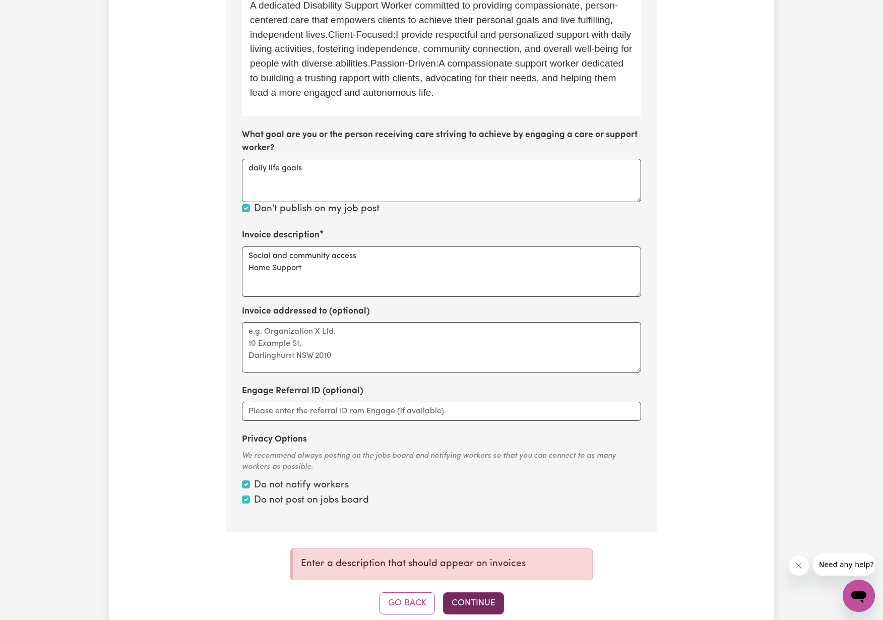
click at [475, 592] on button "Continue" at bounding box center [473, 603] width 61 height 22
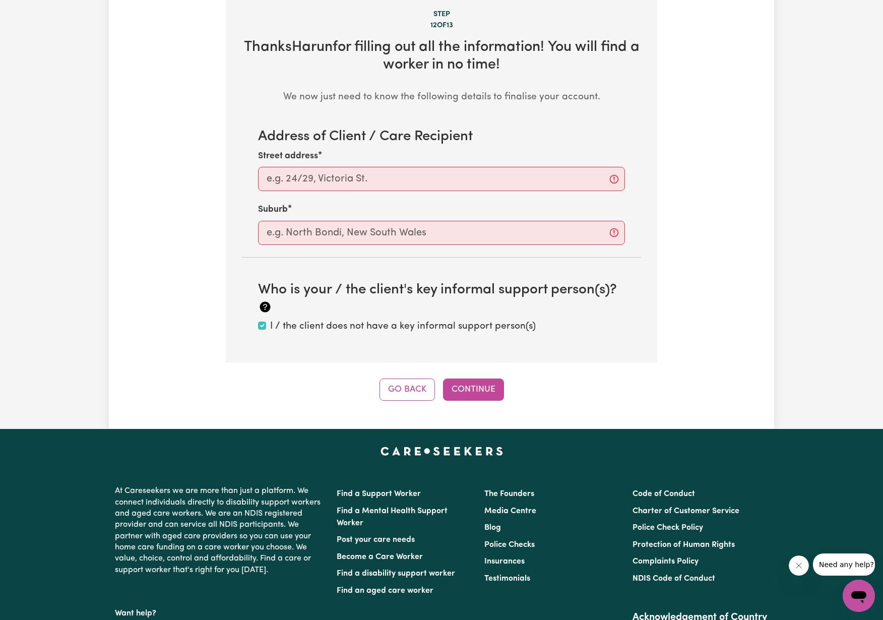
scroll to position [315, 0]
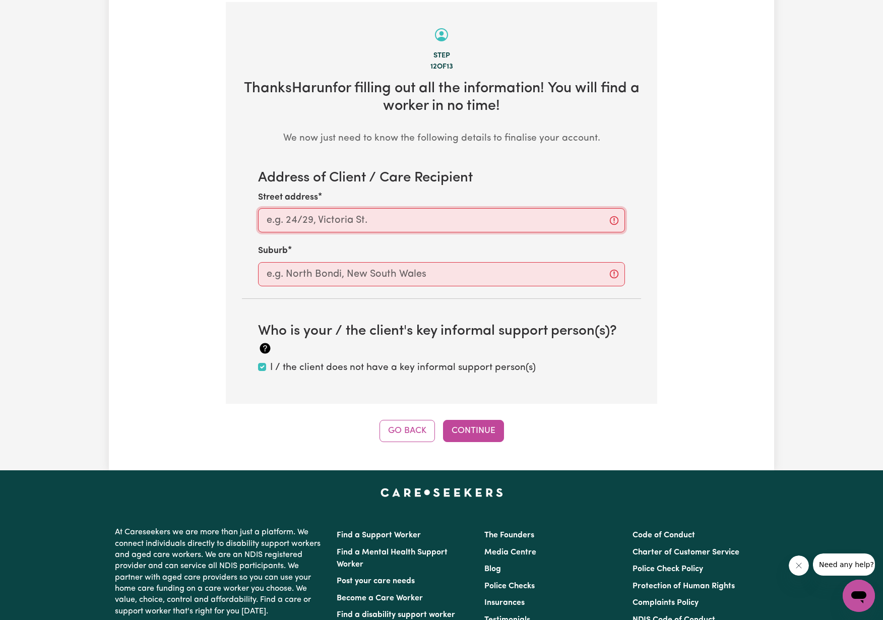
click at [469, 215] on input "Street address" at bounding box center [441, 220] width 367 height 24
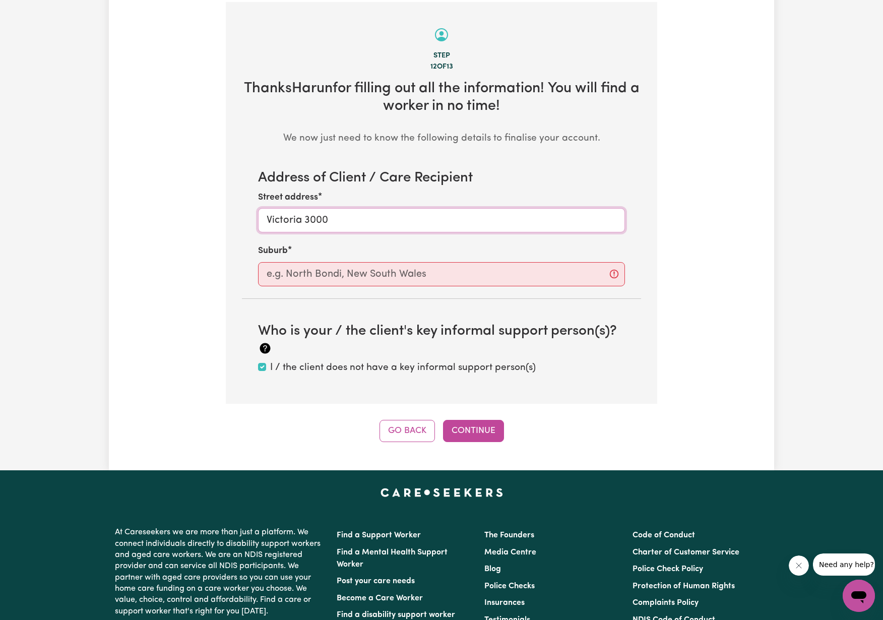
type input "Victoria 3000"
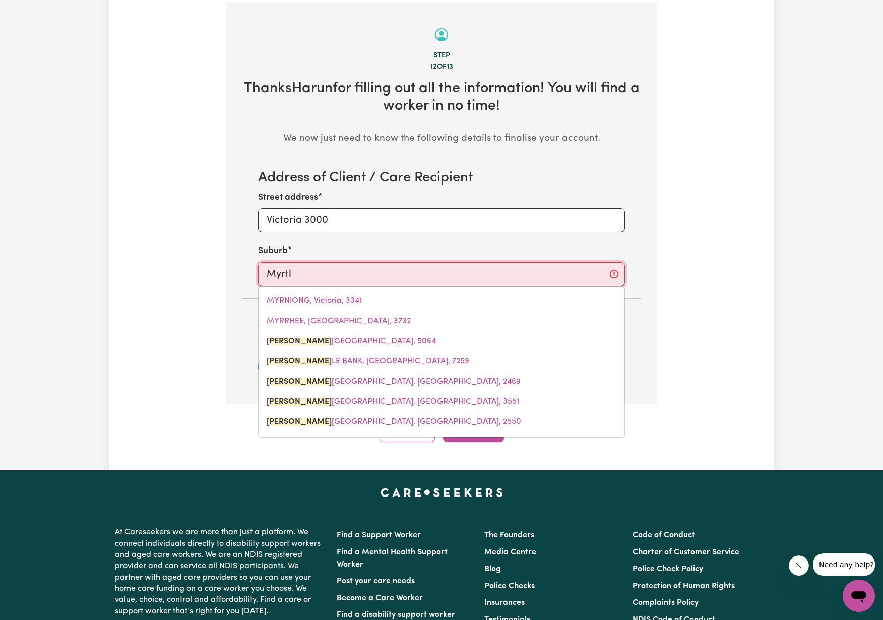
type input "Myrtle"
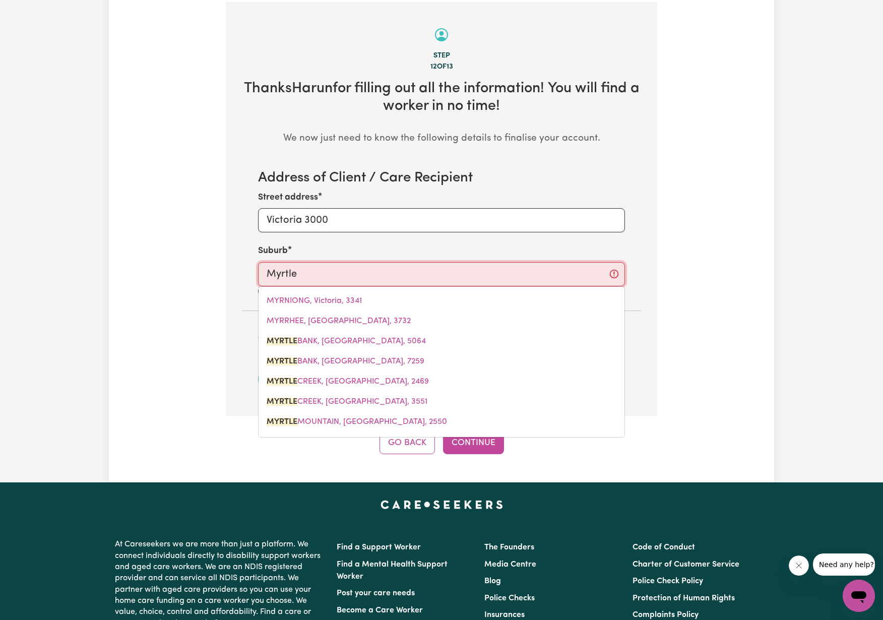
type input "[GEOGRAPHIC_DATA], 5064"
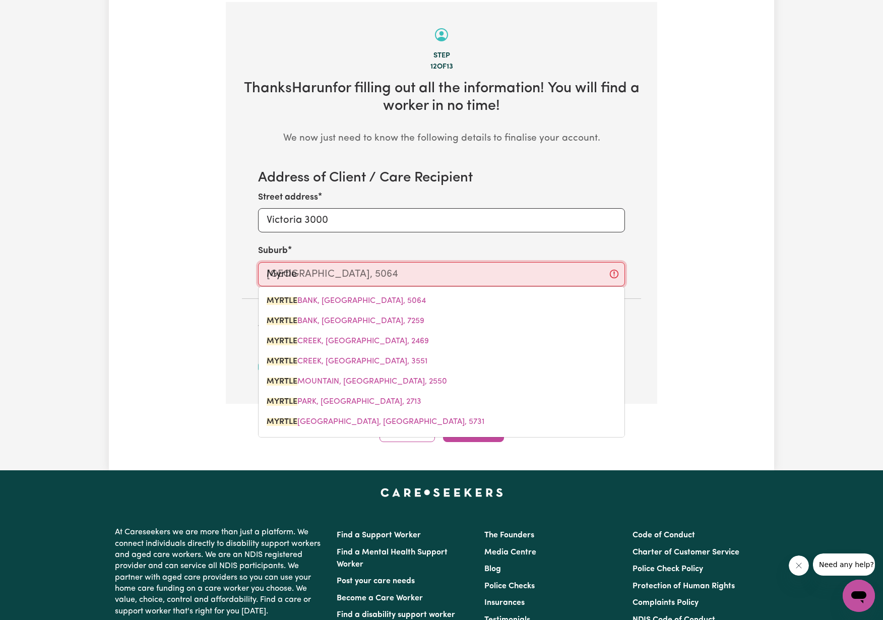
type input "Myrtle f"
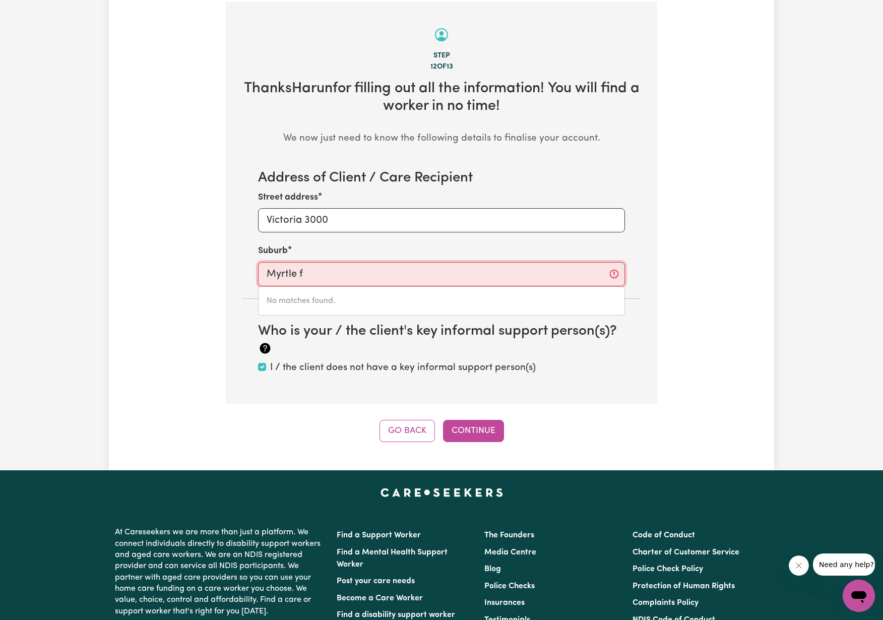
type input "Myrtle"
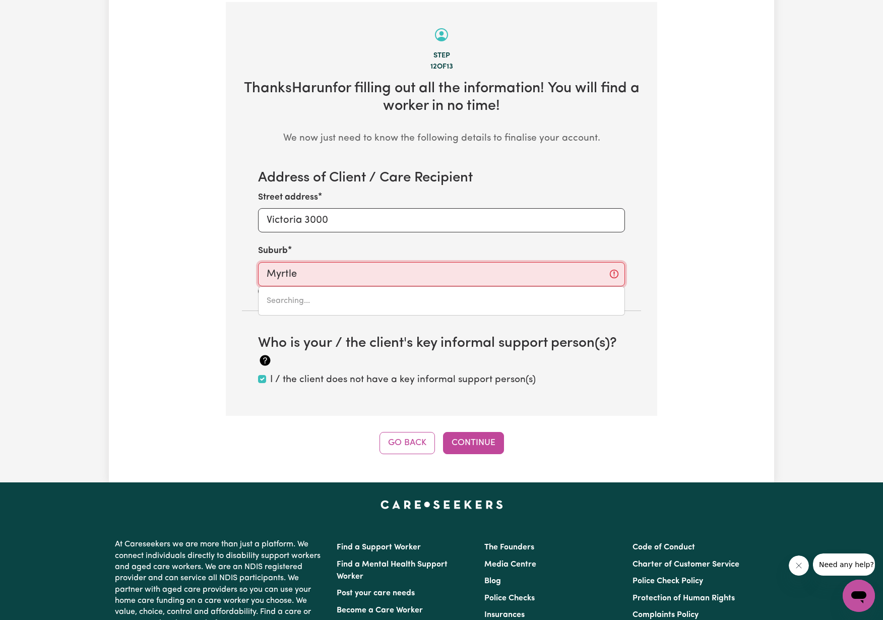
type input "[GEOGRAPHIC_DATA], 5064"
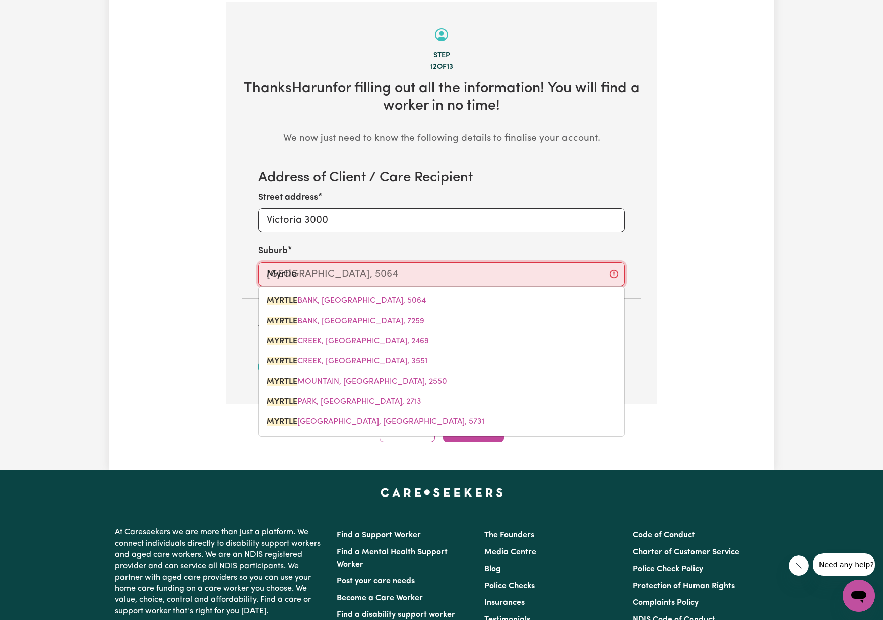
type input "Myrtle F"
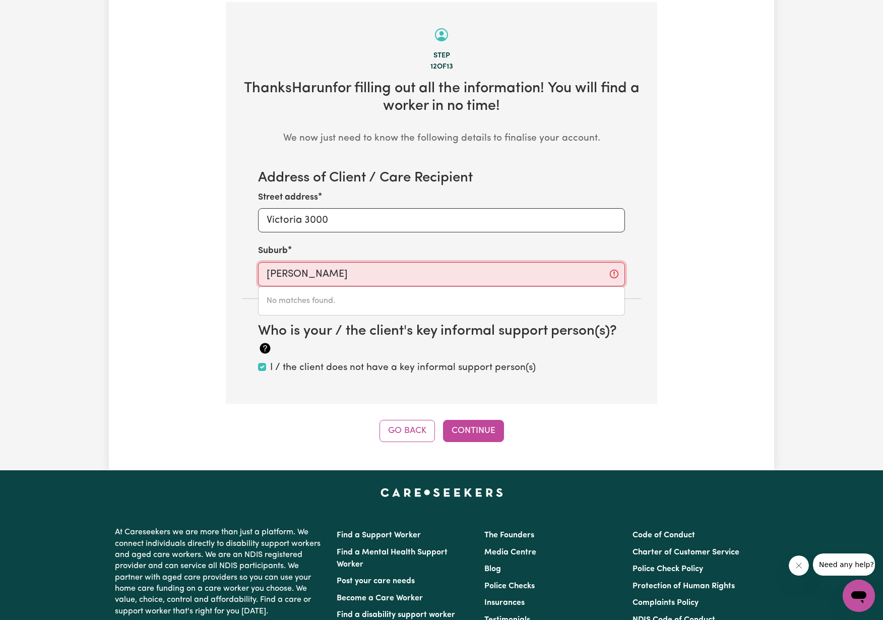
drag, startPoint x: 343, startPoint y: 263, endPoint x: 220, endPoint y: 274, distance: 123.0
click at [220, 274] on div "Tell us your care and support requirements Welcome to Careseekers. We are excit…" at bounding box center [442, 95] width 444 height 694
paste input "f"
type input "Myrtleford"
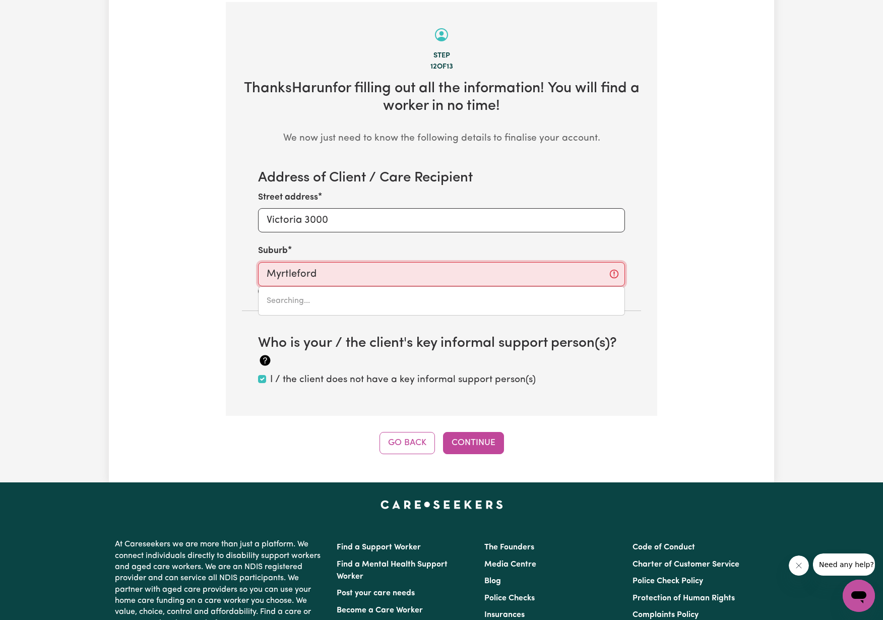
type input "Myrtleford, [GEOGRAPHIC_DATA], 3737"
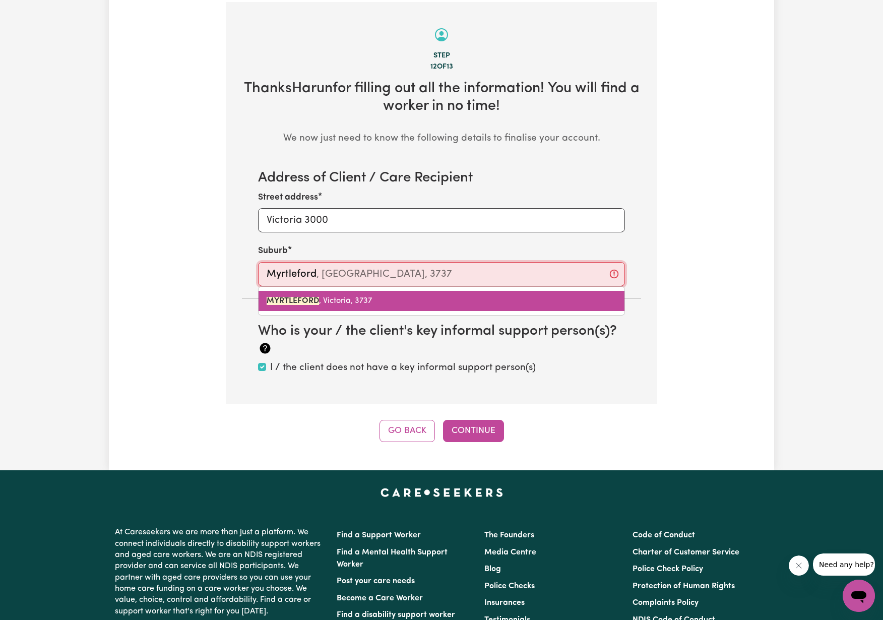
click at [297, 297] on mark "MYRTLEFORD" at bounding box center [293, 301] width 52 height 8
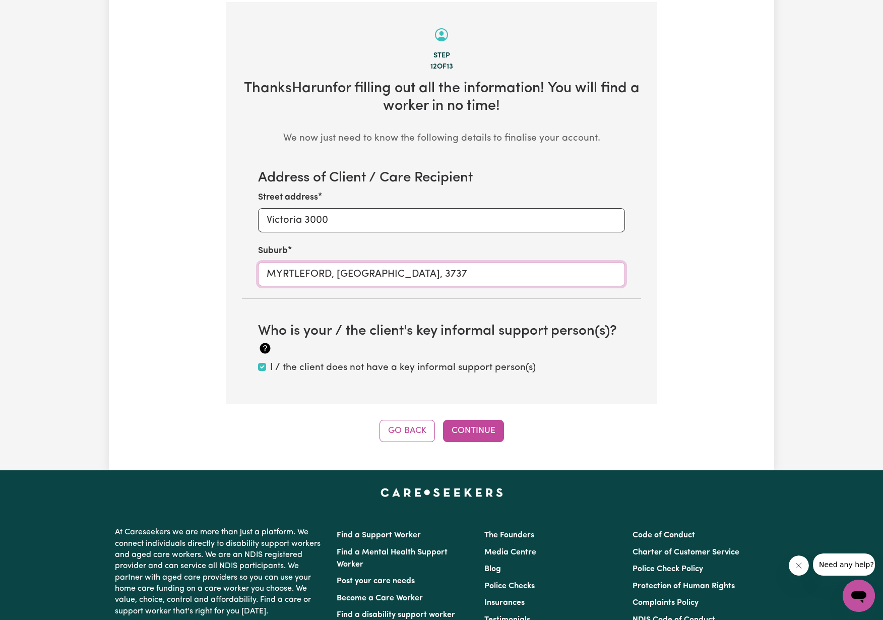
type input "MYRTLEFORD, [GEOGRAPHIC_DATA], 3737"
drag, startPoint x: 417, startPoint y: 272, endPoint x: 175, endPoint y: 266, distance: 242.0
click at [175, 266] on div "Tell us your care and support requirements Welcome to Careseekers. We are excit…" at bounding box center [441, 95] width 665 height 694
click at [473, 424] on button "Continue" at bounding box center [473, 431] width 61 height 22
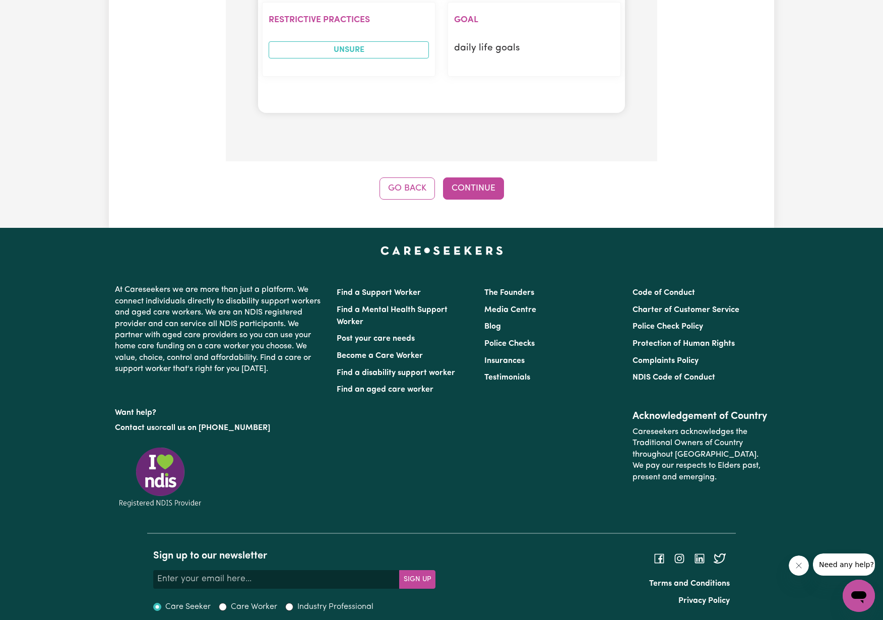
scroll to position [1309, 0]
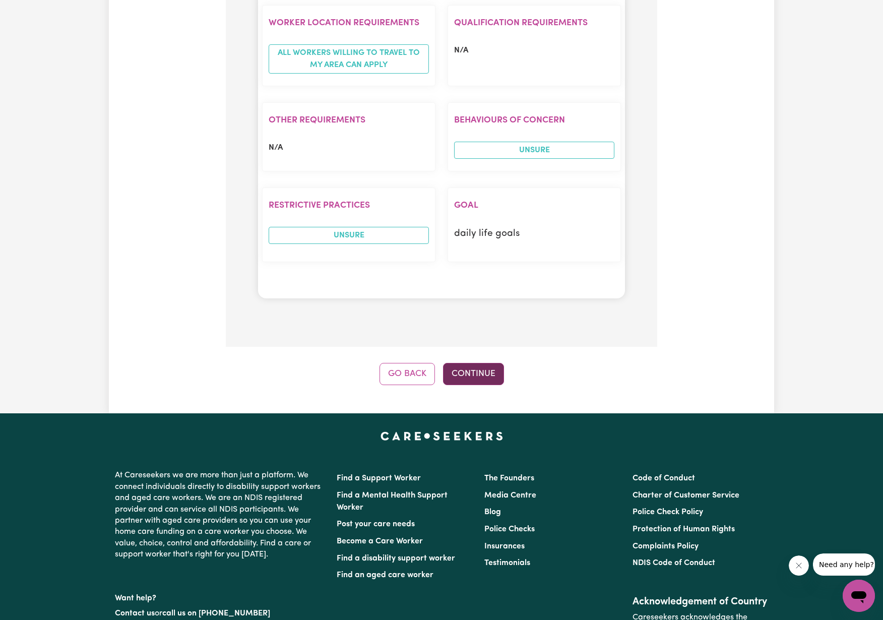
click at [478, 369] on button "Continue" at bounding box center [473, 374] width 61 height 22
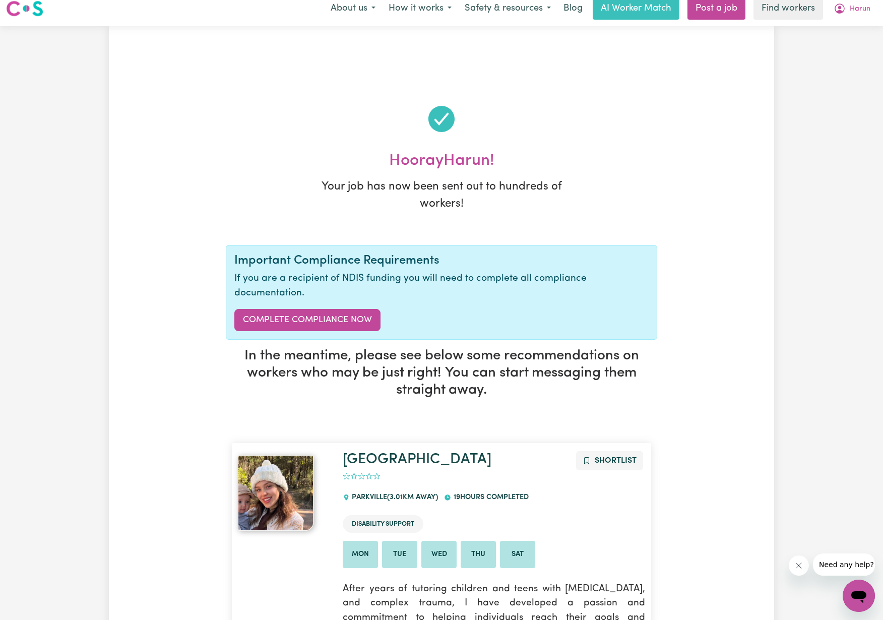
scroll to position [0, 0]
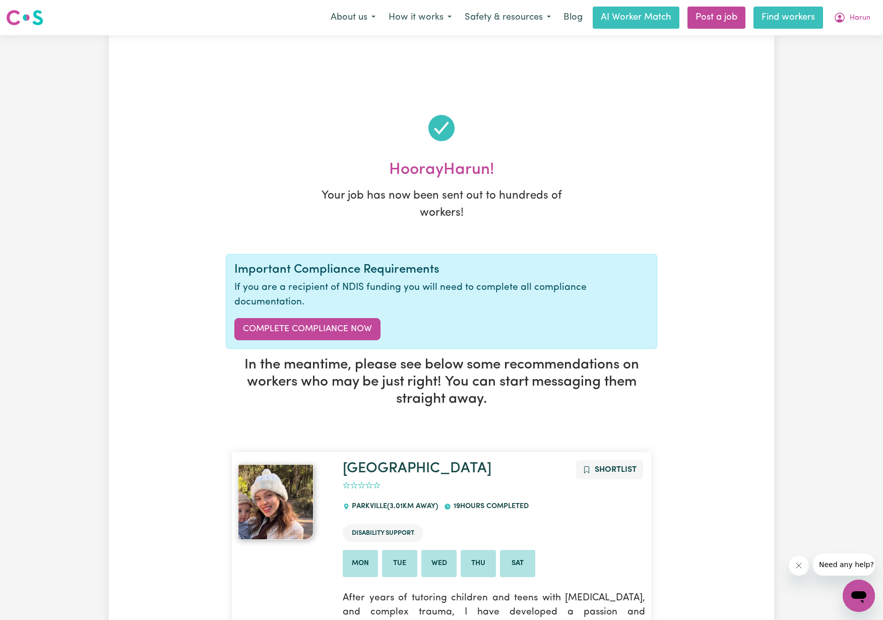
click at [807, 17] on link "Find workers" at bounding box center [789, 18] width 70 height 22
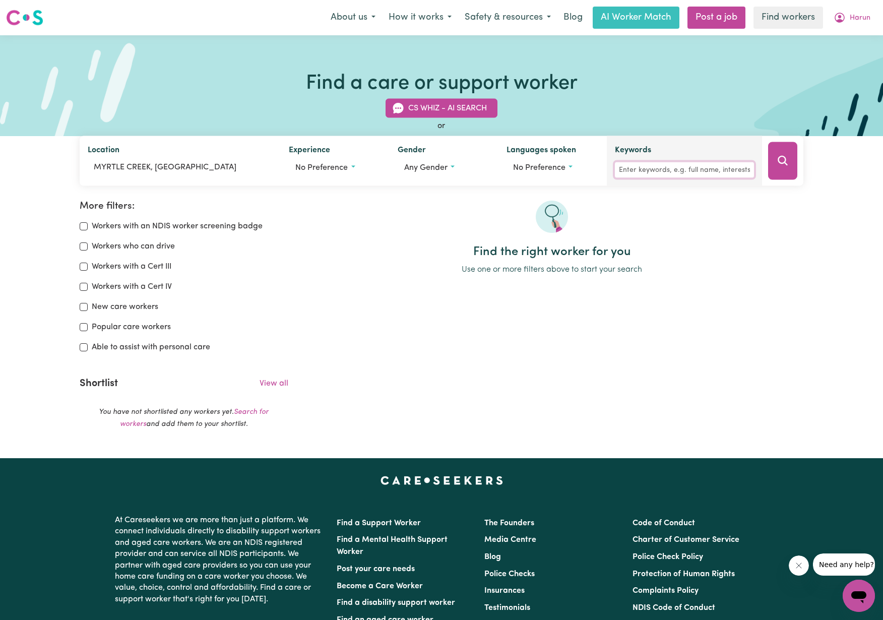
click at [650, 170] on input "Keywords" at bounding box center [684, 170] width 139 height 16
paste input "MYRTLEFORD, [GEOGRAPHIC_DATA], 3737"
type input "MYRTLEFORD, [GEOGRAPHIC_DATA], 3737"
click at [781, 164] on icon "Search" at bounding box center [783, 161] width 12 height 12
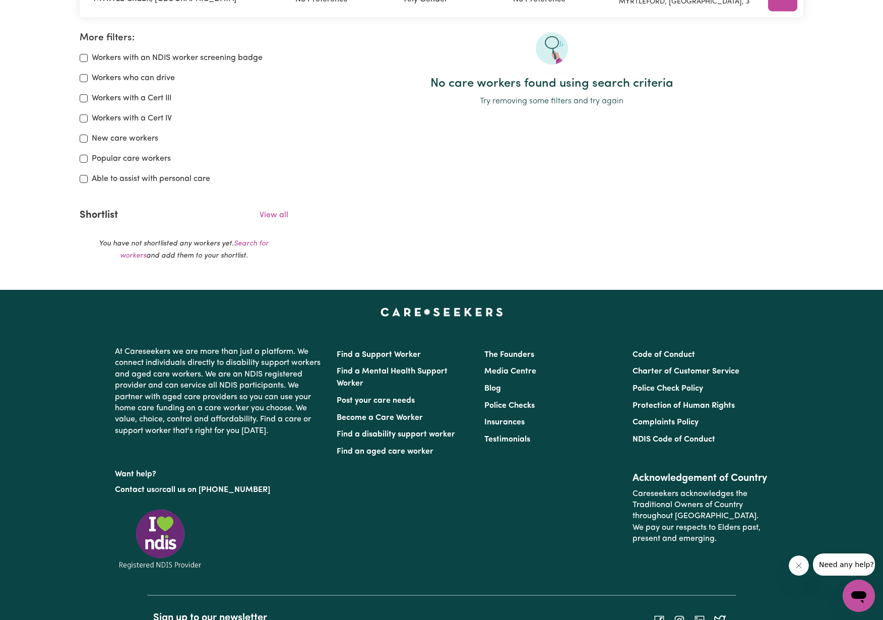
scroll to position [81, 0]
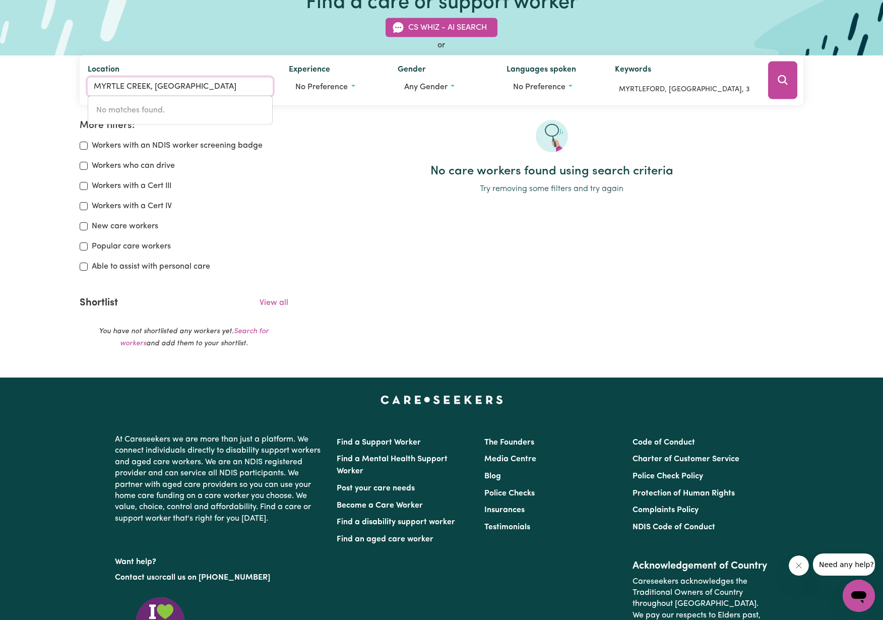
drag, startPoint x: 195, startPoint y: 87, endPoint x: 40, endPoint y: 90, distance: 154.8
click at [38, 90] on div "CS Whiz - AI Search or Location [GEOGRAPHIC_DATA], [GEOGRAPHIC_DATA] No matches…" at bounding box center [441, 55] width 883 height 99
paste input "[PERSON_NAME], 3737"
type input "MYRTLEFORD, [GEOGRAPHIC_DATA], 3737"
drag, startPoint x: 722, startPoint y: 89, endPoint x: 590, endPoint y: 85, distance: 132.6
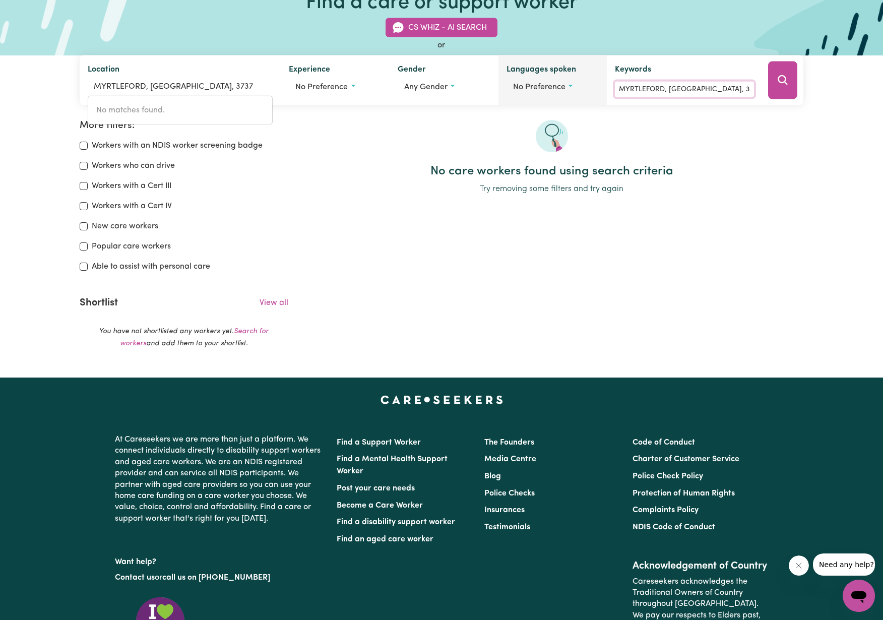
click at [591, 85] on div "Location [GEOGRAPHIC_DATA], [GEOGRAPHIC_DATA], 3737 No matches found. Experienc…" at bounding box center [442, 80] width 724 height 50
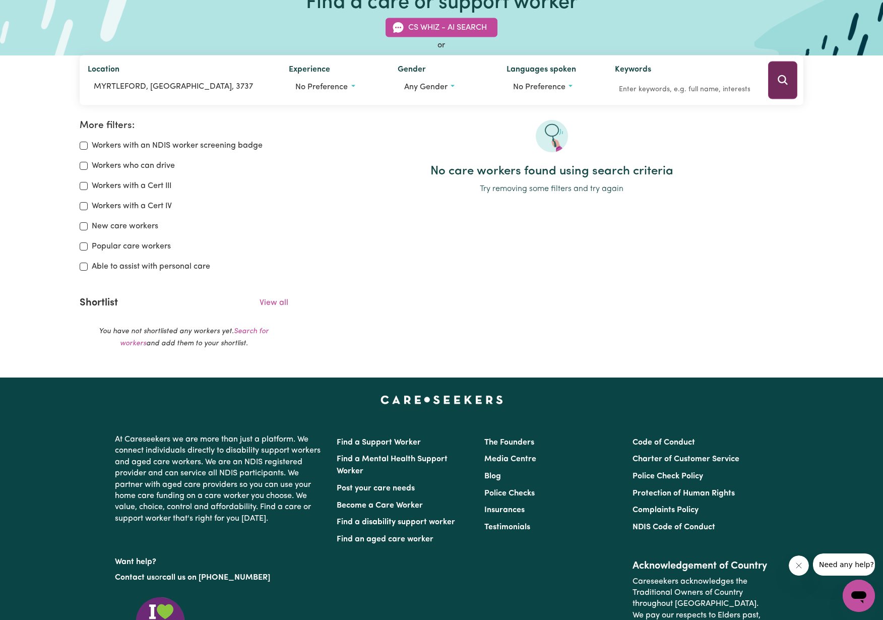
click at [782, 81] on icon "Search" at bounding box center [783, 80] width 12 height 12
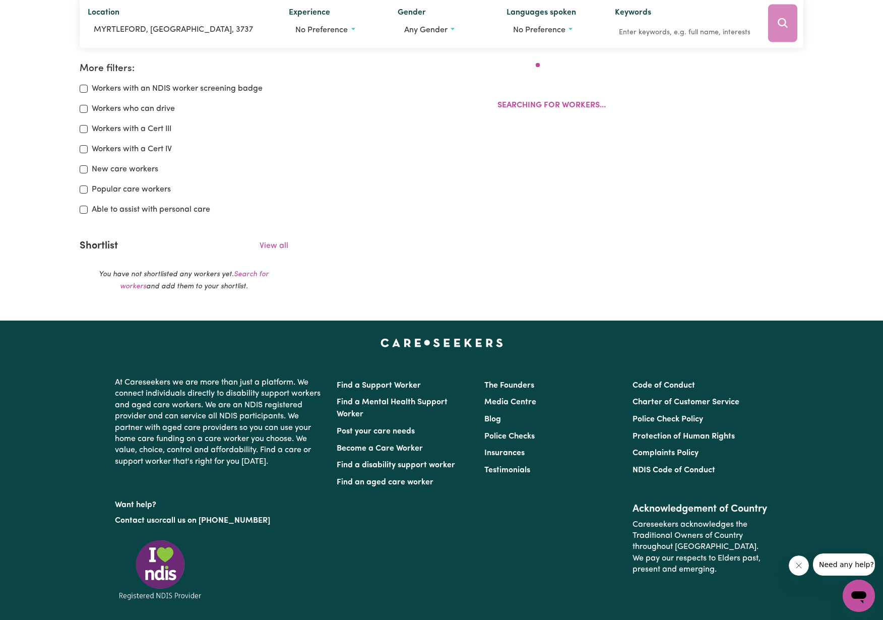
scroll to position [168, 0]
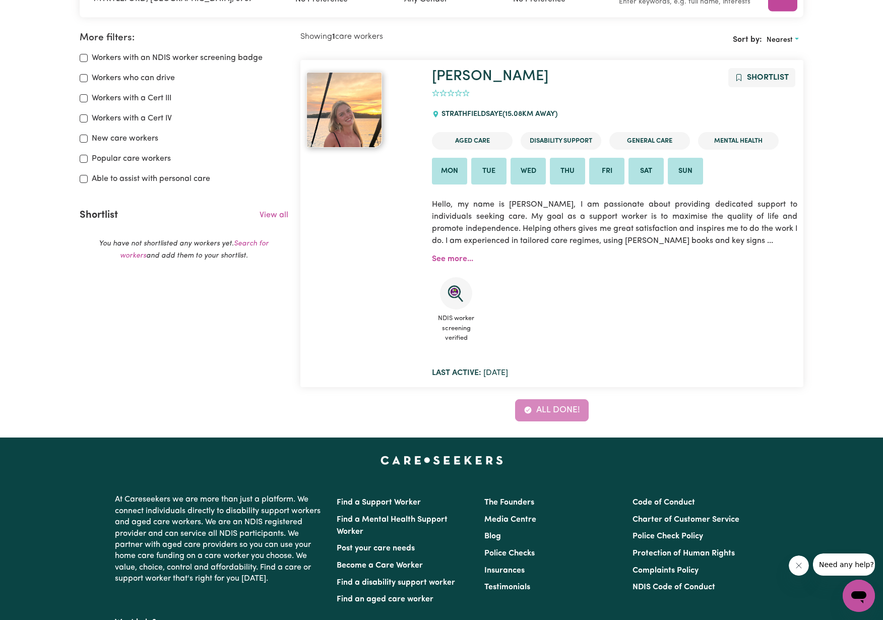
click at [753, 156] on div "Aged Care Disability Support General Care Mental Health" at bounding box center [614, 143] width 365 height 30
click at [456, 94] on icon "add rating by typing an integer from 0 to 5 or pressing arrow keys" at bounding box center [459, 93] width 8 height 8
click at [464, 93] on icon "add rating by typing an integer from 0 to 5 or pressing arrow keys" at bounding box center [466, 93] width 8 height 8
click at [479, 107] on div "[GEOGRAPHIC_DATA] ( 15.08 km away)" at bounding box center [497, 114] width 131 height 27
drag, startPoint x: 486, startPoint y: 115, endPoint x: 502, endPoint y: 115, distance: 15.1
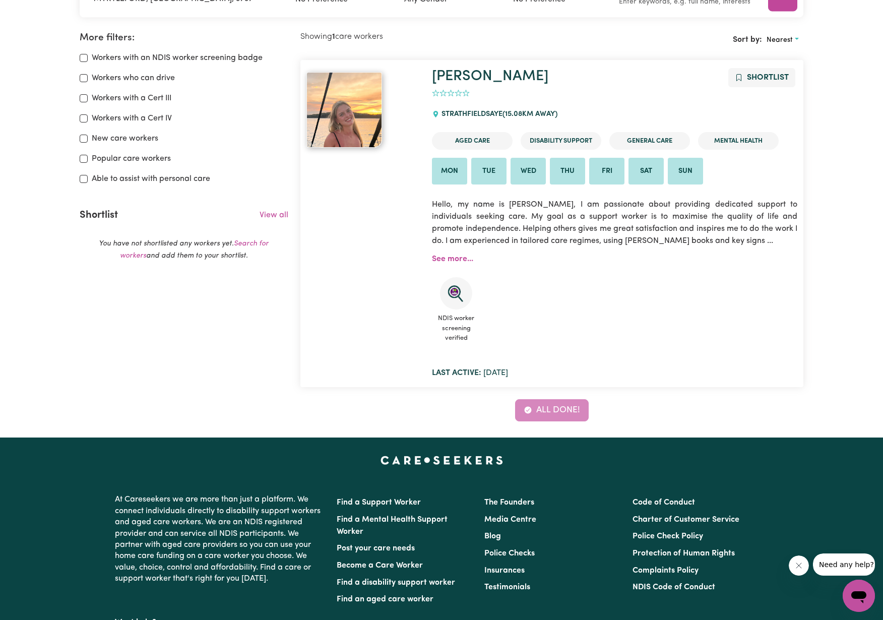
click at [487, 115] on div "[GEOGRAPHIC_DATA] ( 15.08 km away)" at bounding box center [497, 114] width 131 height 27
click at [526, 115] on span "( 15.08 km away)" at bounding box center [530, 114] width 55 height 8
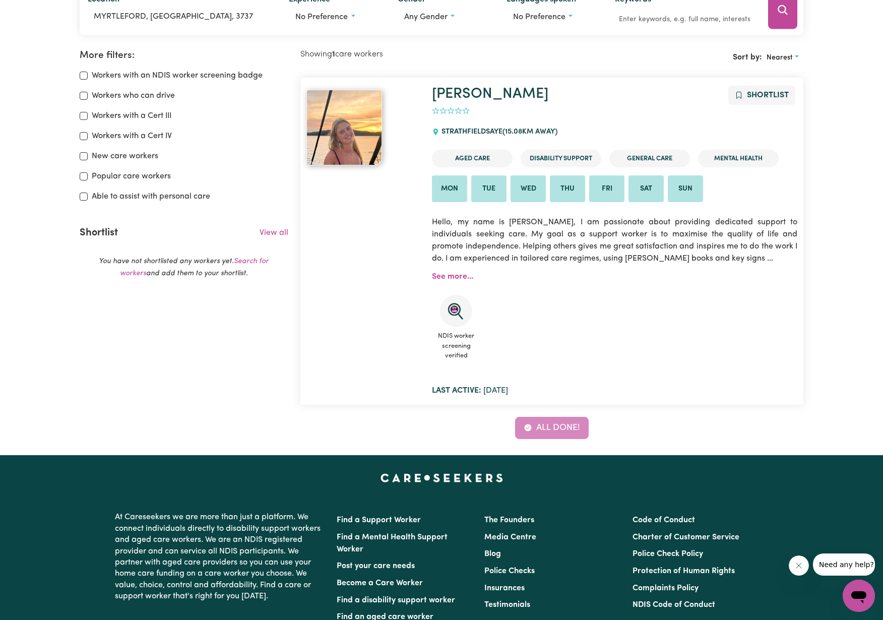
scroll to position [111, 0]
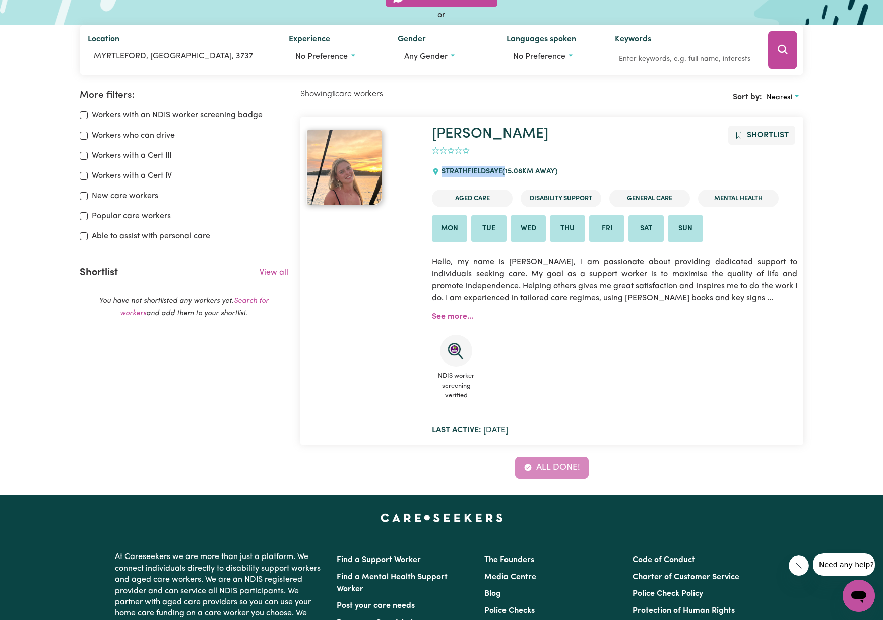
drag, startPoint x: 443, startPoint y: 170, endPoint x: 507, endPoint y: 172, distance: 64.0
click at [507, 172] on div "[GEOGRAPHIC_DATA] ( 15.08 km away)" at bounding box center [497, 171] width 131 height 27
copy div "STRATHFIELDSAYE"
click at [729, 305] on p "Hello, my name is [PERSON_NAME], I am passionate about providing dedicated supp…" at bounding box center [614, 280] width 365 height 60
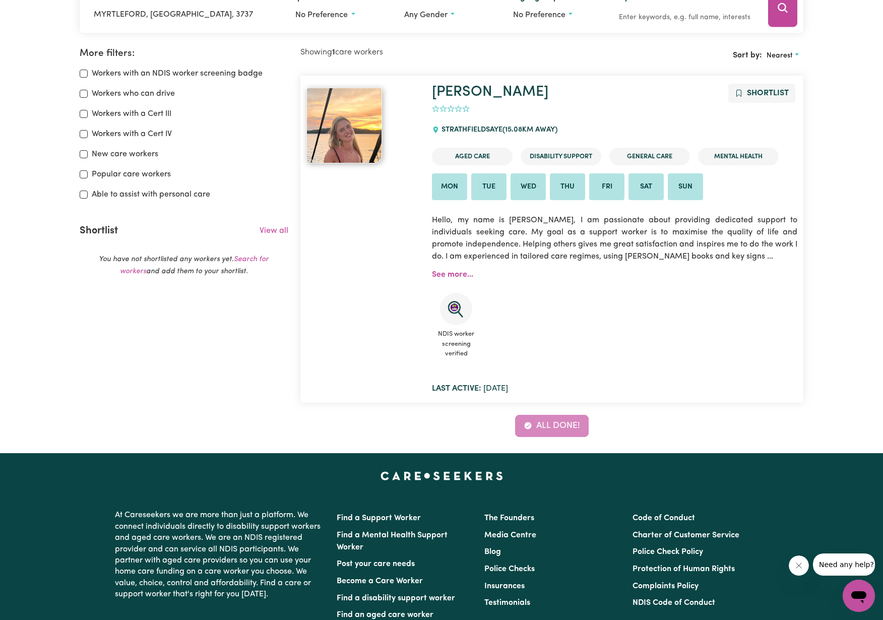
scroll to position [0, 0]
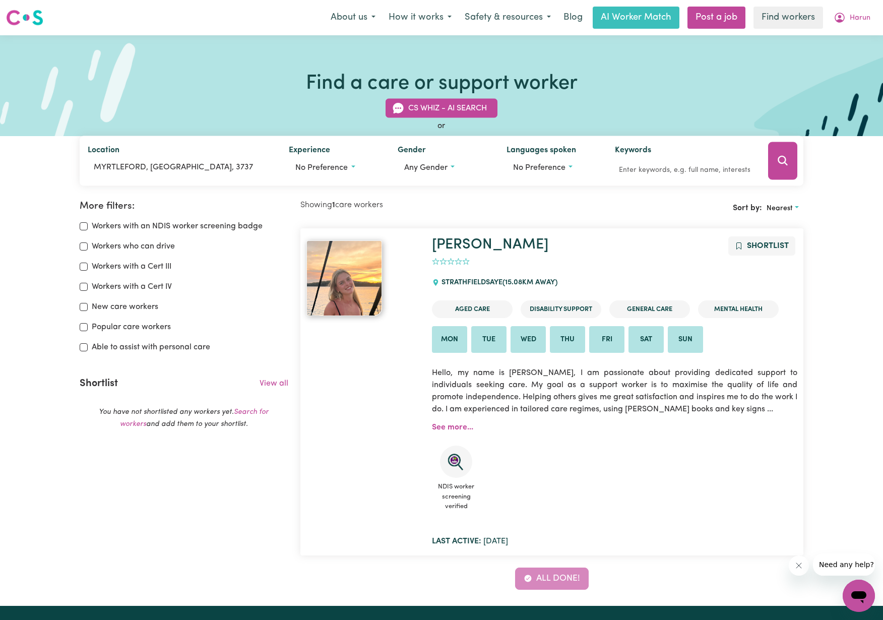
drag, startPoint x: 771, startPoint y: 246, endPoint x: 774, endPoint y: 306, distance: 59.6
click at [778, 298] on div "[PERSON_NAME] Shortlist 0 [GEOGRAPHIC_DATA] ( 15.08 km away) Aged Care Disabili…" at bounding box center [615, 391] width 378 height 311
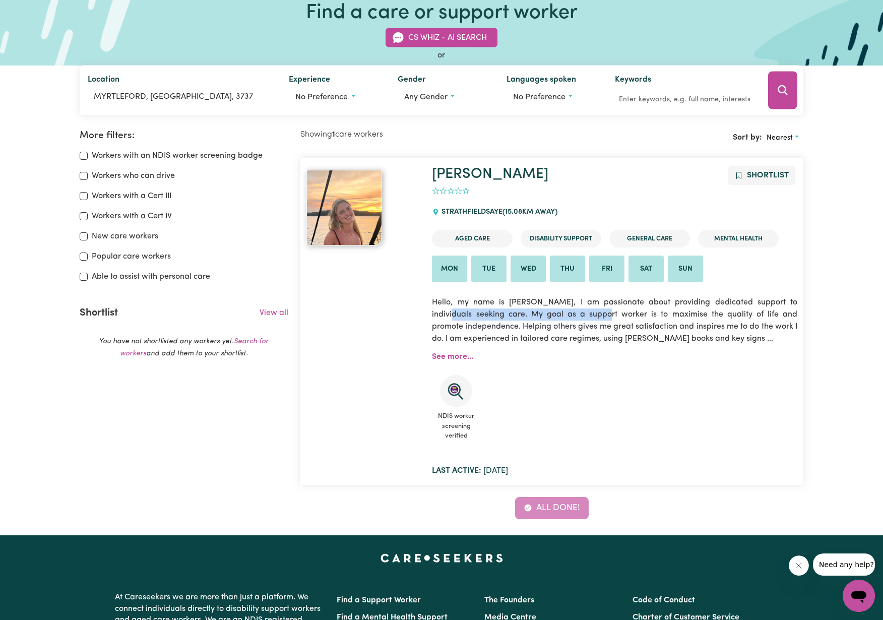
drag, startPoint x: 437, startPoint y: 314, endPoint x: 598, endPoint y: 315, distance: 160.8
click at [598, 315] on p "Hello, my name is [PERSON_NAME], I am passionate about providing dedicated supp…" at bounding box center [614, 320] width 365 height 60
click at [457, 351] on div "[PERSON_NAME] Shortlist 0 [GEOGRAPHIC_DATA] ( 15.08 km away) Aged Care Disabili…" at bounding box center [615, 321] width 378 height 311
click at [459, 355] on link "See more..." at bounding box center [452, 357] width 41 height 8
